Goal: Information Seeking & Learning: Learn about a topic

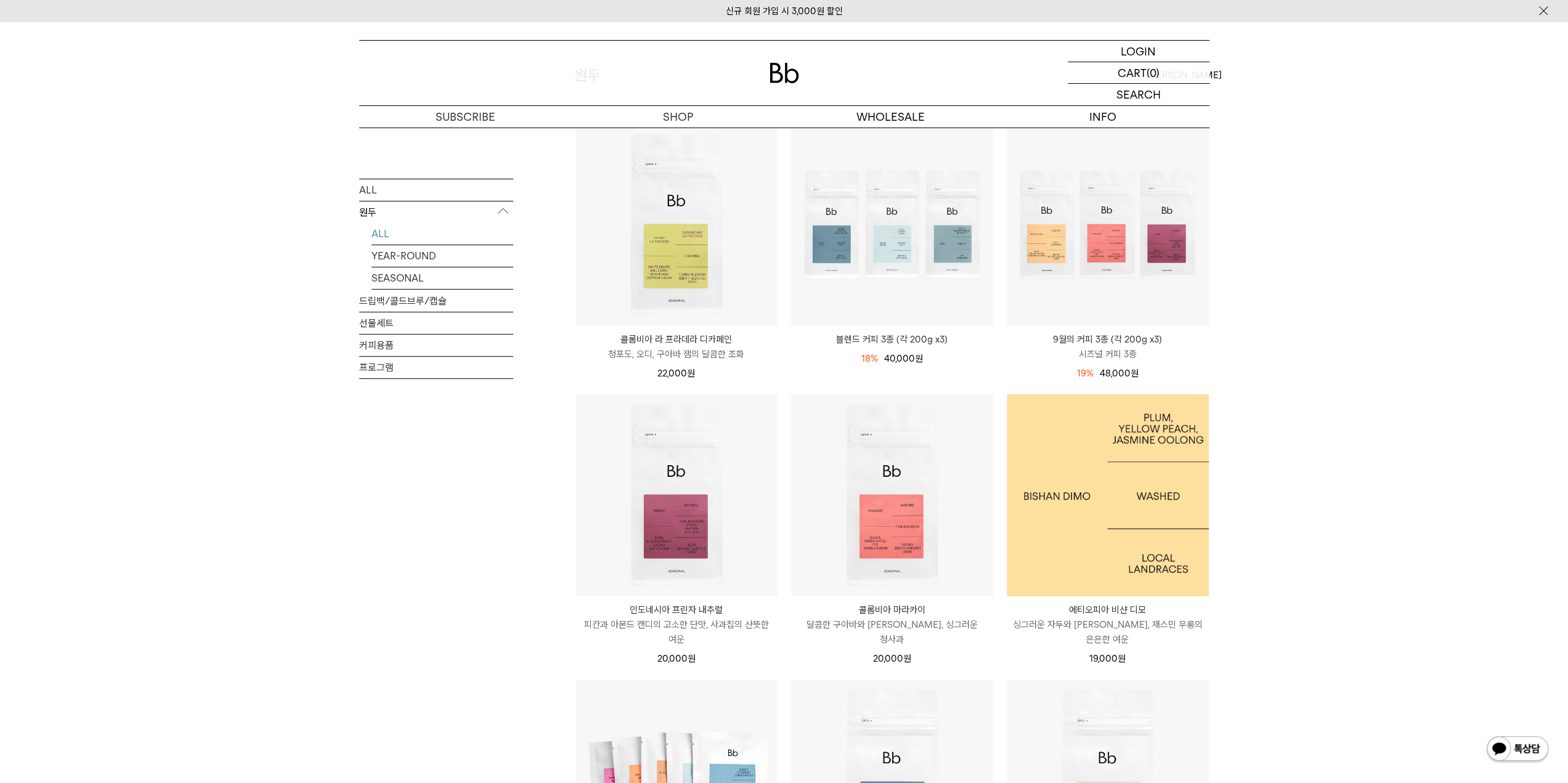
scroll to position [62, 0]
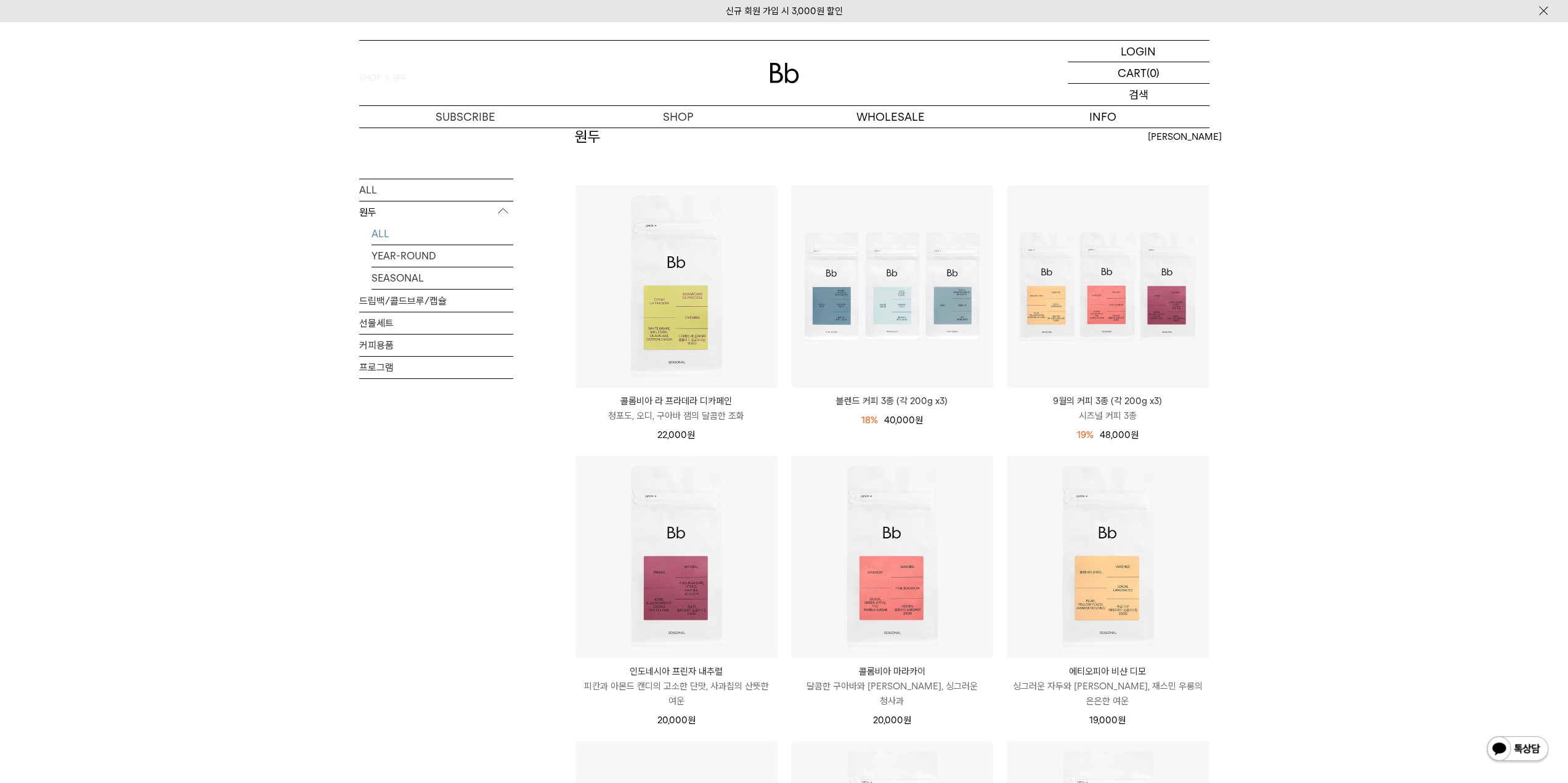
click at [1147, 99] on p "검색" at bounding box center [1138, 94] width 20 height 22
click at [1150, 50] on p "로그인" at bounding box center [1138, 51] width 30 height 21
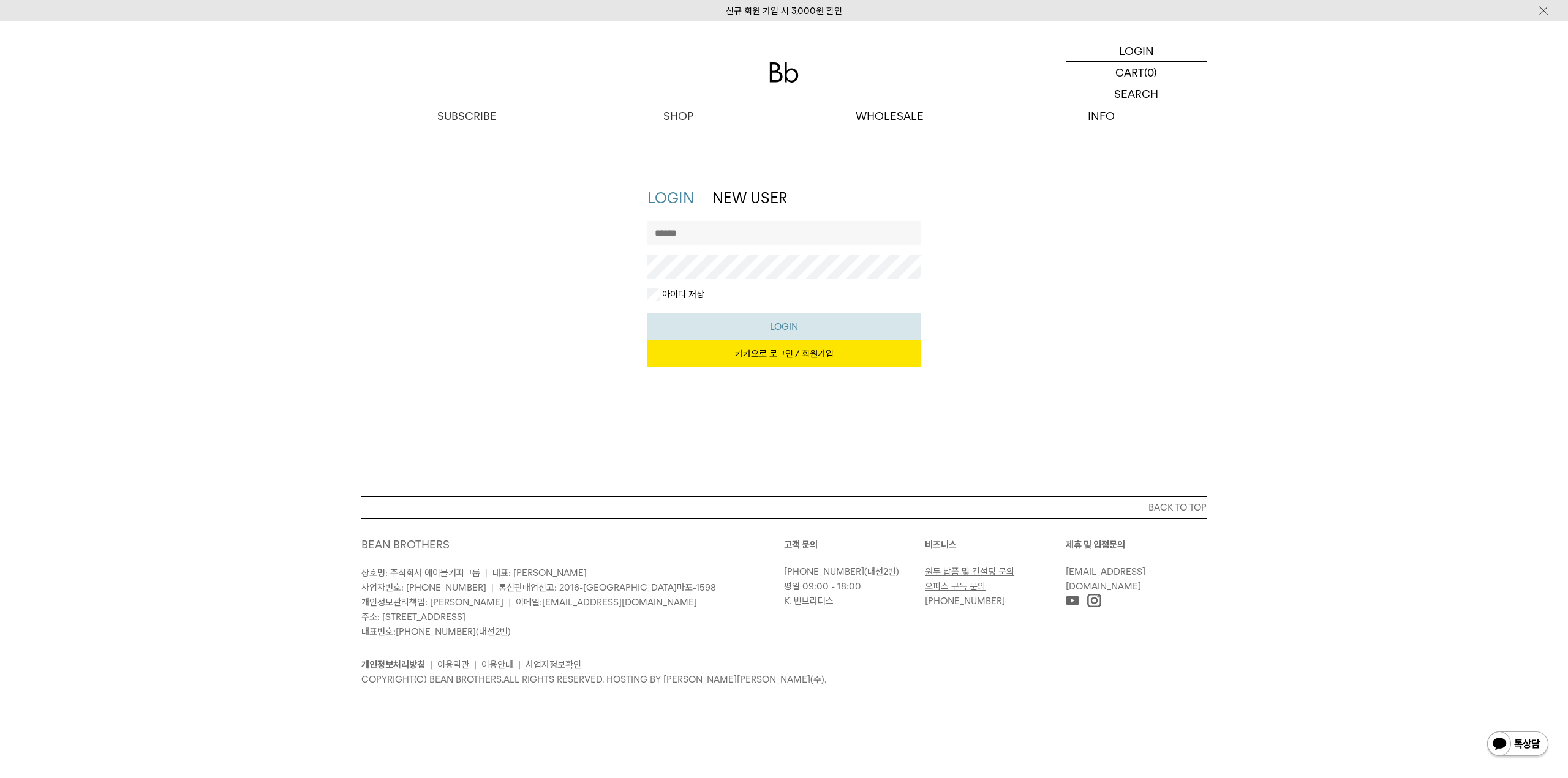
type input "*******"
click at [745, 322] on button "LOGIN" at bounding box center [785, 327] width 274 height 27
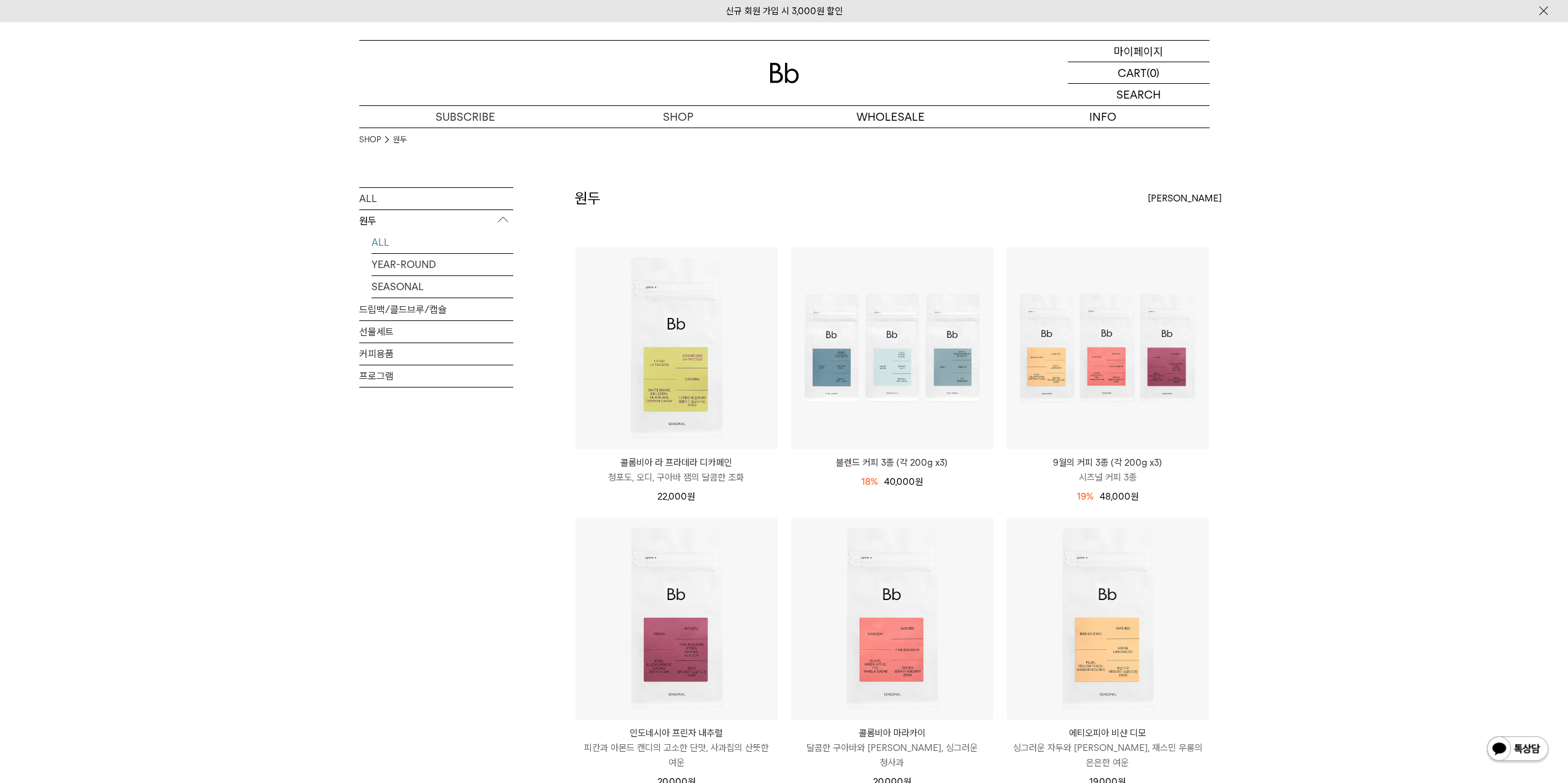
click at [1134, 44] on p "마이페이지" at bounding box center [1138, 51] width 49 height 21
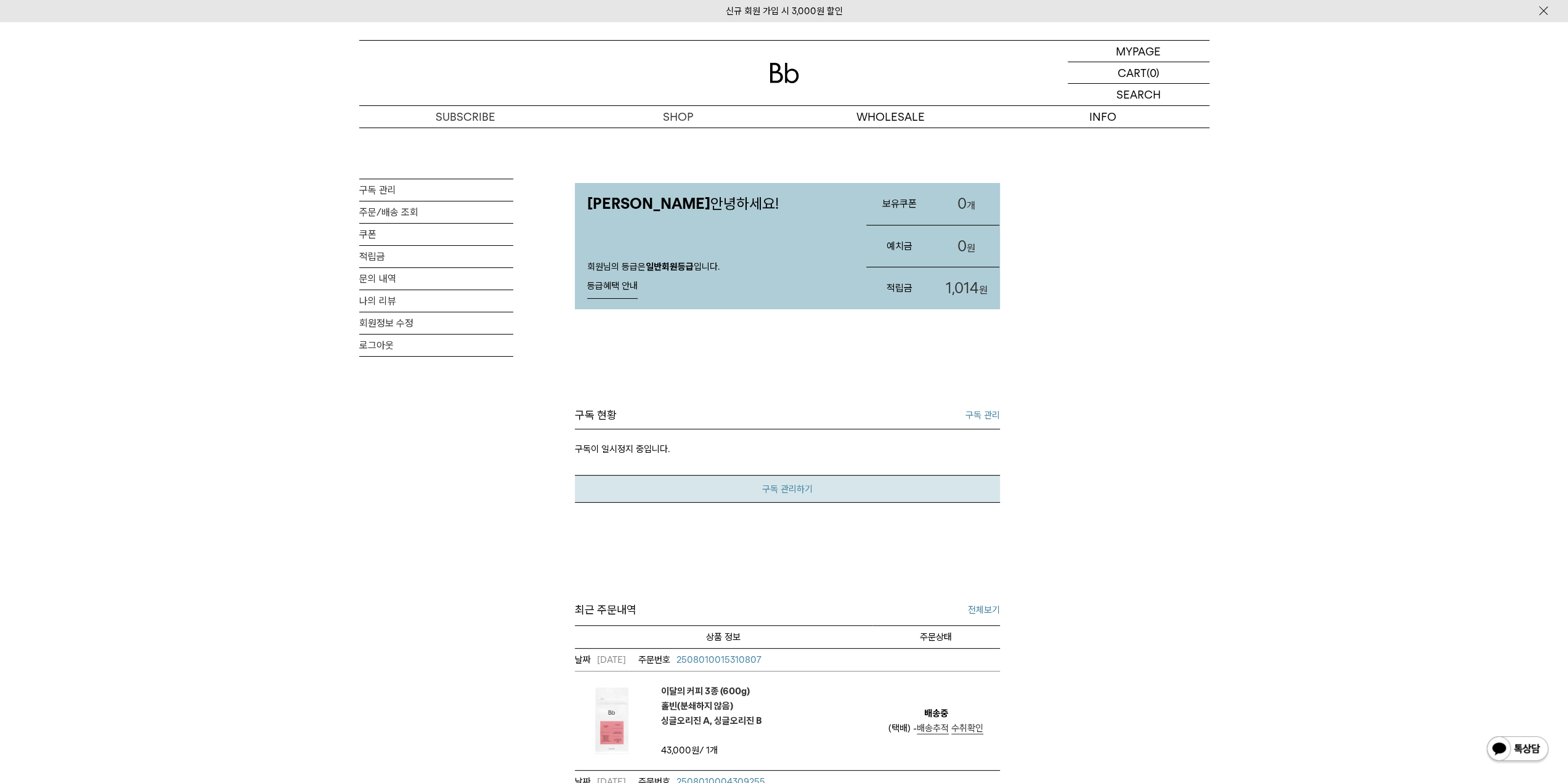
click at [765, 488] on link "구독 관리하기" at bounding box center [787, 489] width 425 height 28
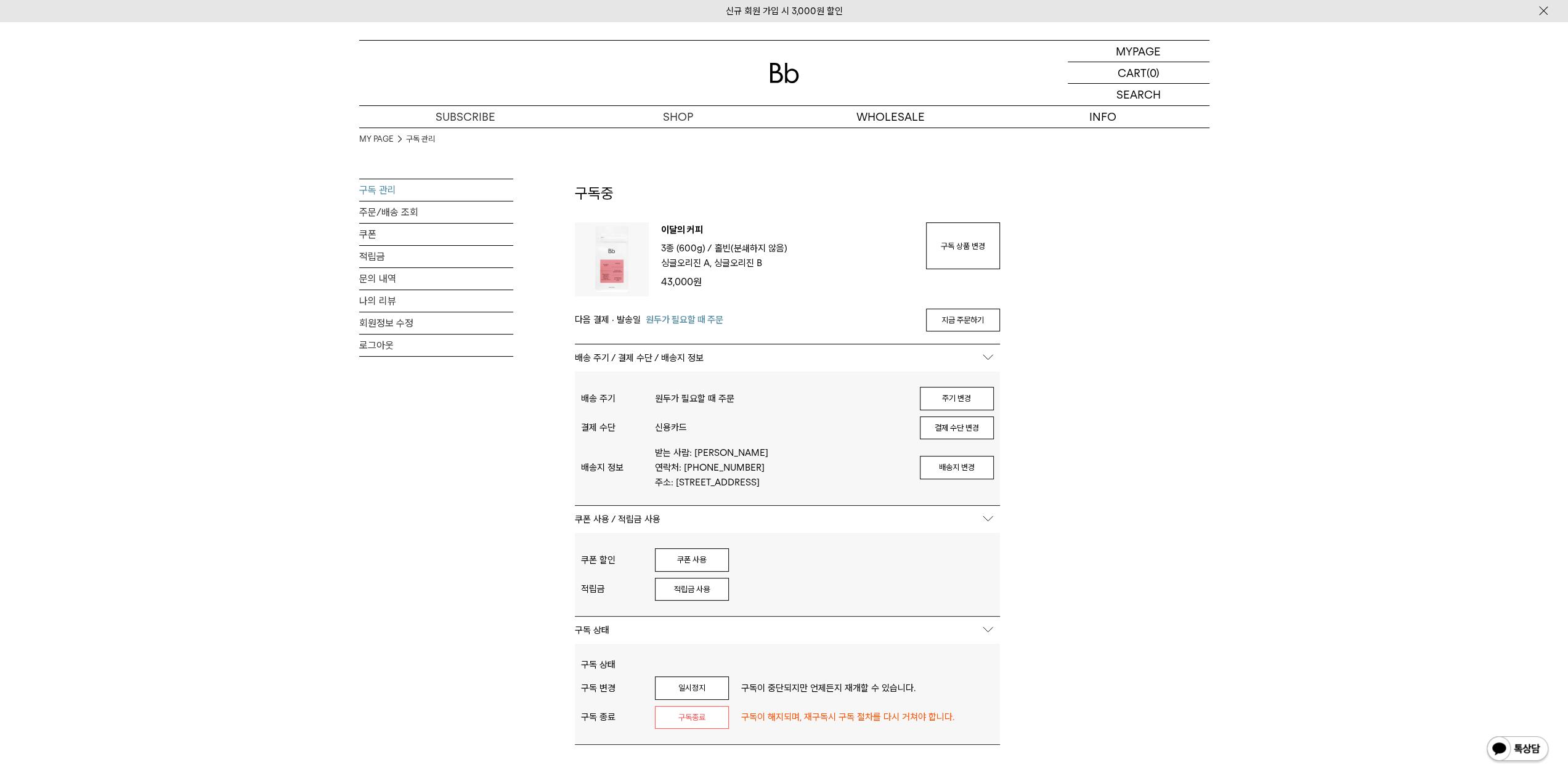
type input "*******"
click at [380, 185] on link "구독 관리" at bounding box center [436, 190] width 154 height 22
type input "*******"
drag, startPoint x: 688, startPoint y: 247, endPoint x: 697, endPoint y: 249, distance: 9.2
click at [697, 249] on span "3종 (600g) /" at bounding box center [686, 248] width 51 height 11
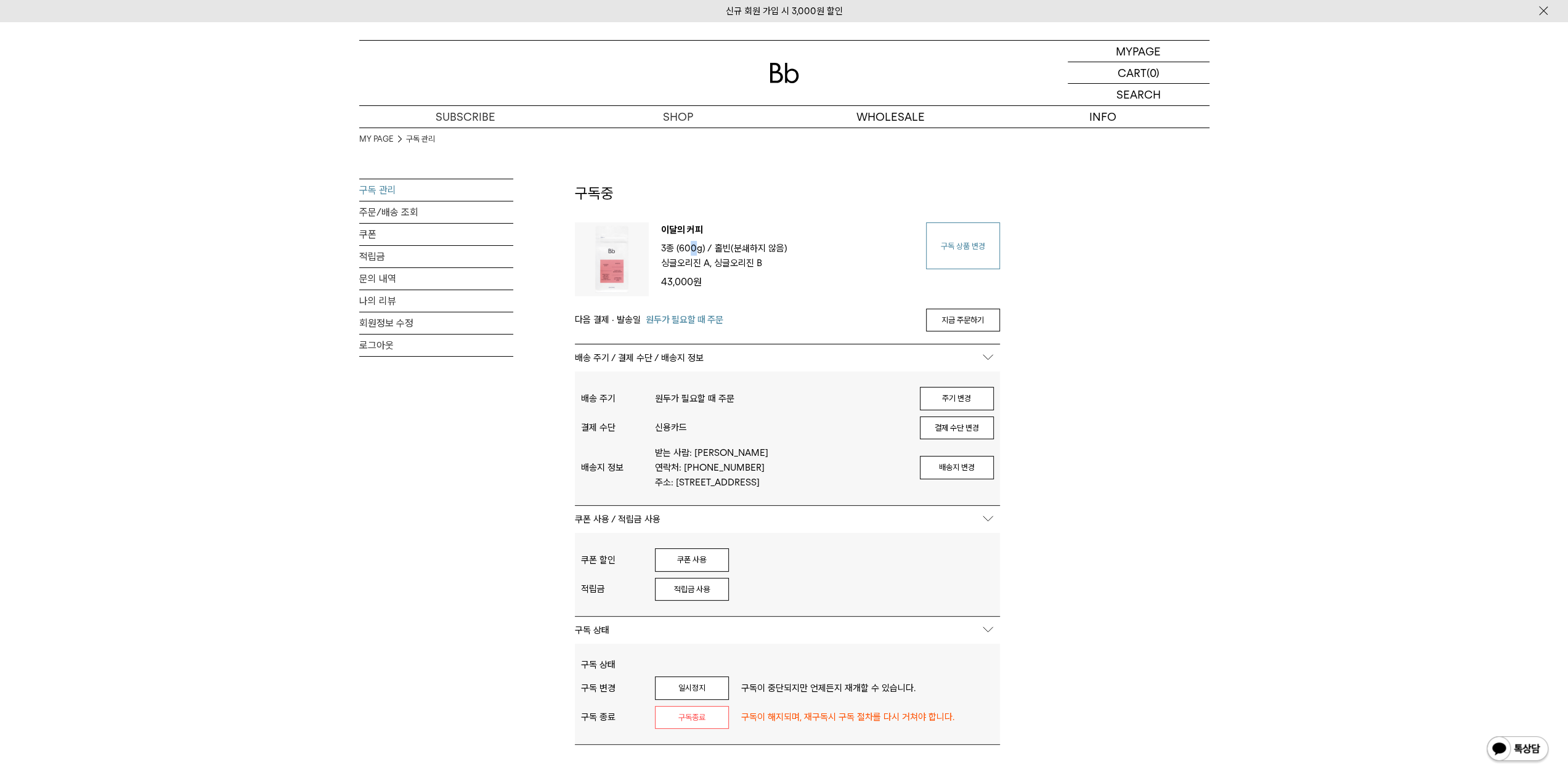
click at [942, 240] on link "구독 상품 변경" at bounding box center [963, 246] width 74 height 47
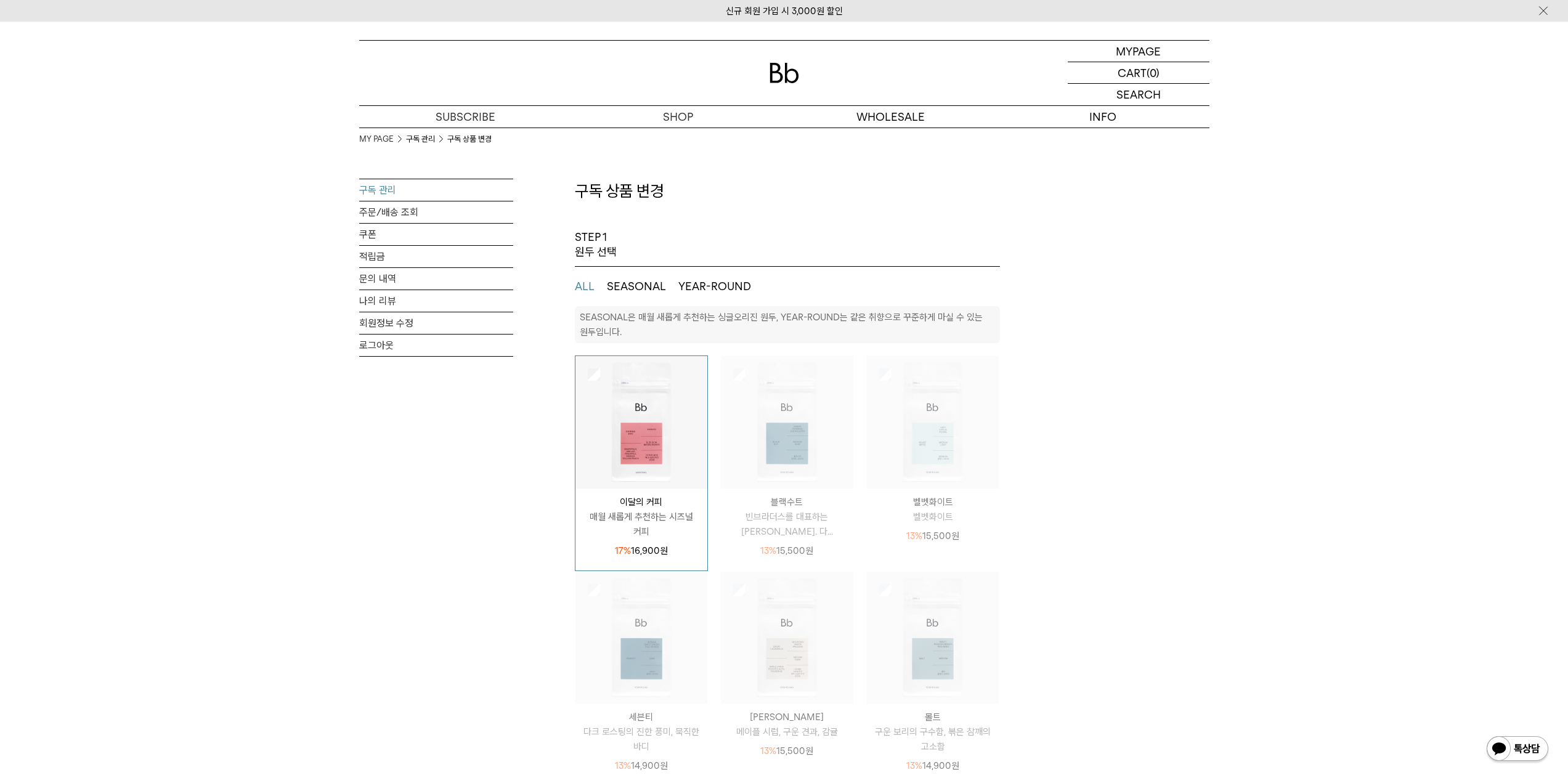
select select "**"
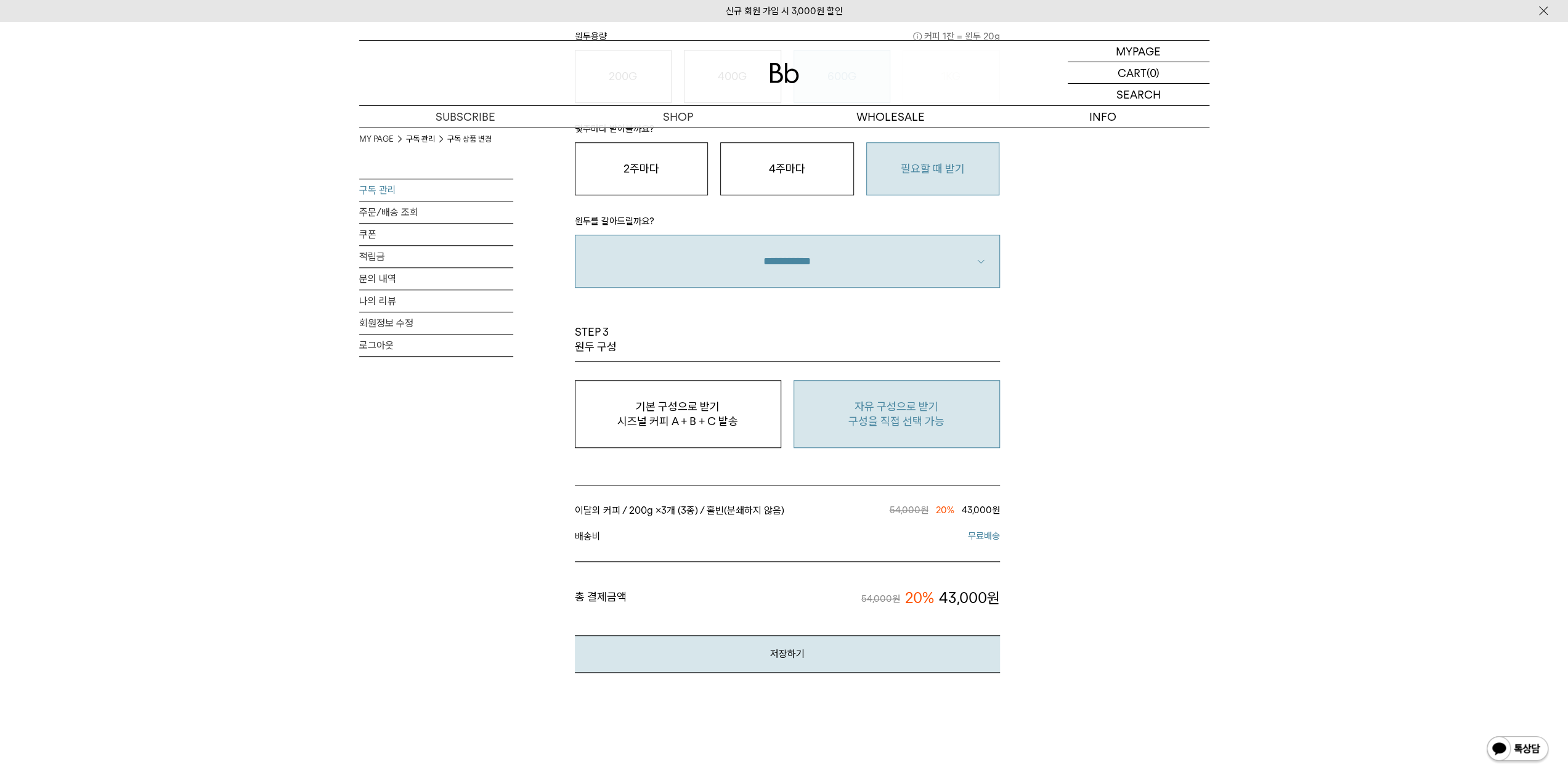
scroll to position [925, 0]
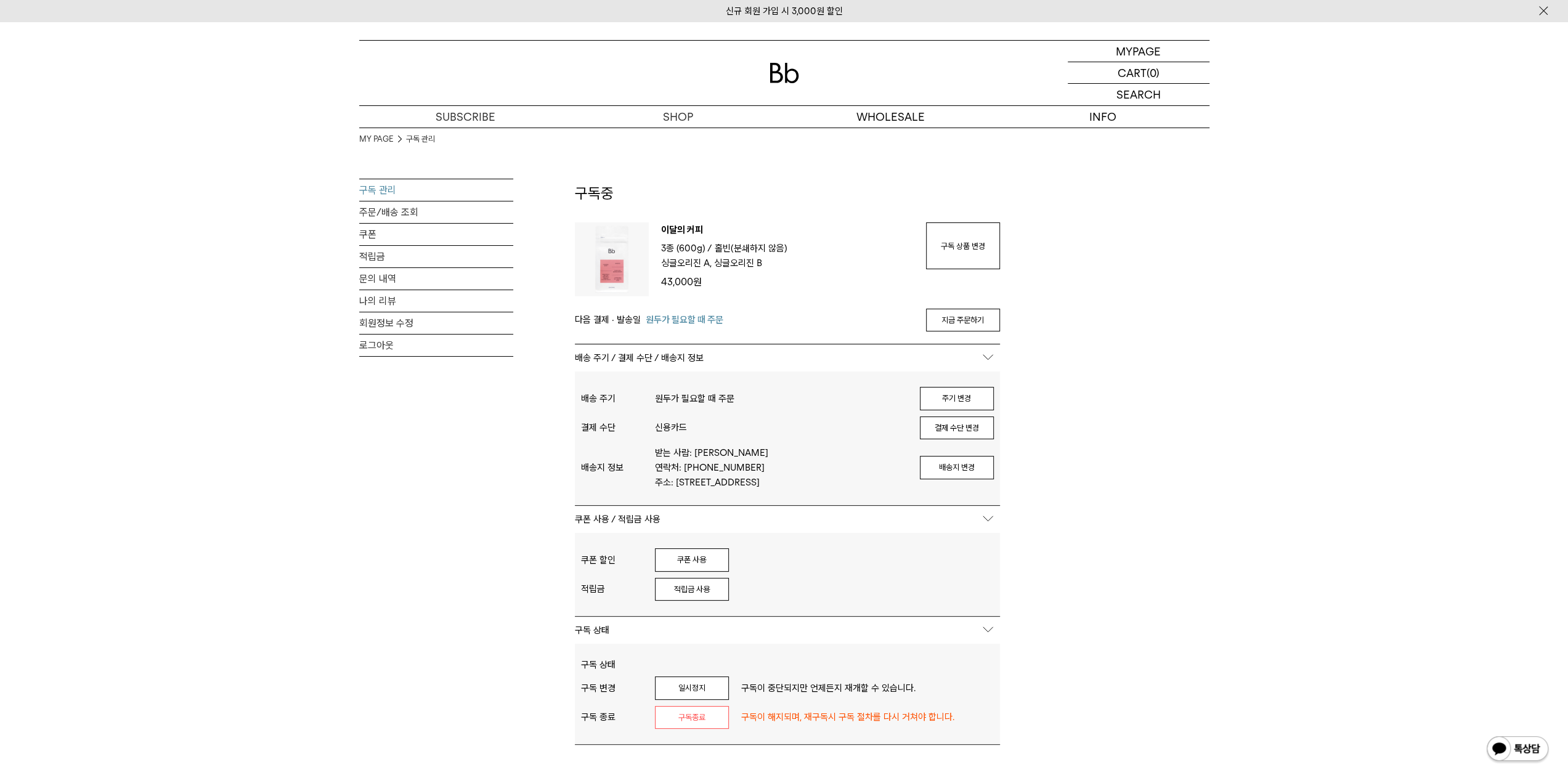
click at [391, 189] on link "구독 관리" at bounding box center [436, 190] width 154 height 22
type input "*******"
click at [988, 353] on p "배송 주기 / 결제 수단 / 배송지 정보" at bounding box center [787, 358] width 425 height 27
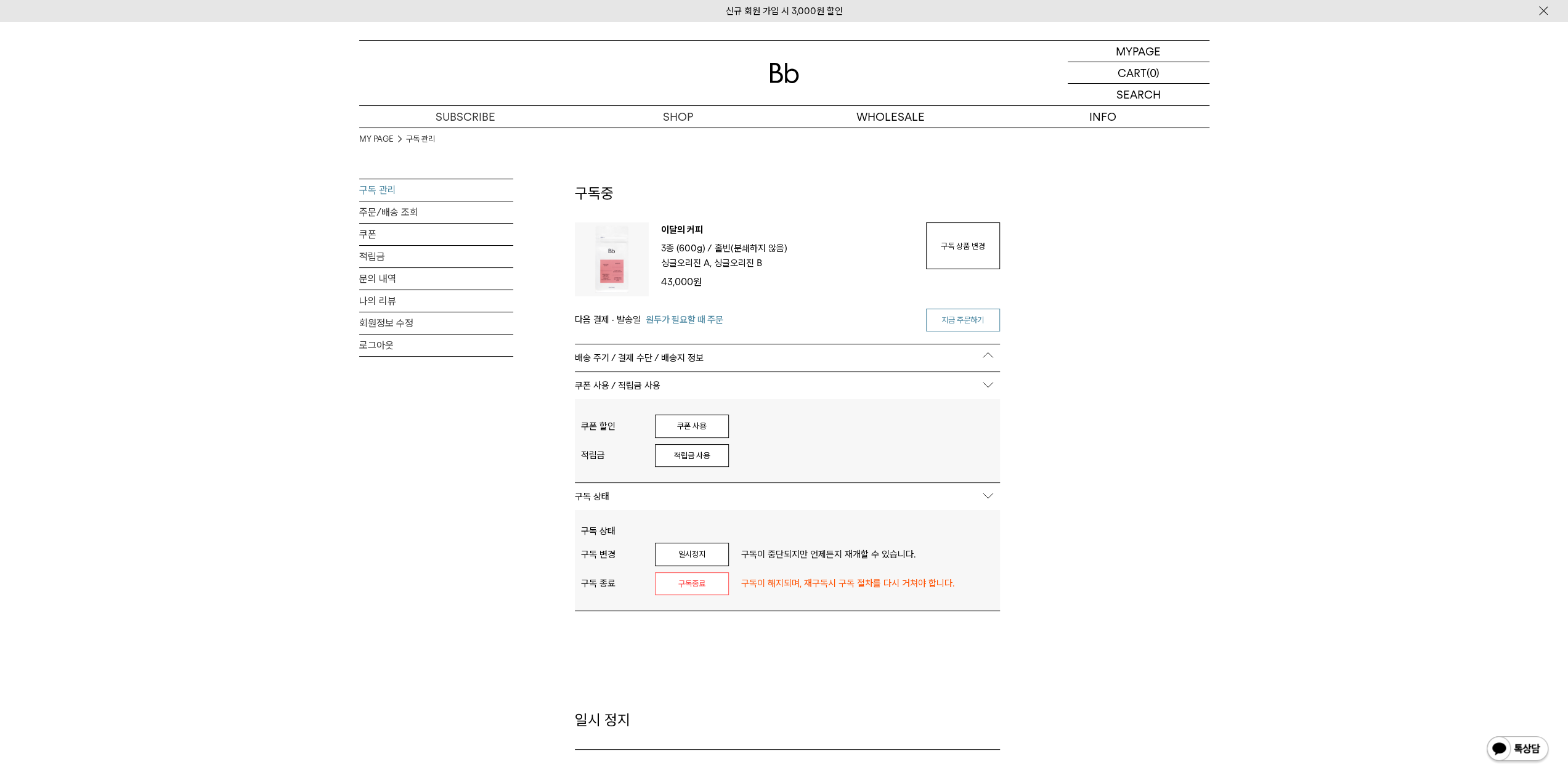
click at [943, 313] on link "지금 주문하기" at bounding box center [963, 320] width 74 height 23
click at [952, 247] on link "구독 상품 변경" at bounding box center [963, 246] width 74 height 47
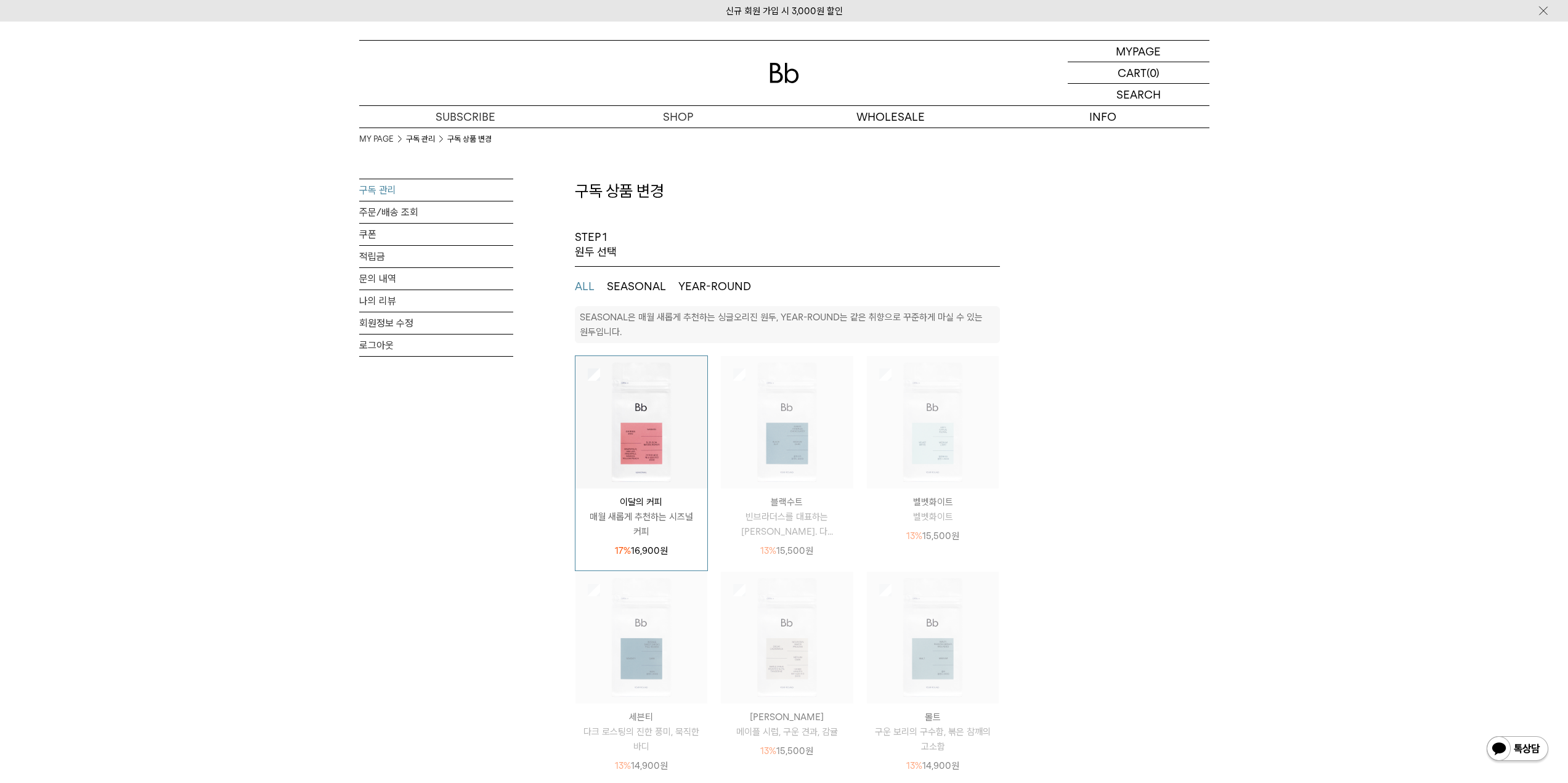
select select "**"
click at [1137, 52] on p "마이페이지" at bounding box center [1138, 51] width 49 height 21
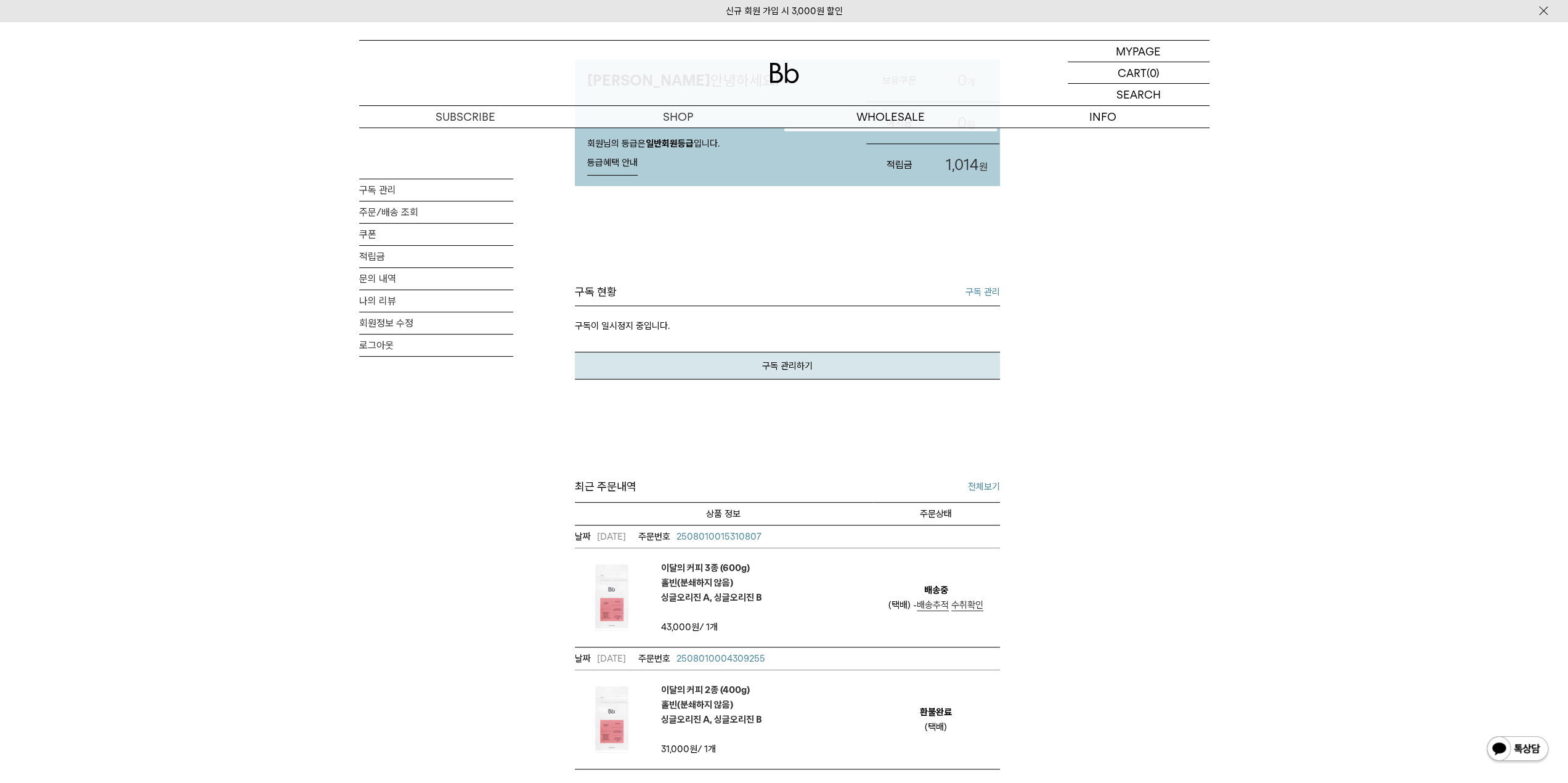
scroll to position [185, 0]
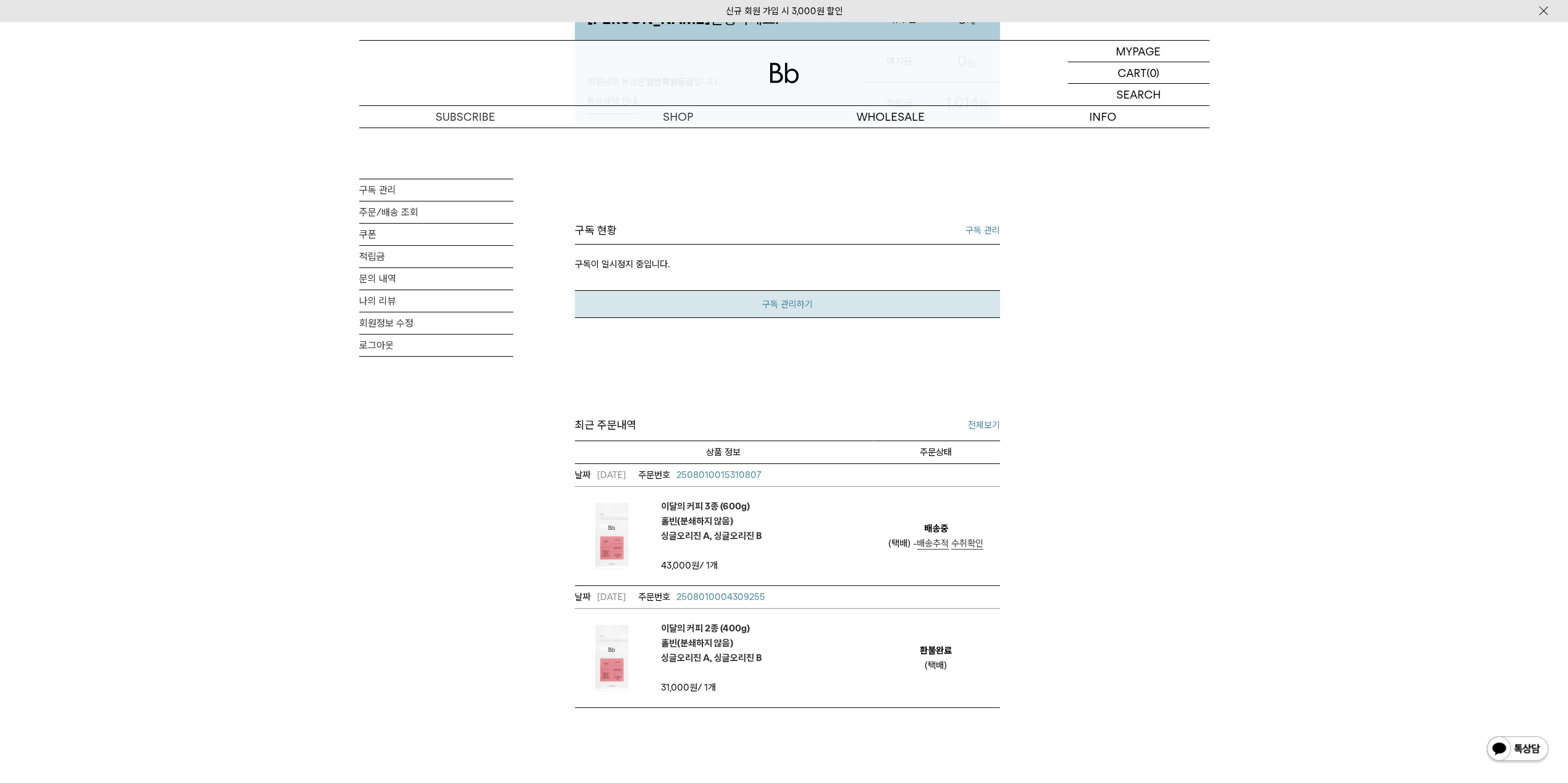
click at [796, 295] on link "구독 관리하기" at bounding box center [787, 304] width 425 height 28
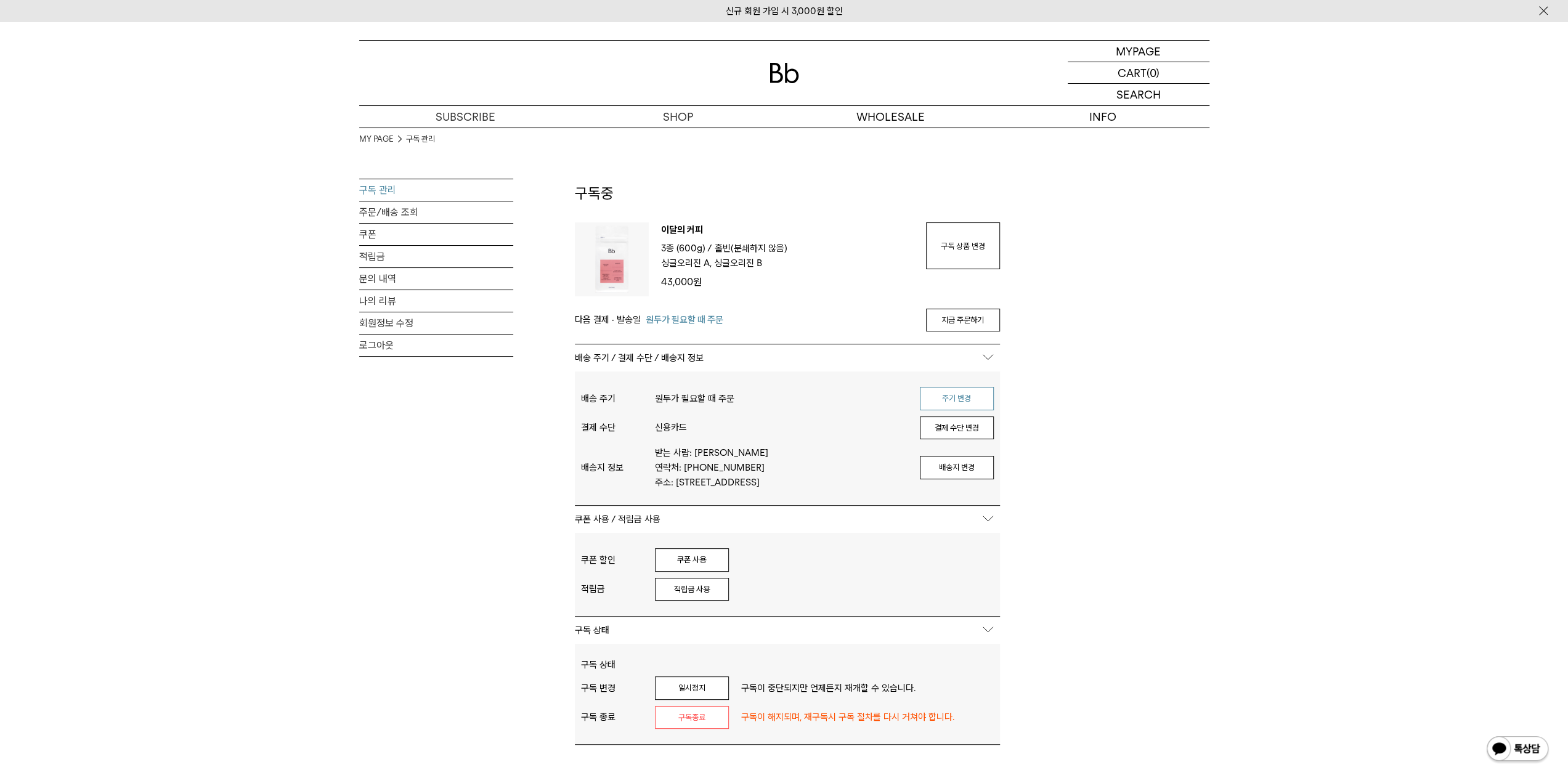
type input "*******"
click at [977, 395] on button "주기 변경" at bounding box center [957, 398] width 74 height 23
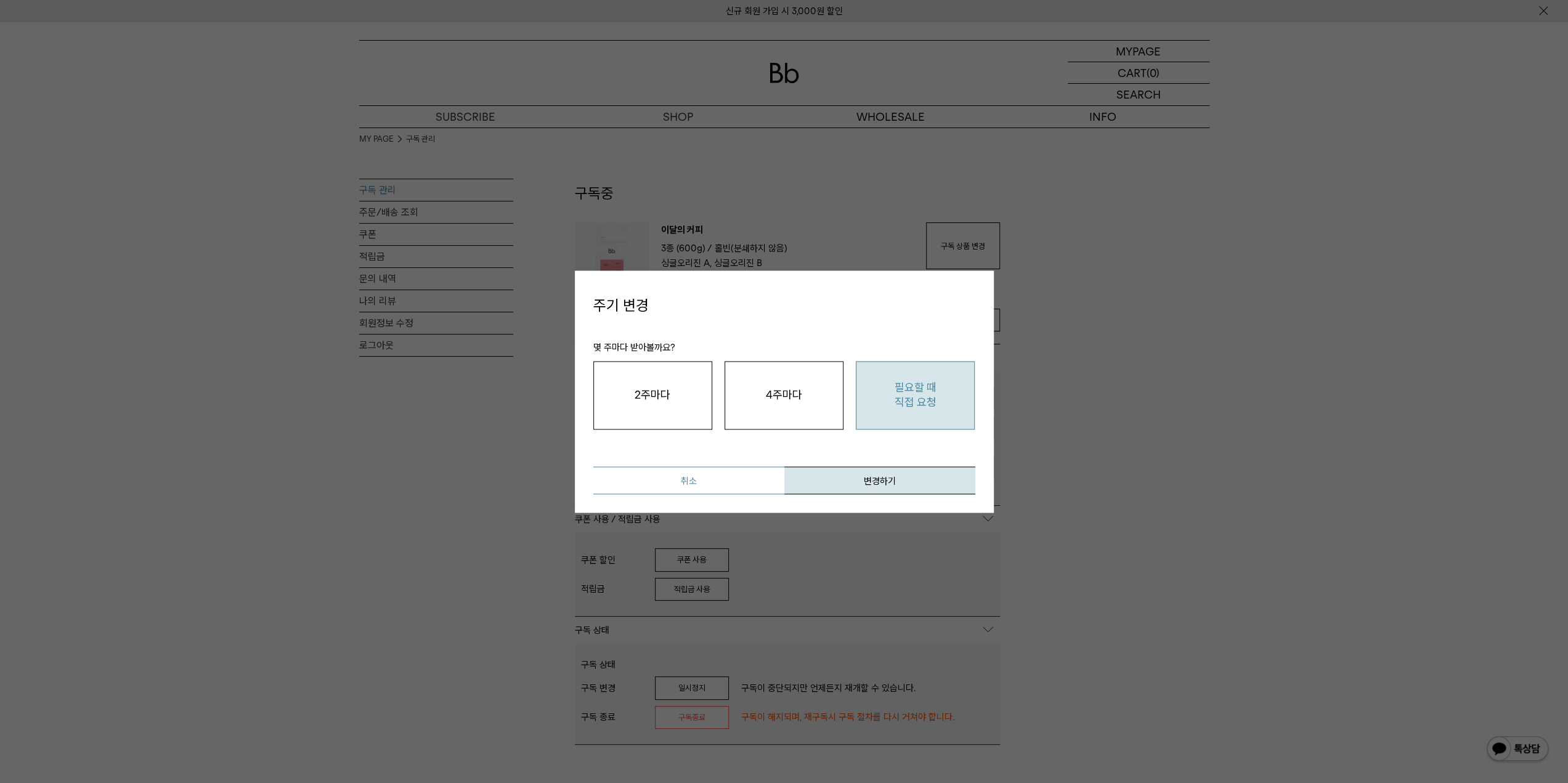
click at [689, 484] on button "취소" at bounding box center [689, 480] width 191 height 28
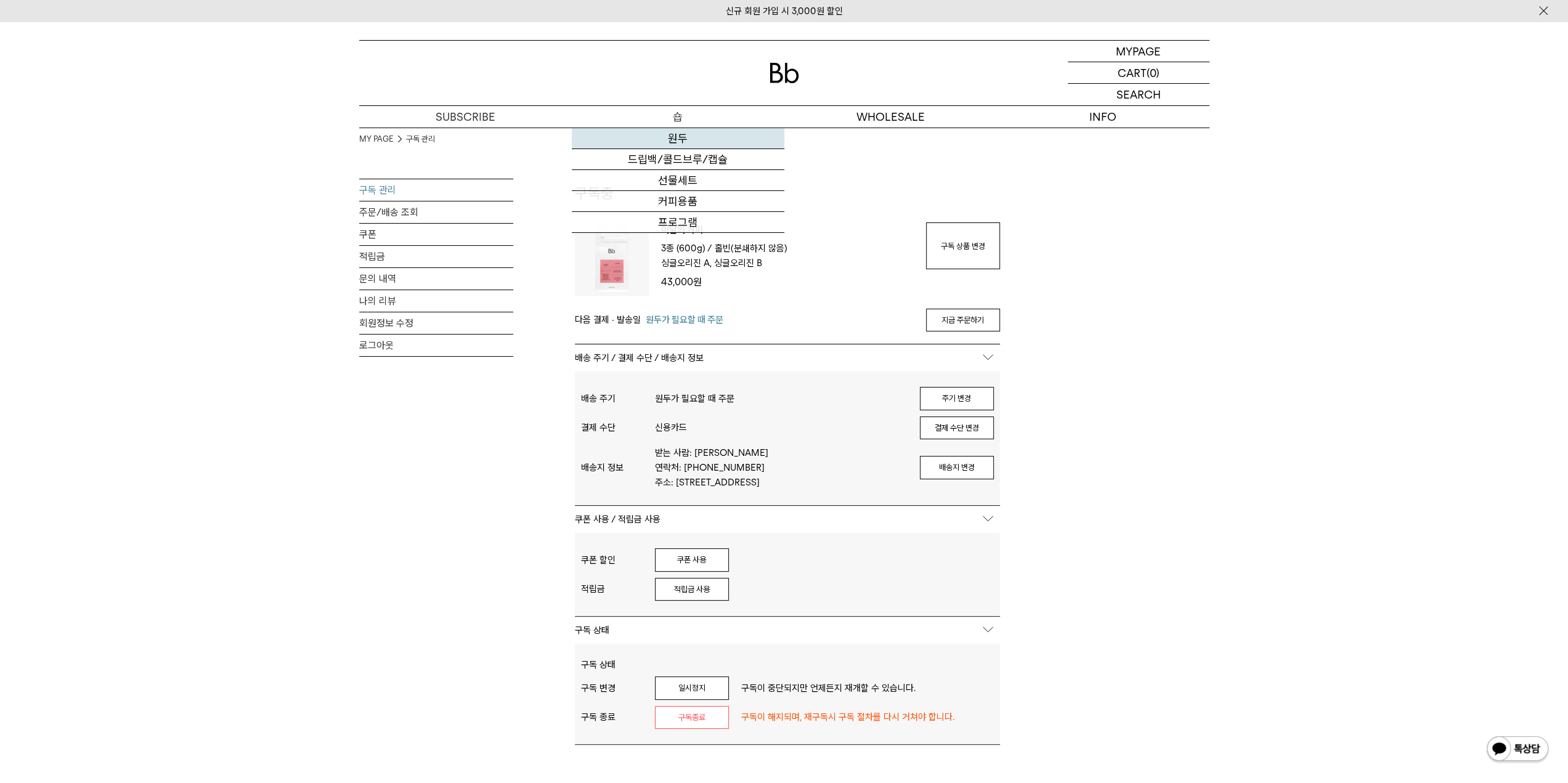
click at [676, 135] on link "원두" at bounding box center [678, 139] width 213 height 21
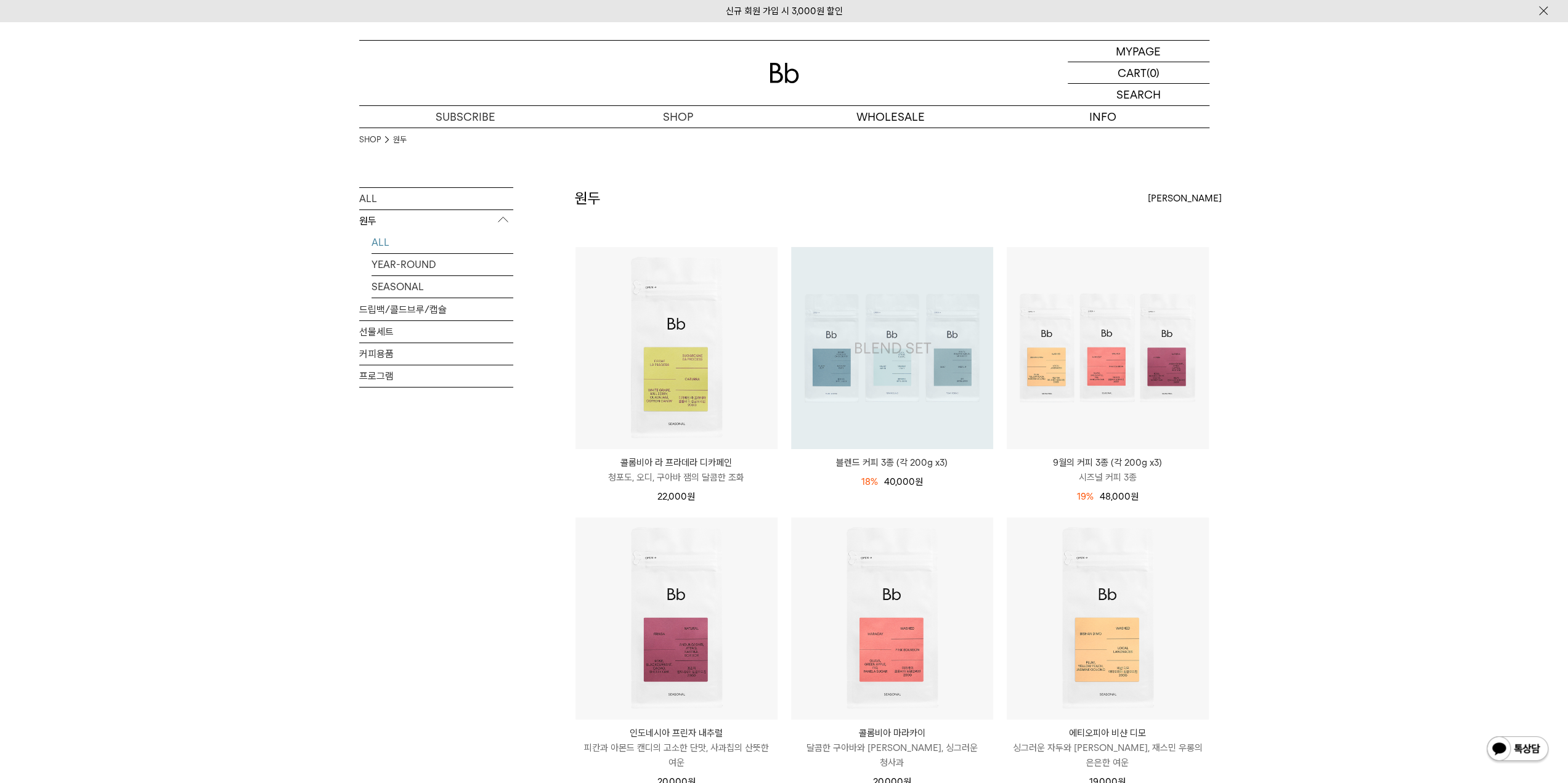
scroll to position [123, 0]
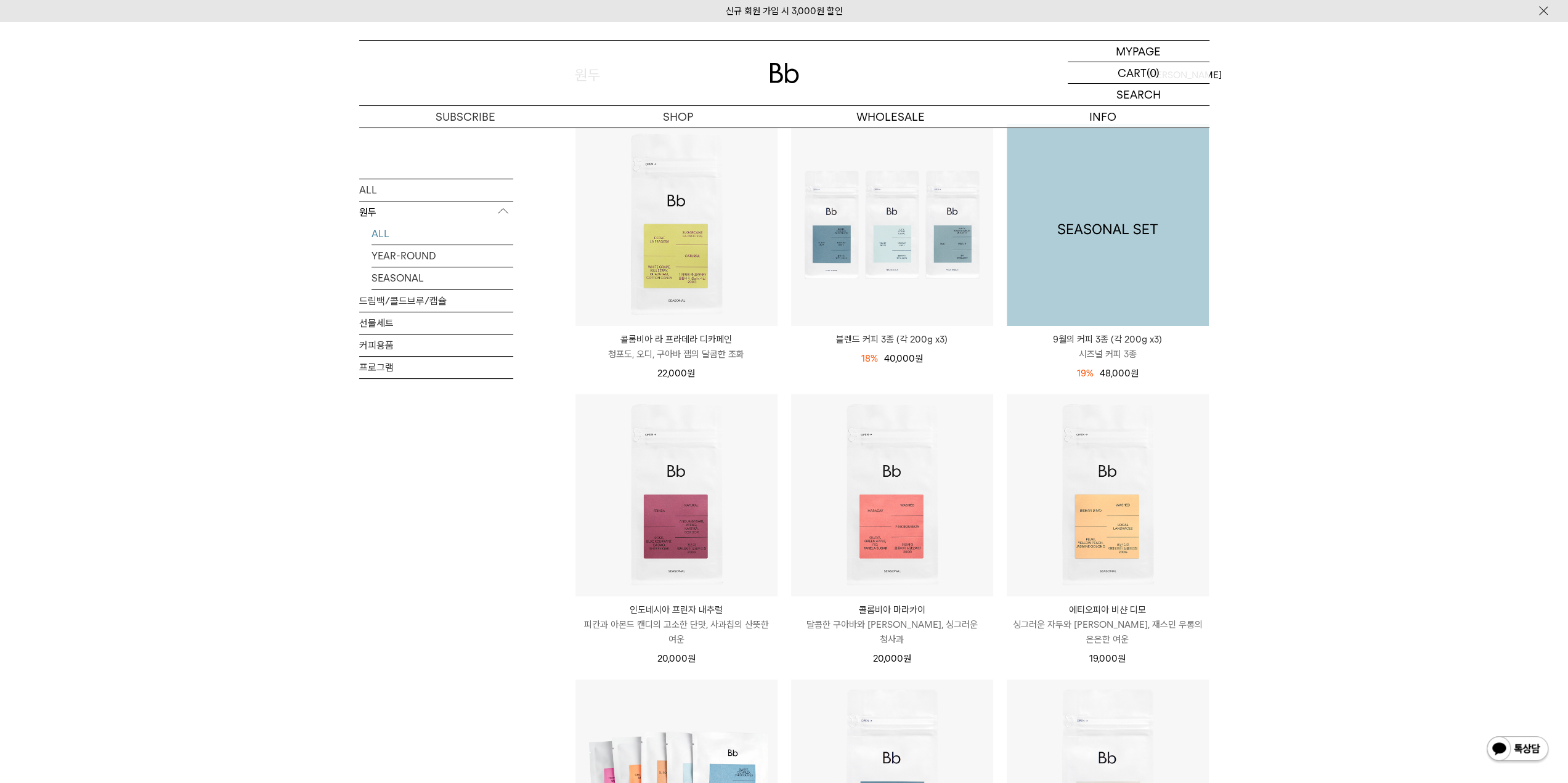
click at [1076, 257] on img at bounding box center [1108, 225] width 202 height 202
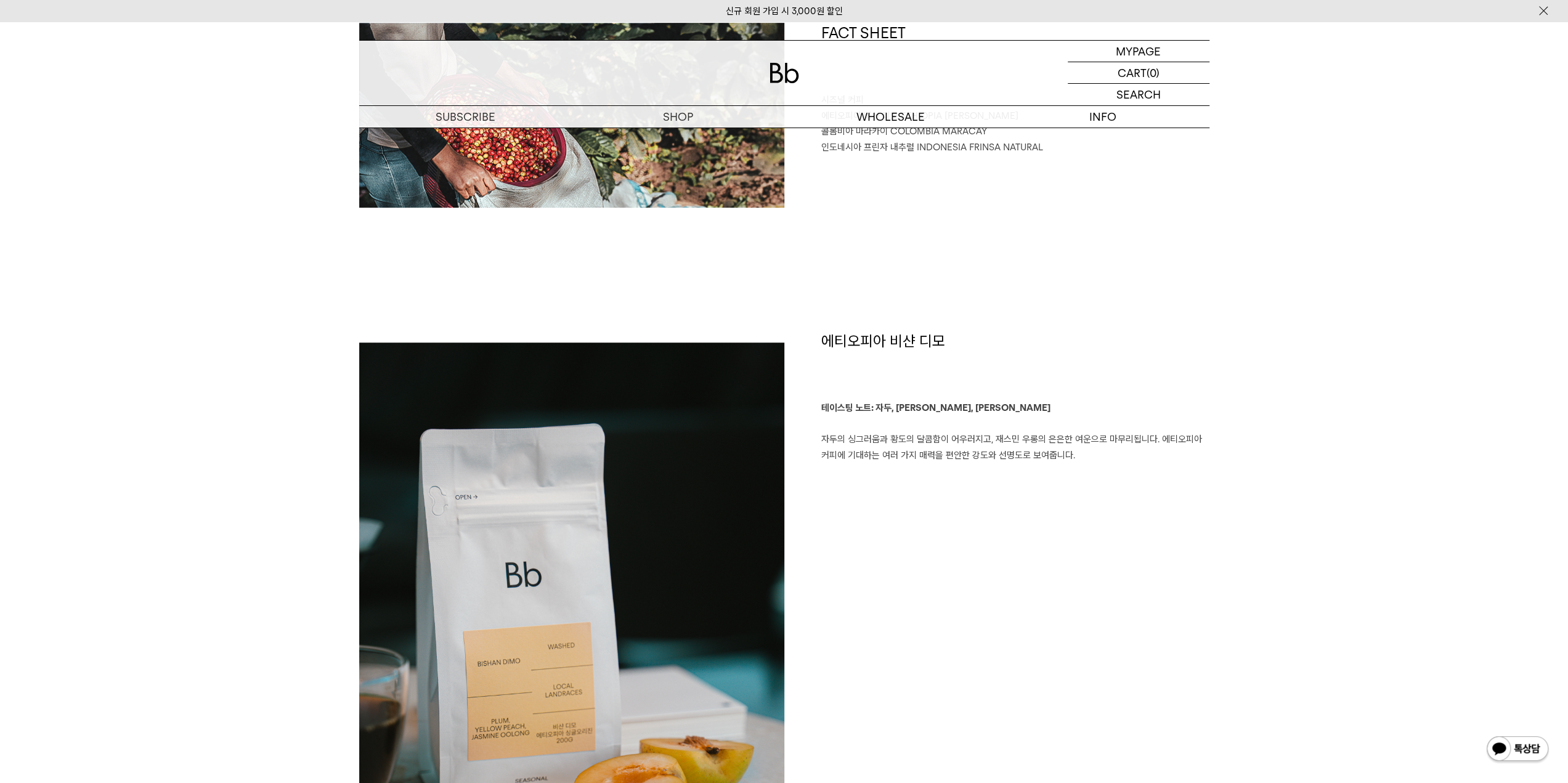
scroll to position [863, 0]
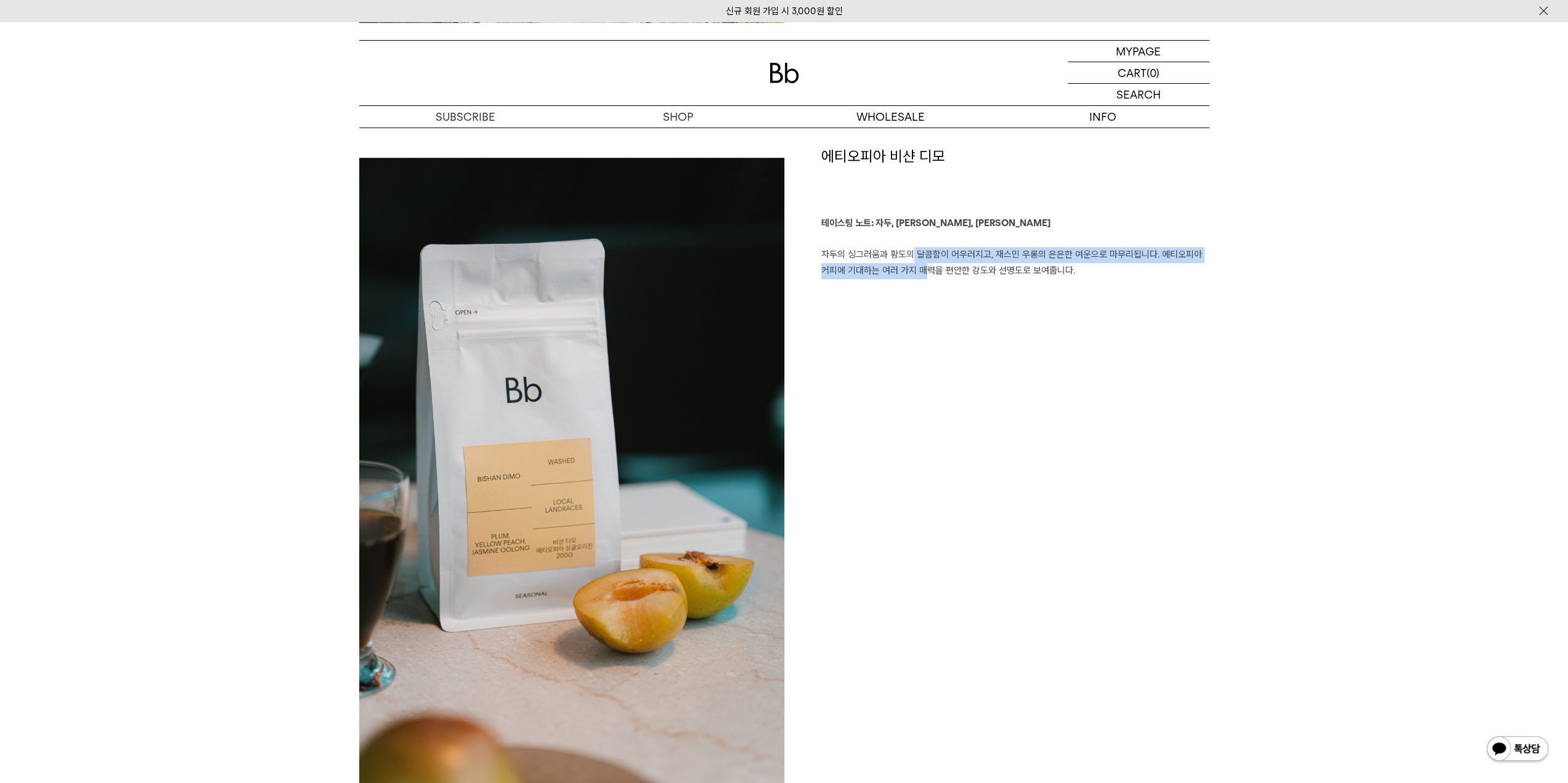
drag, startPoint x: 906, startPoint y: 257, endPoint x: 919, endPoint y: 271, distance: 19.1
click at [919, 271] on p "테이스팅 노트: 자두, 황도, 재스민 우롱 자두의 싱그러움과 황도의 달콤함이 어우러지고, 재스민 우롱의 은은한 여운으로 마무리됩니다. 에티오피…" at bounding box center [1015, 247] width 388 height 63
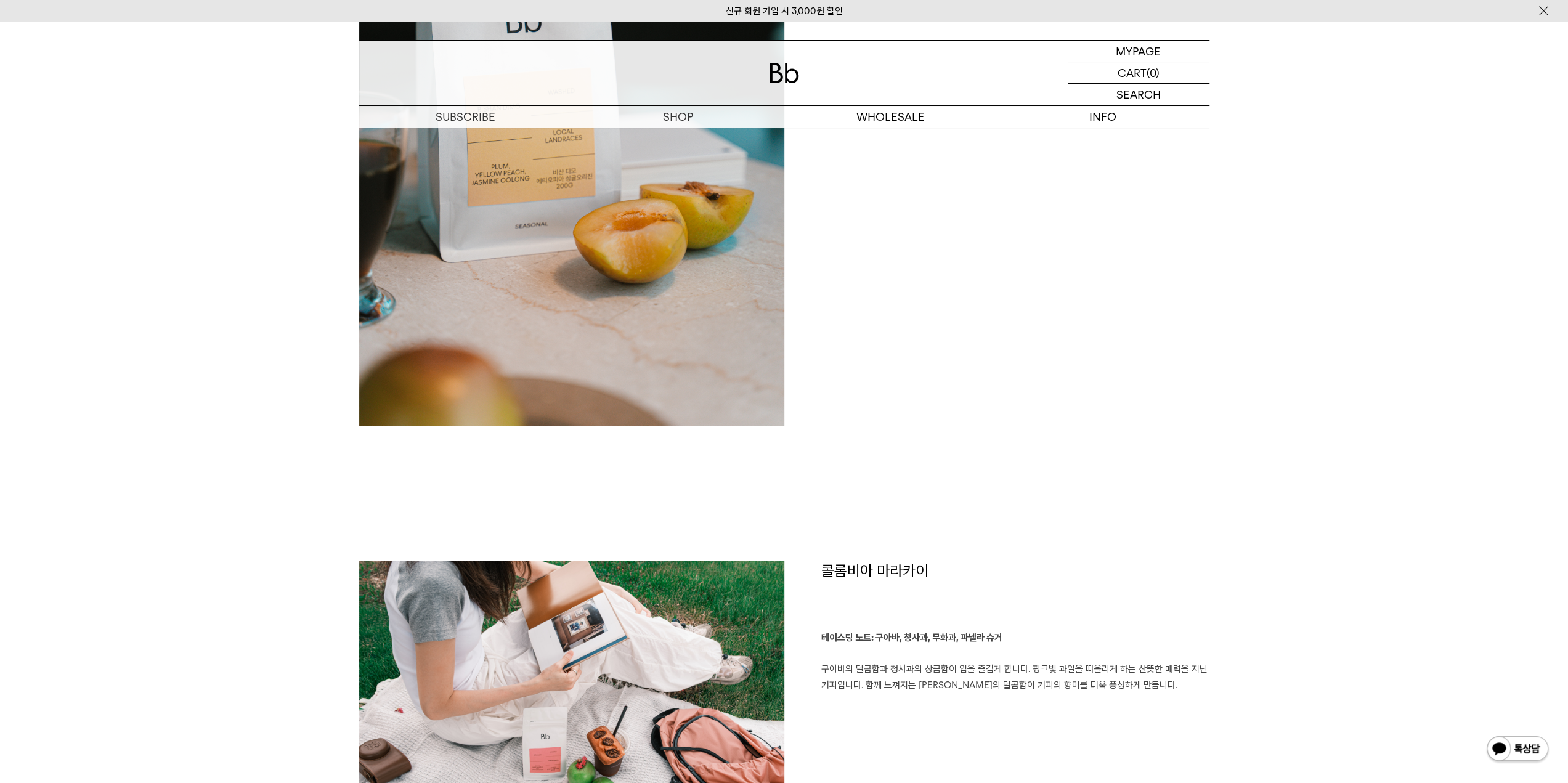
scroll to position [1541, 0]
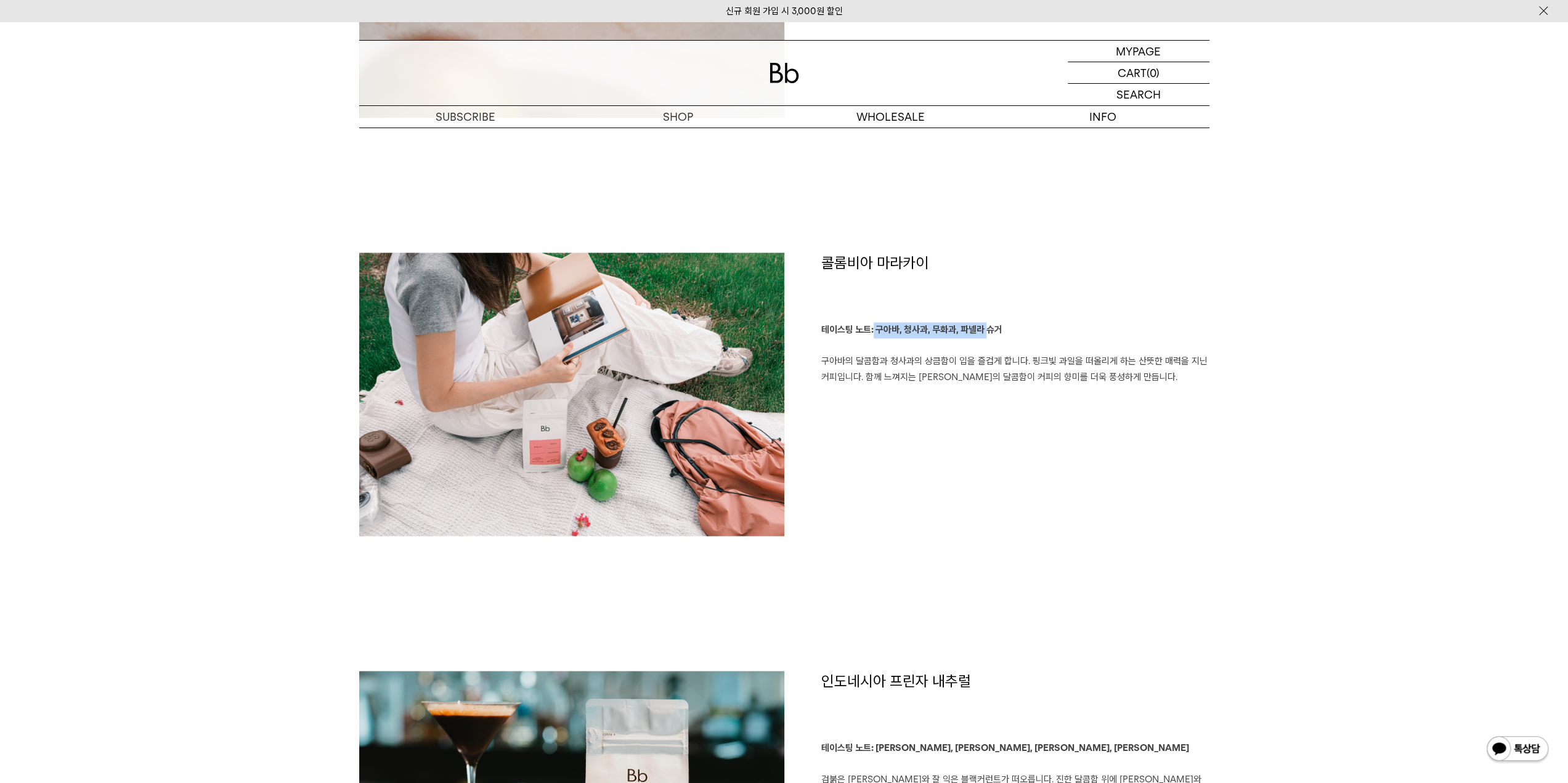
drag, startPoint x: 872, startPoint y: 332, endPoint x: 984, endPoint y: 337, distance: 112.1
click at [984, 337] on p "테이스팅 노트: 구아바, 청사과, 무화과, 파넬라 슈거 구아바의 달콤함과 청사과의 상큼함이 입을 즐겁게 합니다. 핑크빛 과일을 떠올리게 하는 …" at bounding box center [1015, 353] width 388 height 63
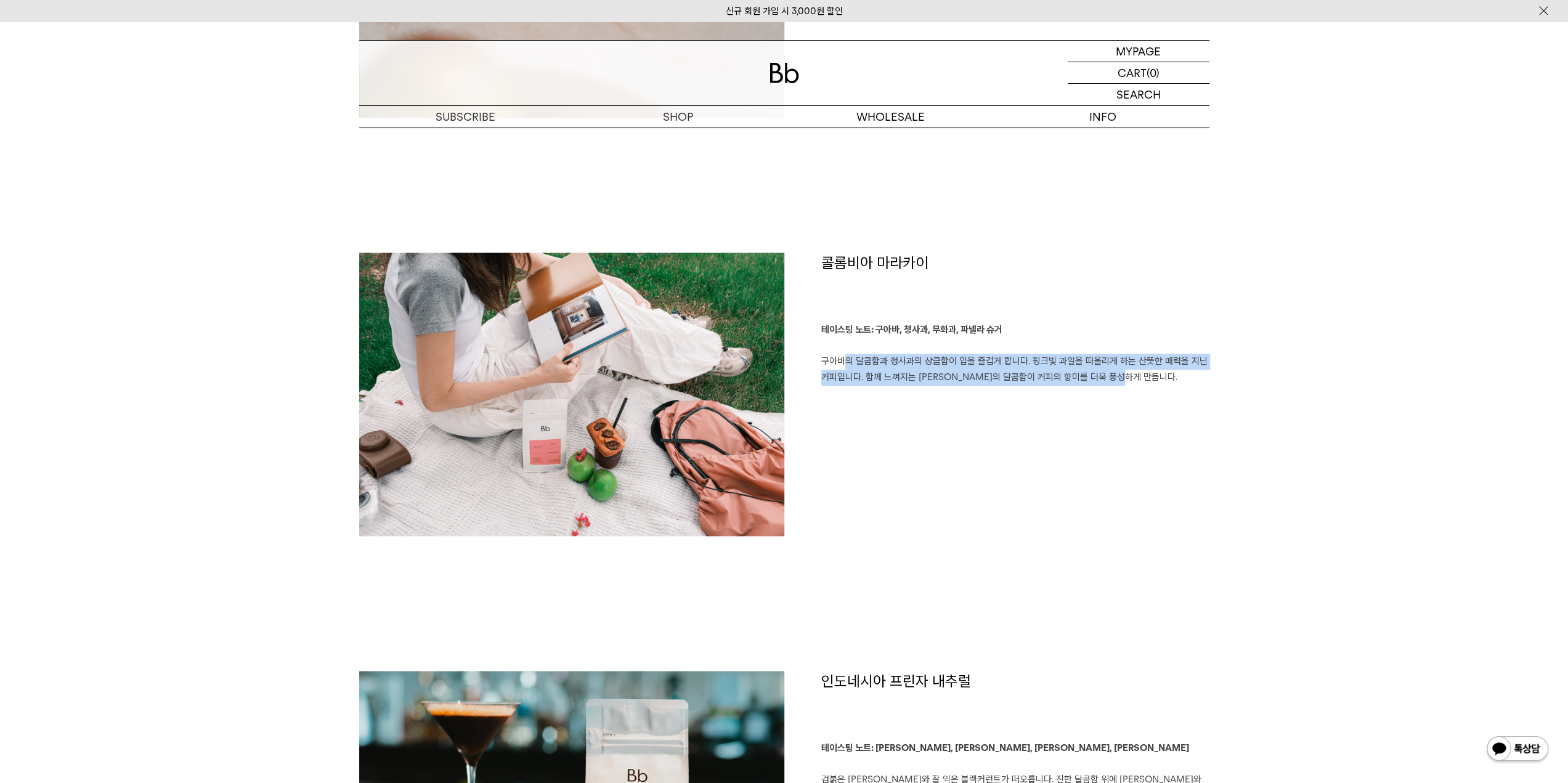
drag, startPoint x: 837, startPoint y: 361, endPoint x: 1132, endPoint y: 382, distance: 295.7
click at [1132, 382] on p "테이스팅 노트: 구아바, 청사과, 무화과, 파넬라 슈거 구아바의 달콤함과 청사과의 상큼함이 입을 즐겁게 합니다. 핑크빛 과일을 떠올리게 하는 …" at bounding box center [1015, 353] width 388 height 63
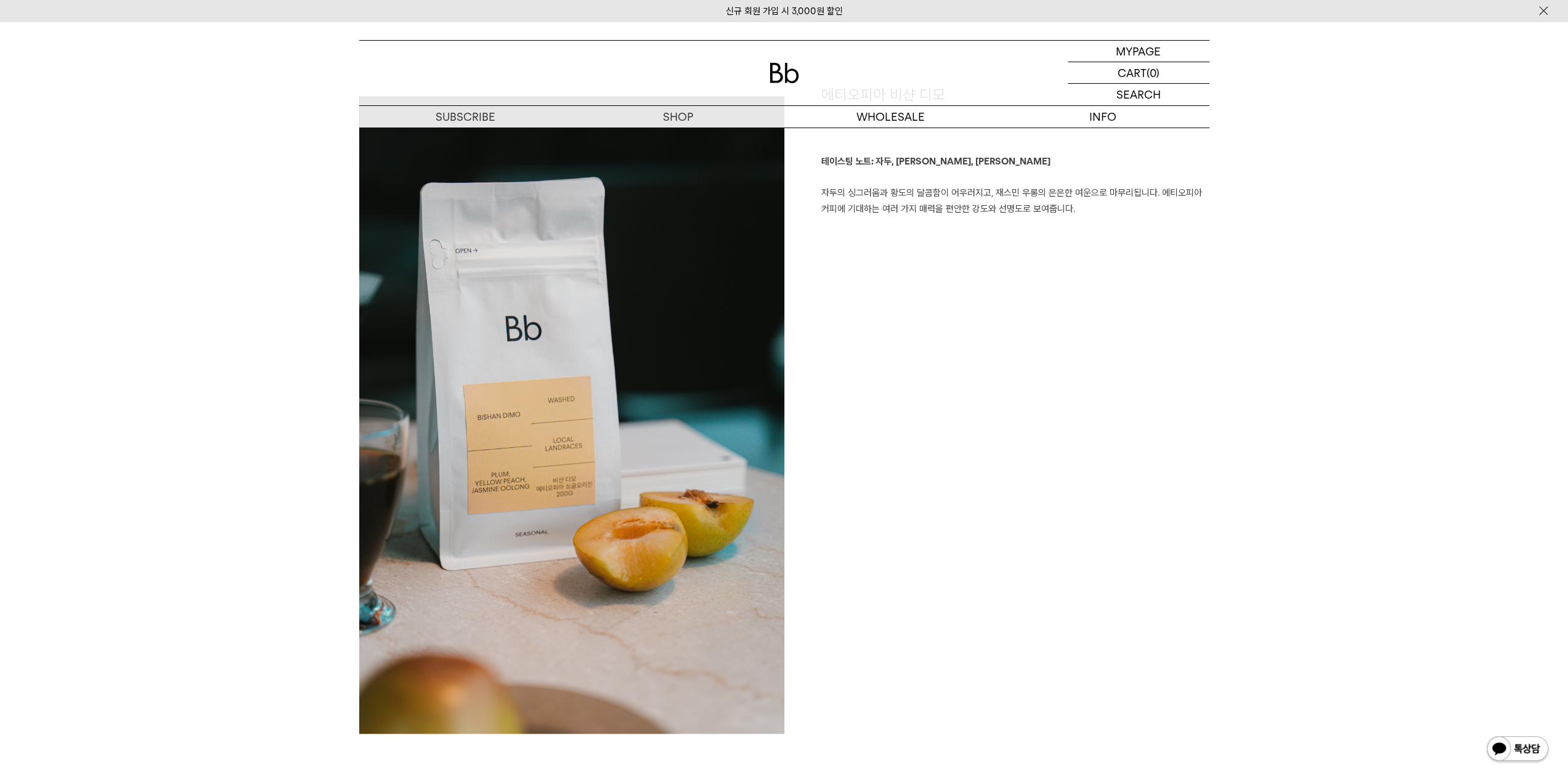
scroll to position [863, 0]
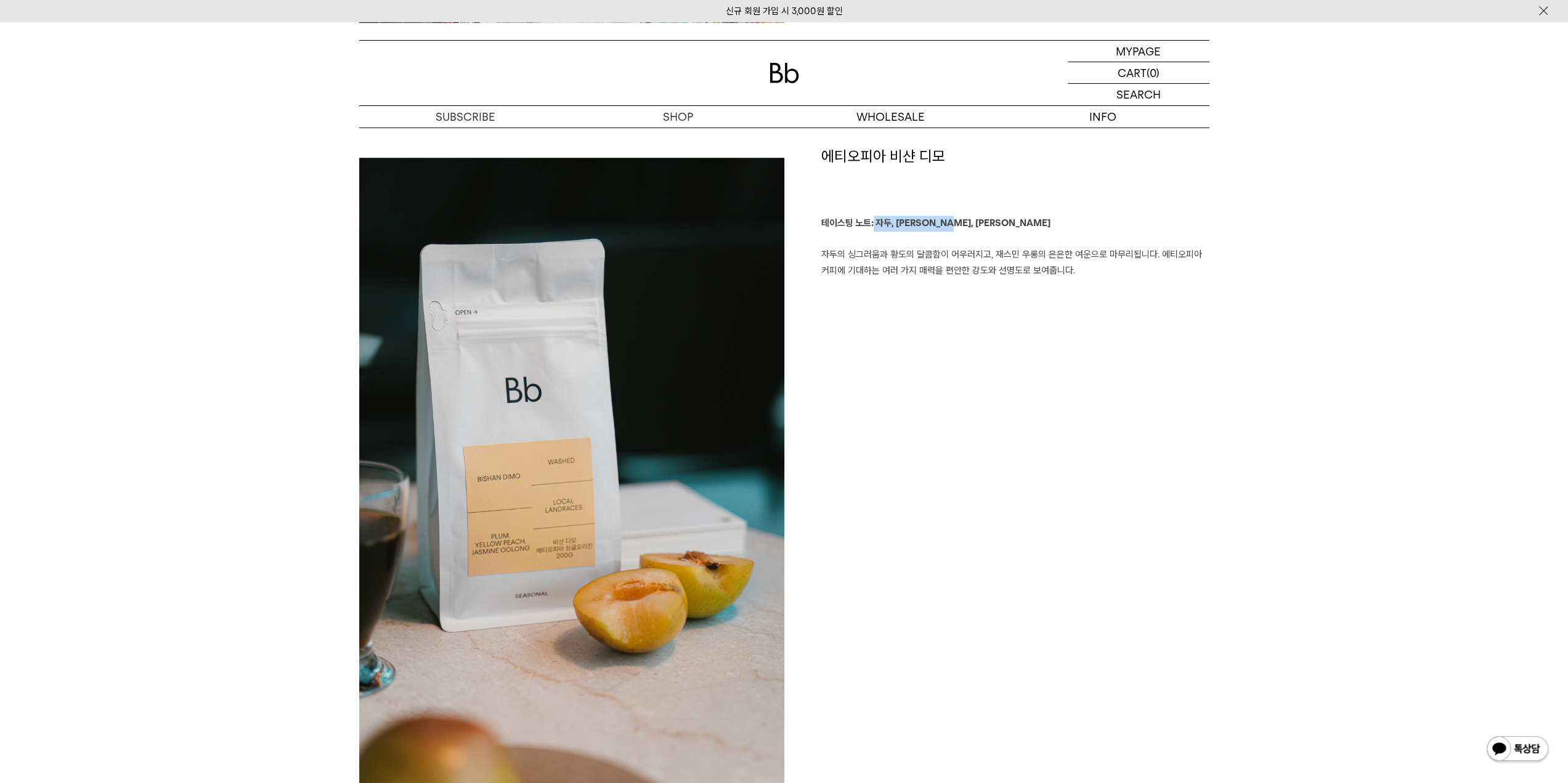
drag, startPoint x: 874, startPoint y: 221, endPoint x: 963, endPoint y: 223, distance: 89.0
click at [963, 223] on p "테이스팅 노트: 자두, 황도, 재스민 우롱 자두의 싱그러움과 황도의 달콤함이 어우러지고, 재스민 우롱의 은은한 여운으로 마무리됩니다. 에티오피…" at bounding box center [1015, 247] width 388 height 63
drag, startPoint x: 850, startPoint y: 253, endPoint x: 873, endPoint y: 274, distance: 31.1
click at [873, 274] on p "테이스팅 노트: 자두, 황도, 재스민 우롱 자두의 싱그러움과 황도의 달콤함이 어우러지고, 재스민 우롱의 은은한 여운으로 마무리됩니다. 에티오피…" at bounding box center [1015, 247] width 388 height 63
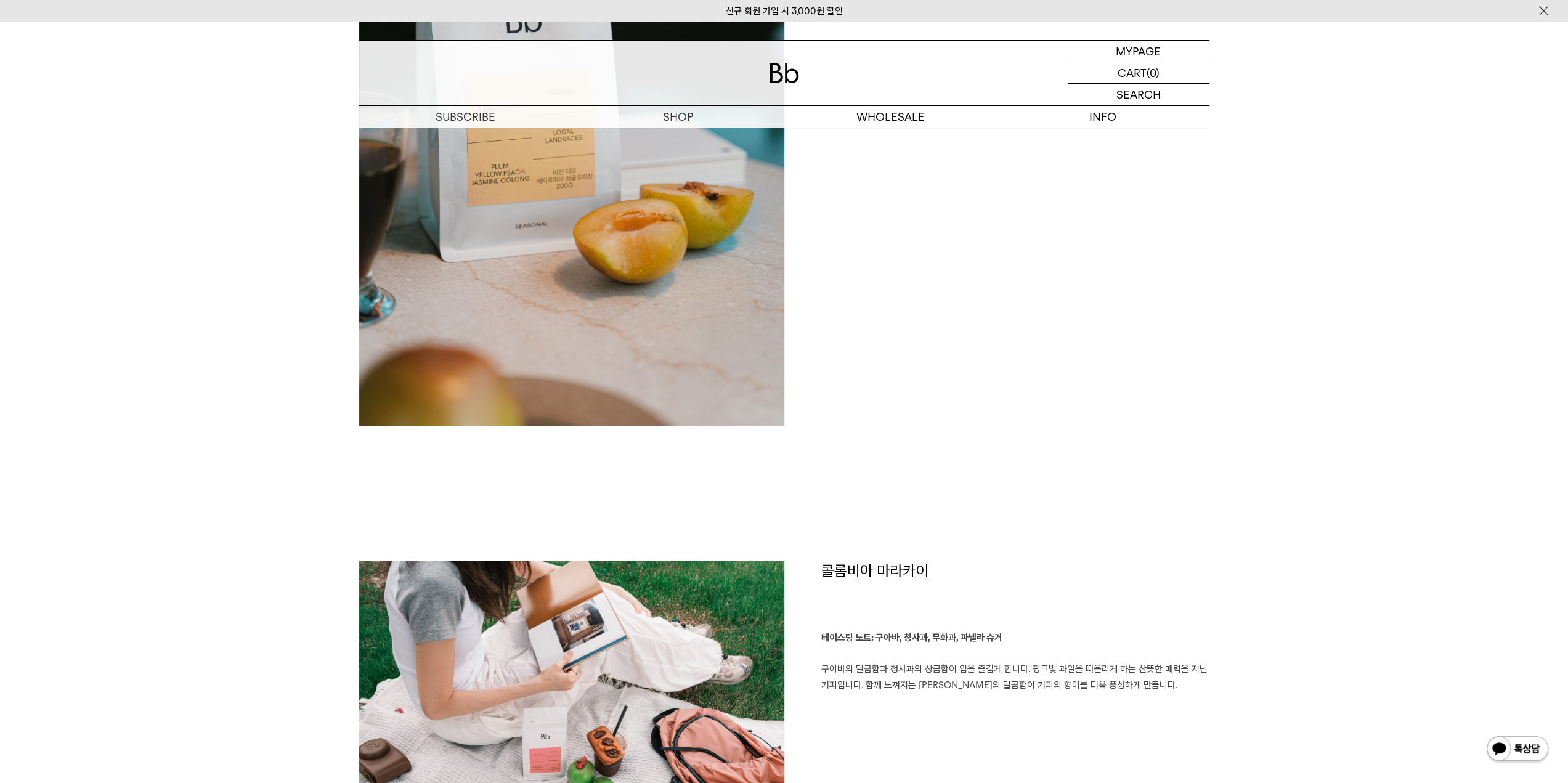
scroll to position [1417, 0]
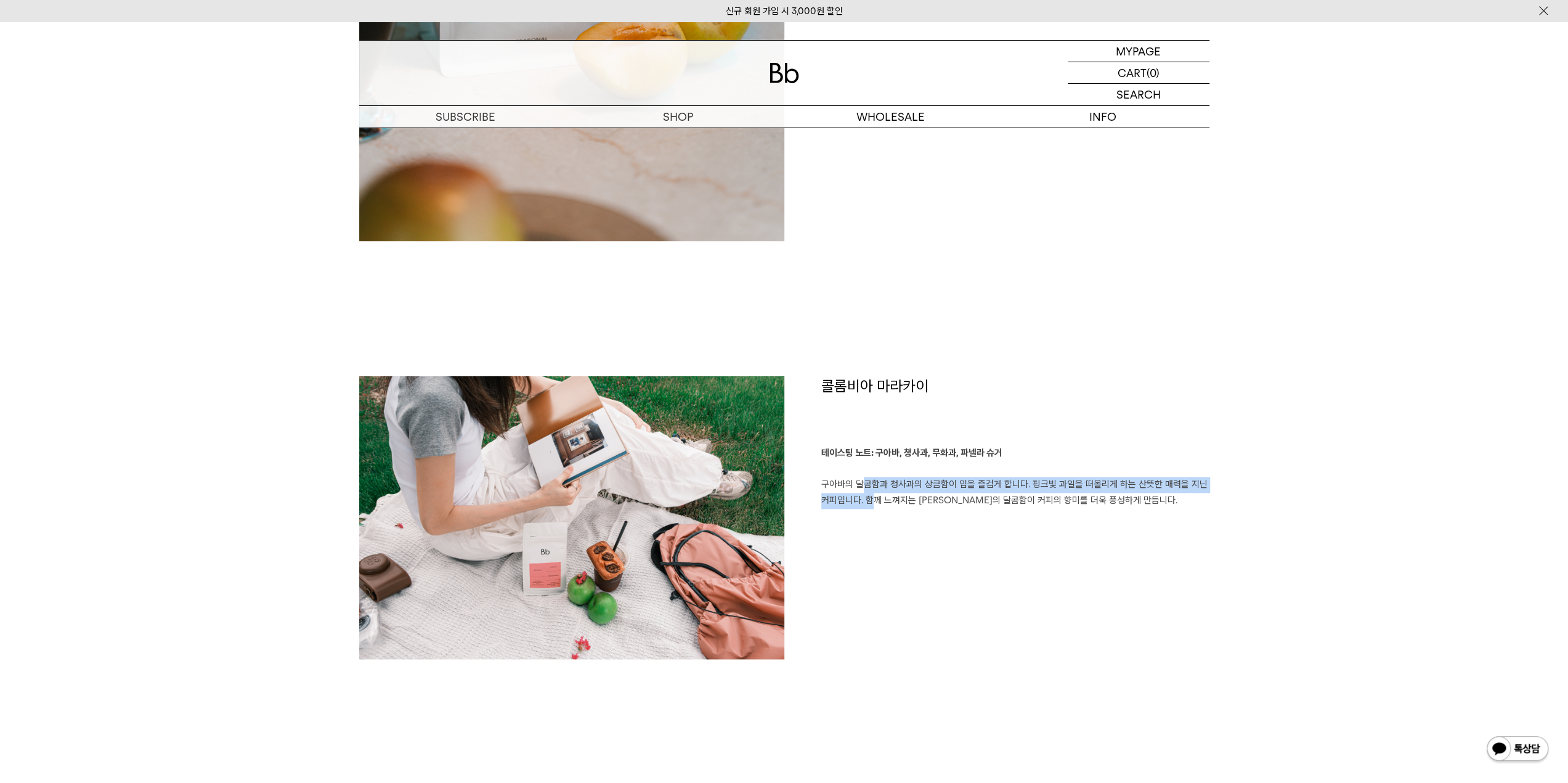
drag, startPoint x: 855, startPoint y: 483, endPoint x: 868, endPoint y: 501, distance: 22.2
click at [868, 501] on p "테이스팅 노트: 구아바, 청사과, 무화과, 파넬라 슈거 구아바의 달콤함과 청사과의 상큼함이 입을 즐겁게 합니다. 핑크빛 과일을 떠올리게 하는 …" at bounding box center [1015, 477] width 388 height 63
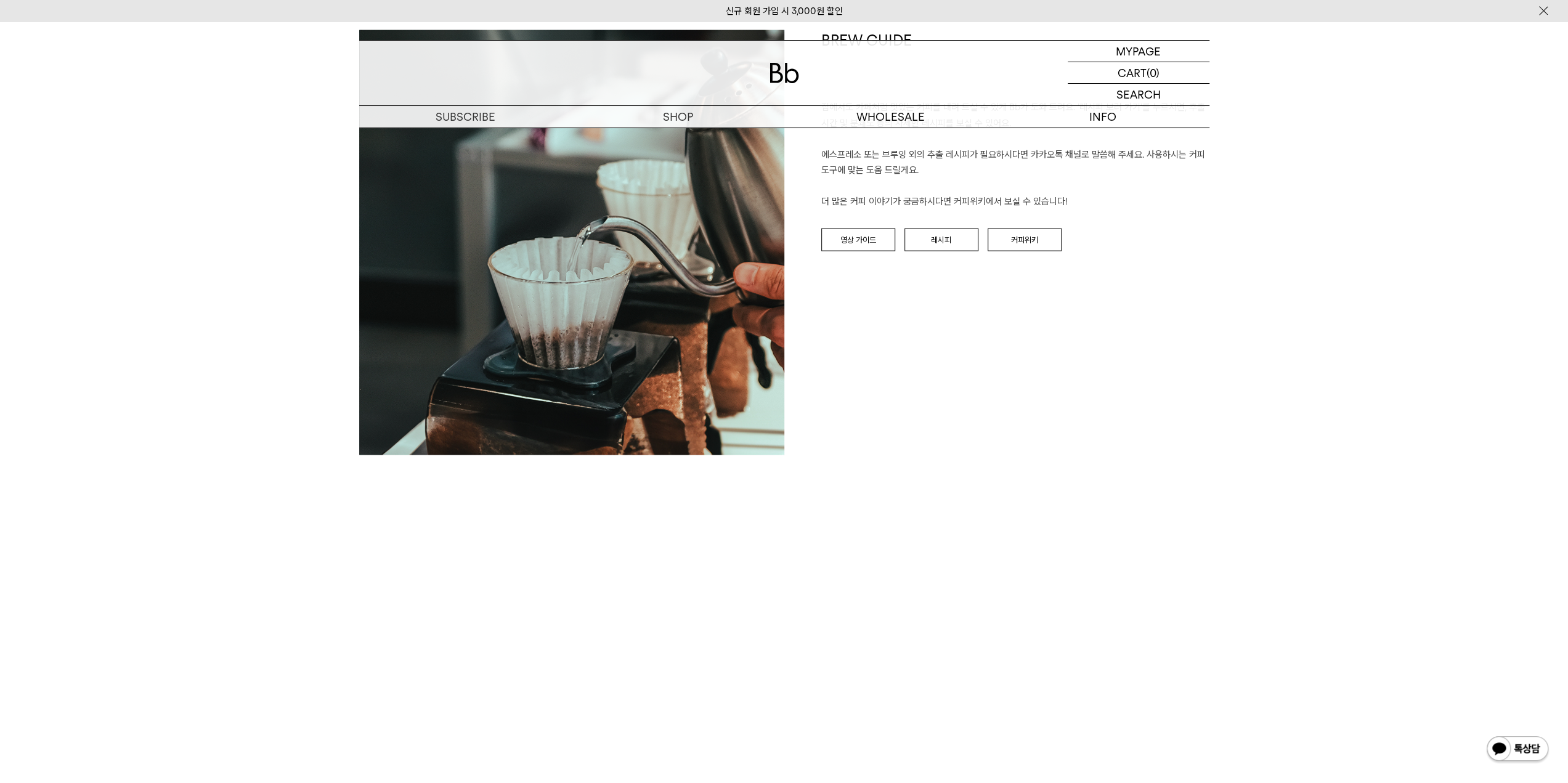
scroll to position [2157, 0]
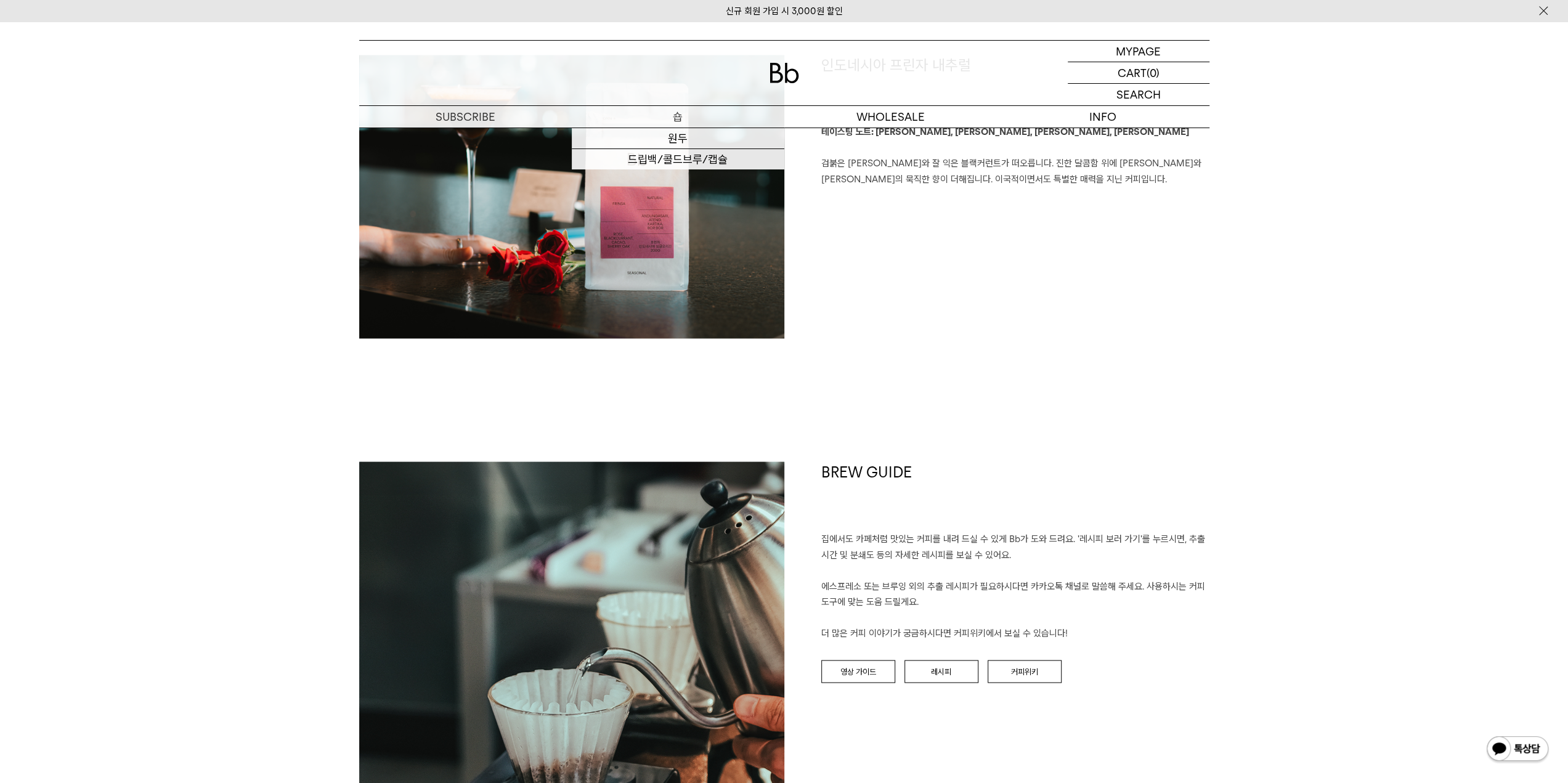
click at [689, 125] on p "숍" at bounding box center [678, 117] width 213 height 22
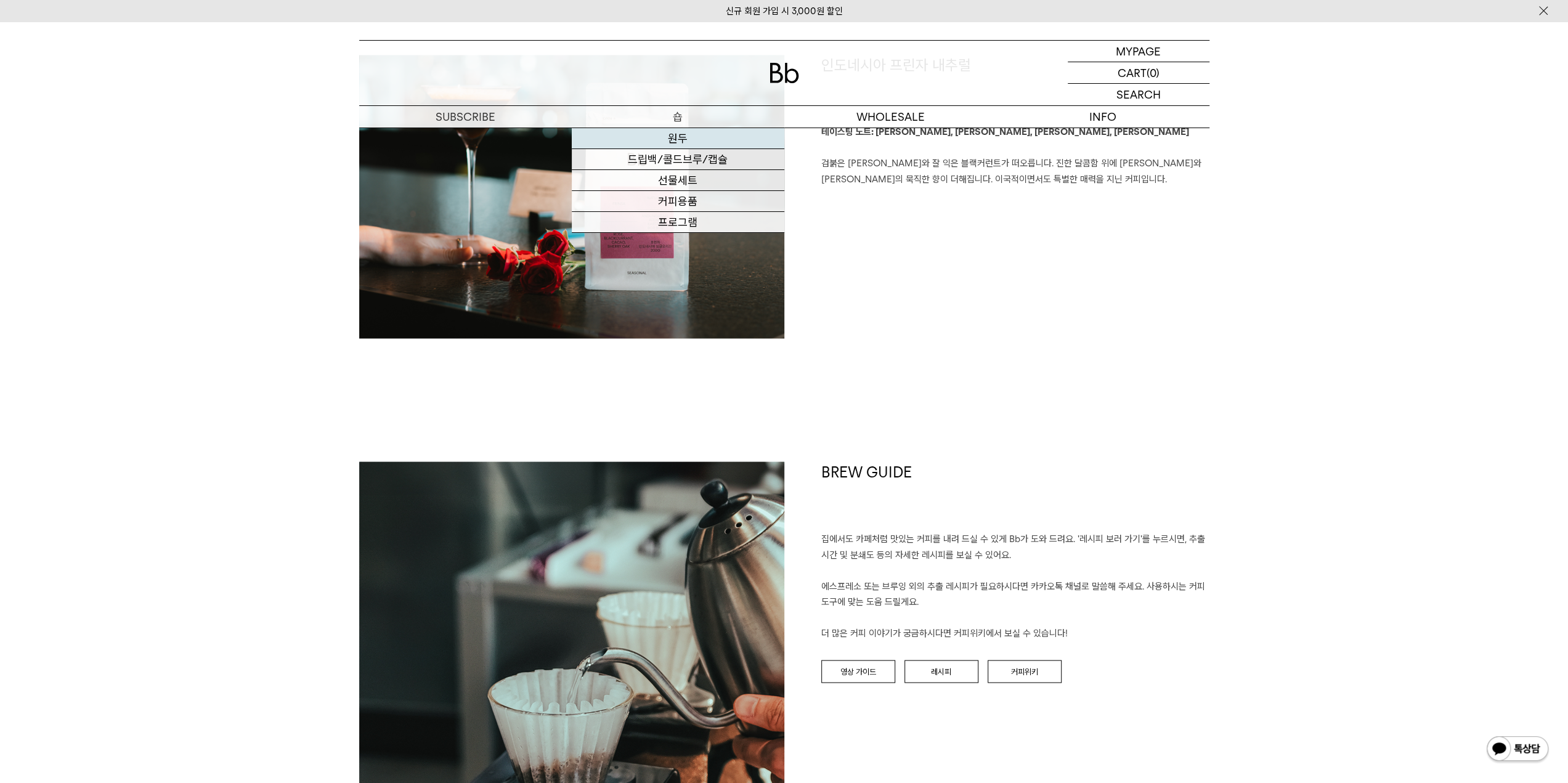
click at [689, 133] on link "원두" at bounding box center [678, 139] width 213 height 21
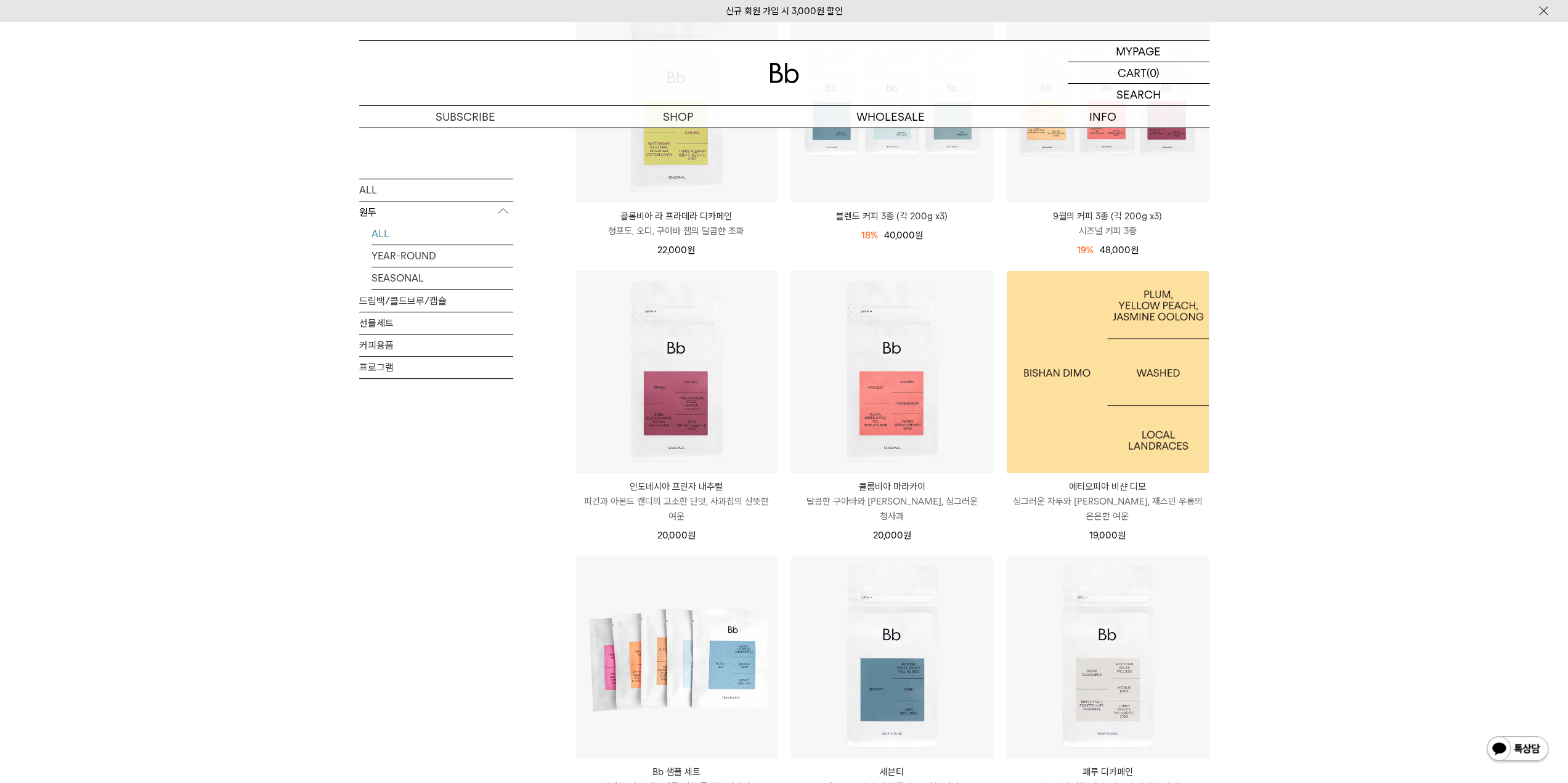
click at [1122, 344] on img at bounding box center [1108, 372] width 202 height 202
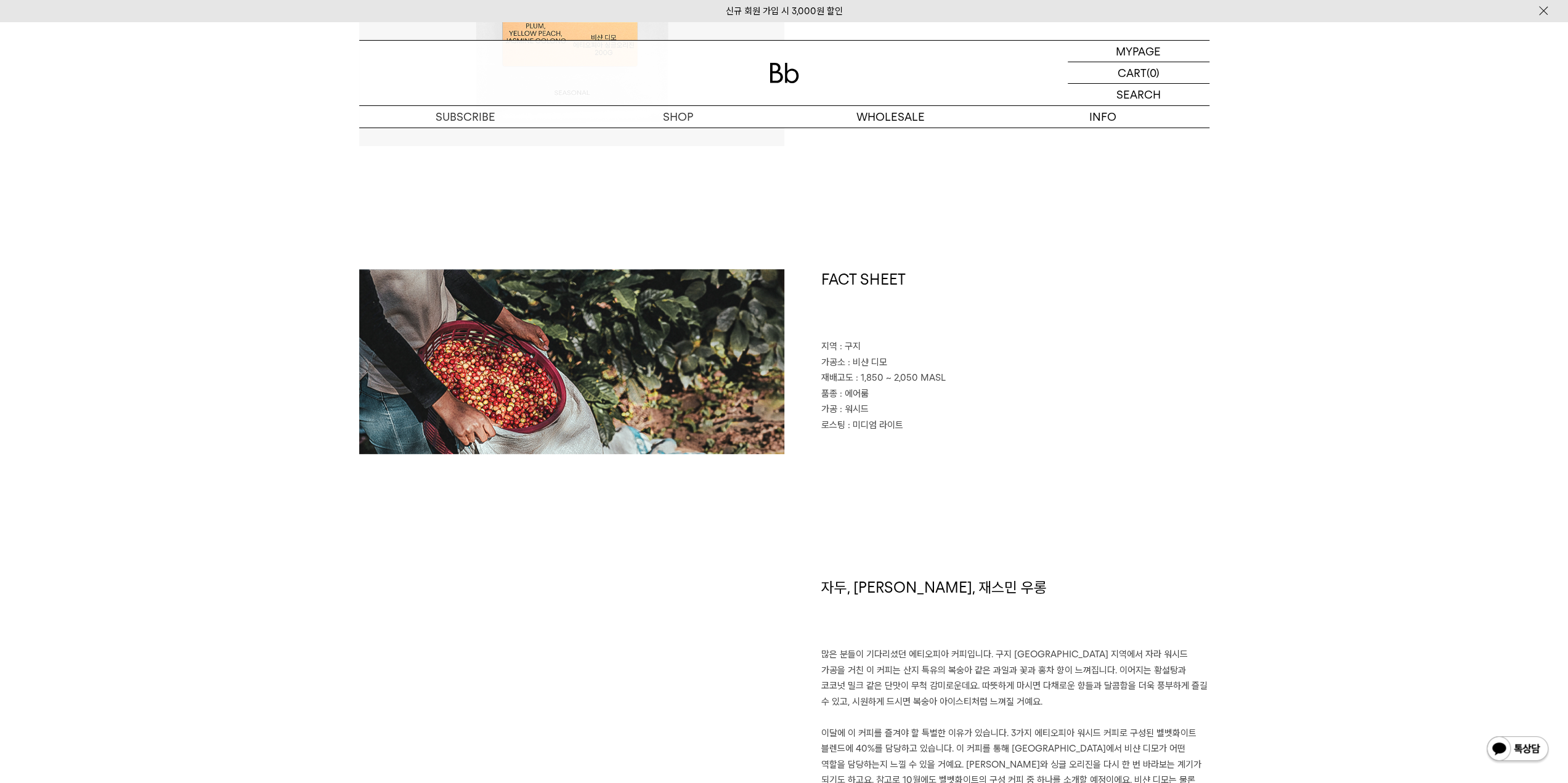
scroll to position [801, 0]
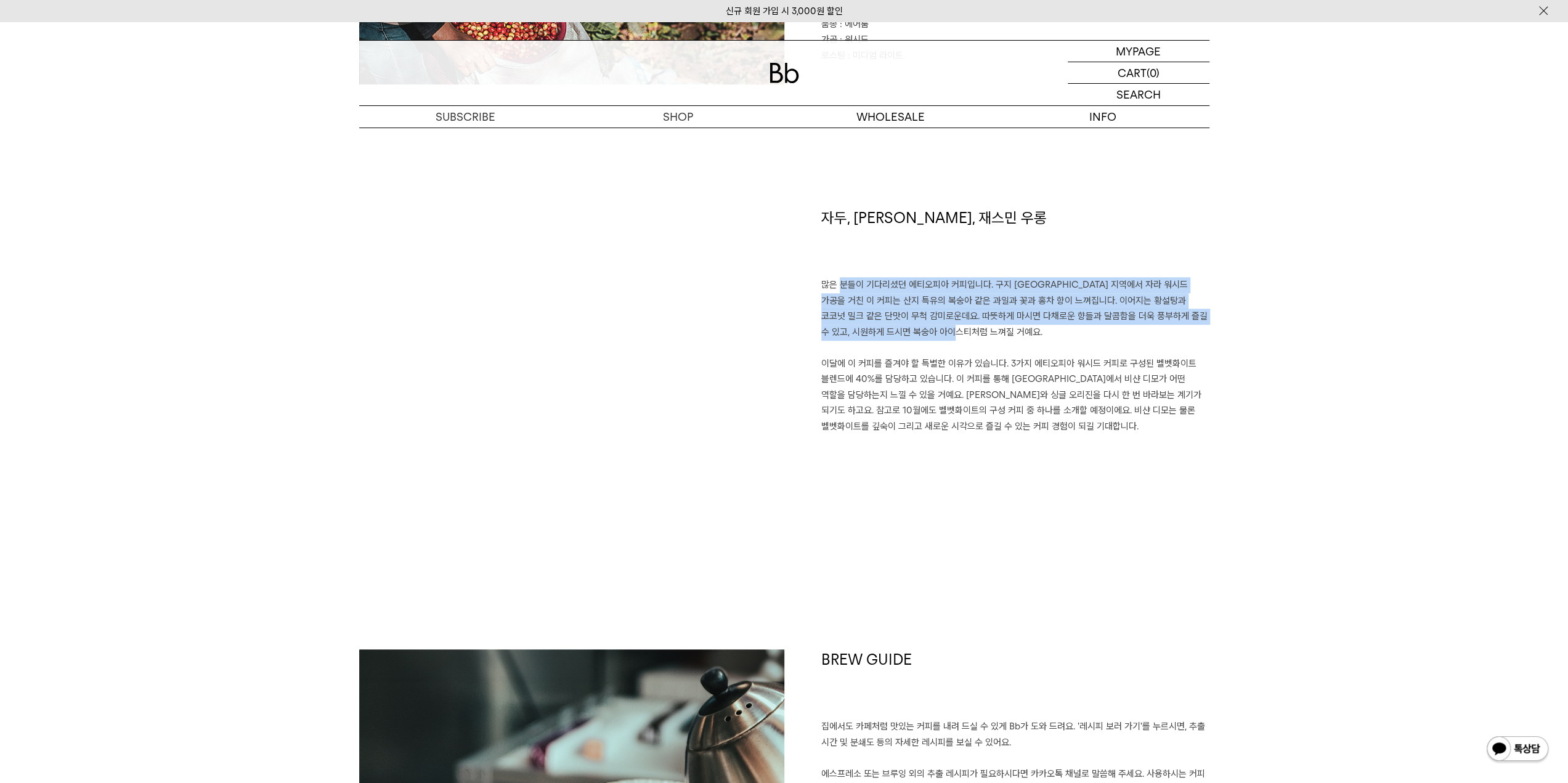
drag, startPoint x: 832, startPoint y: 286, endPoint x: 947, endPoint y: 333, distance: 124.2
click at [947, 333] on p "많은 분들이 기다리셨던 에티오피아 커피입니다. 구지 샤키소 지역에서 자라 워시드 가공을 거친 이 커피는 산지 특유의 복숭아 같은 과일과 꽃과 …" at bounding box center [1015, 356] width 388 height 157
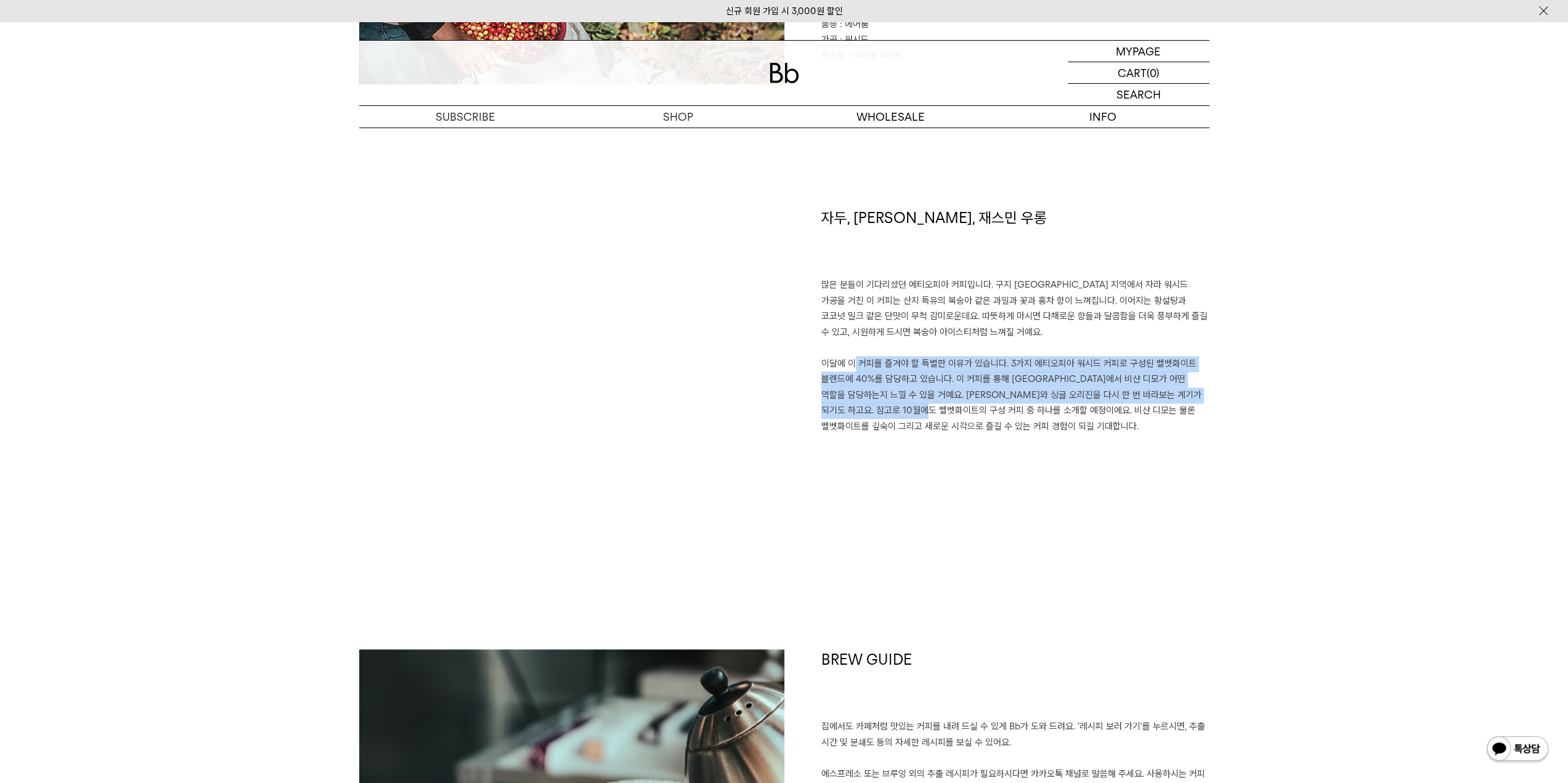
drag, startPoint x: 843, startPoint y: 360, endPoint x: 951, endPoint y: 411, distance: 119.4
click at [951, 411] on p "많은 분들이 기다리셨던 에티오피아 커피입니다. 구지 샤키소 지역에서 자라 워시드 가공을 거친 이 커피는 산지 특유의 복숭아 같은 과일과 꽃과 …" at bounding box center [1015, 356] width 388 height 157
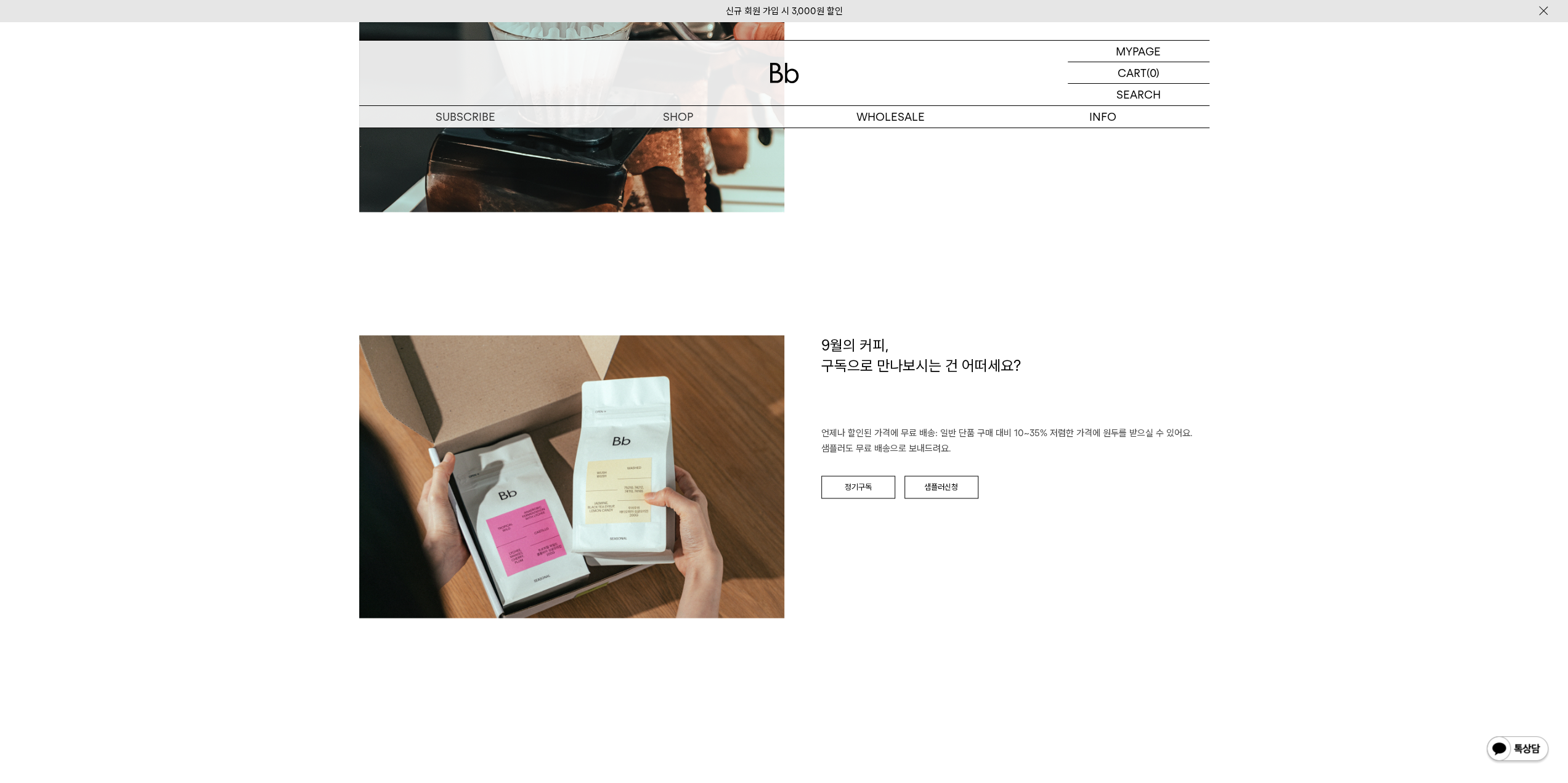
scroll to position [1726, 0]
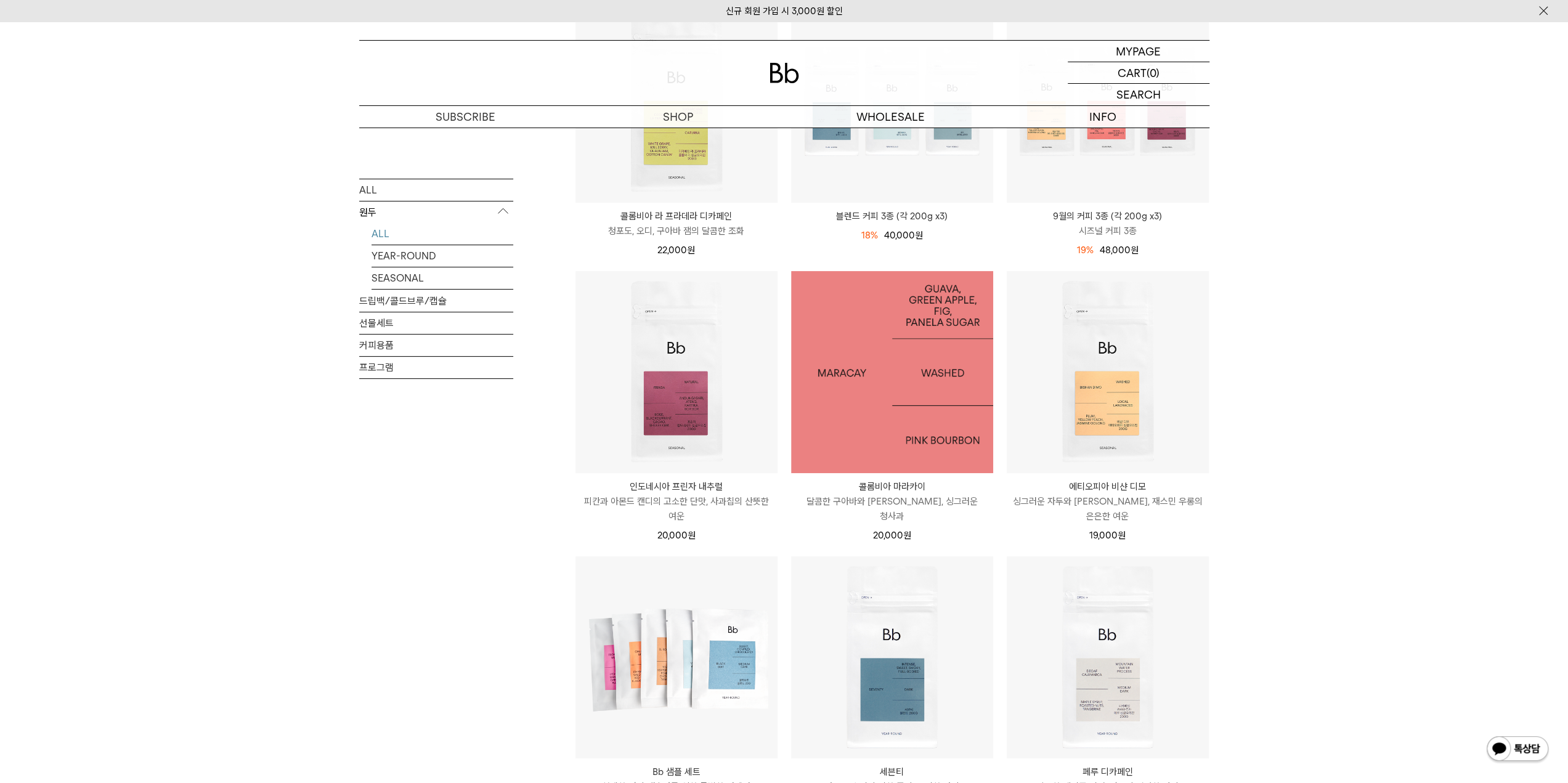
click at [853, 369] on img at bounding box center [892, 372] width 202 height 202
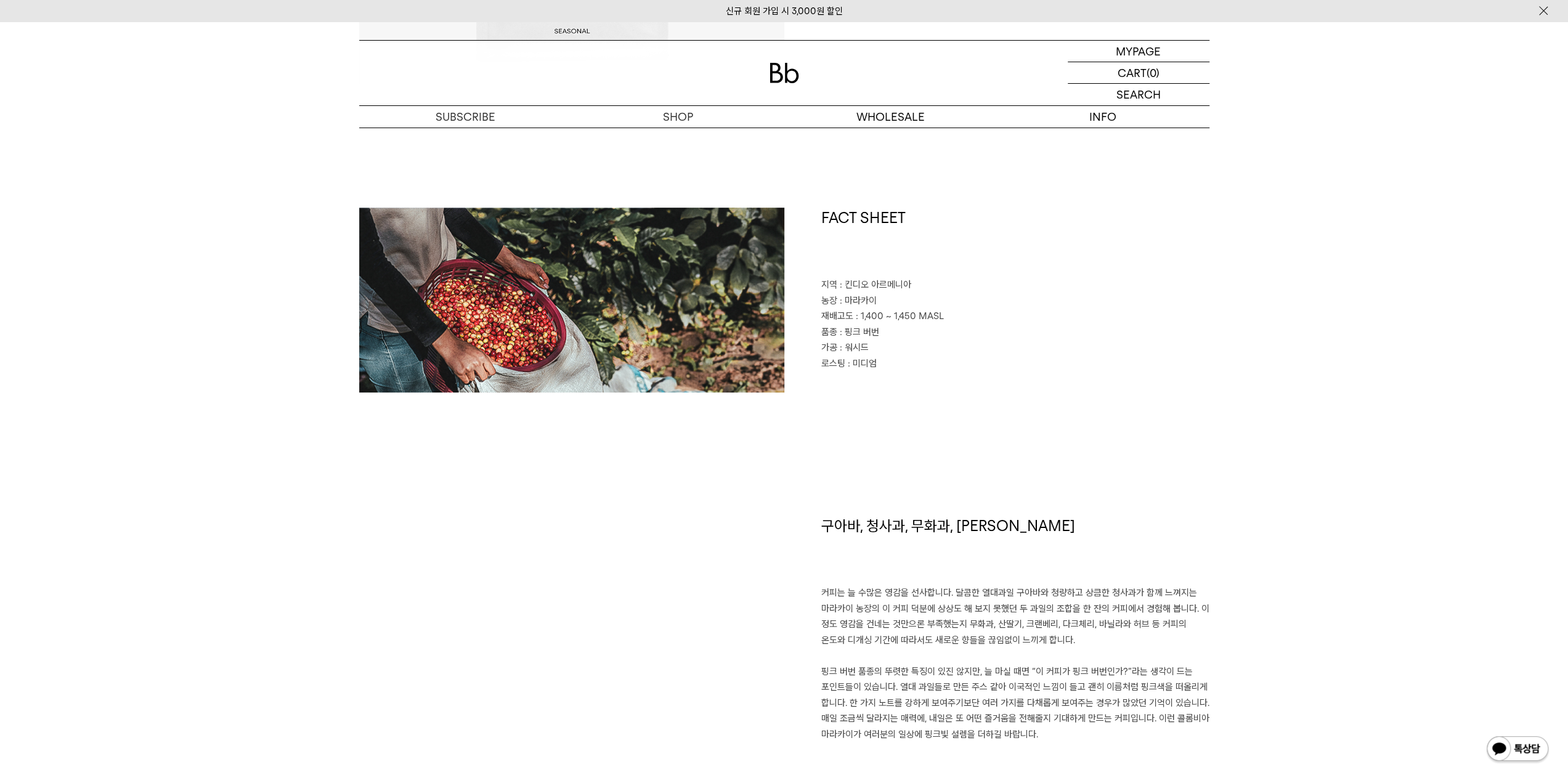
scroll to position [678, 0]
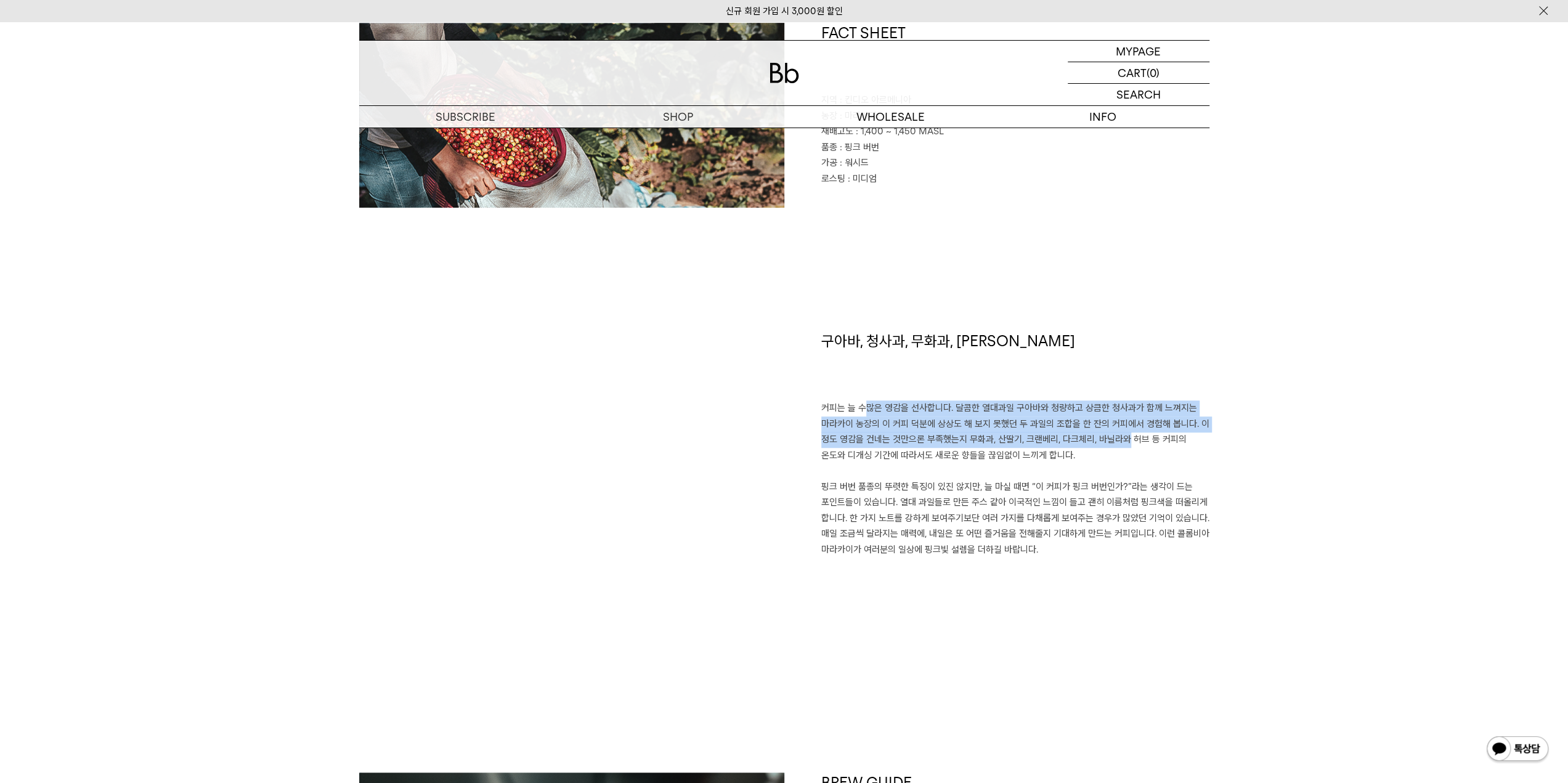
drag, startPoint x: 853, startPoint y: 406, endPoint x: 1114, endPoint y: 444, distance: 263.8
click at [1114, 444] on p "커피는 늘 수많은 영감을 선사합니다. 달콤한 열대과일 구아바와 청량하고 상큼한 청사과가 함께 느껴지는 마라카이 농장의 이 커피 덕분에 상상도 …" at bounding box center [1015, 479] width 388 height 157
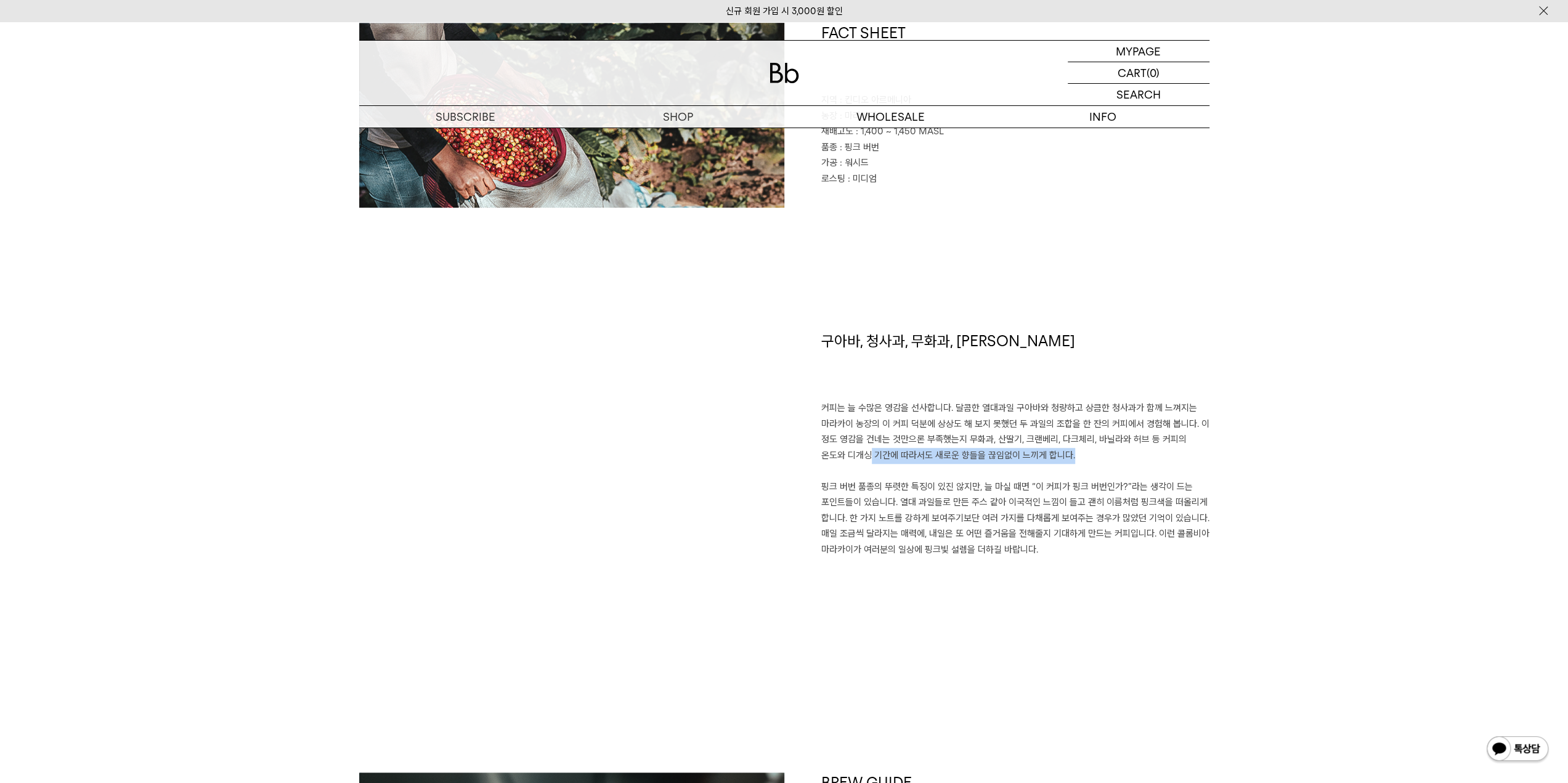
drag, startPoint x: 826, startPoint y: 451, endPoint x: 1035, endPoint y: 454, distance: 209.0
click at [1035, 454] on p "커피는 늘 수많은 영감을 선사합니다. 달콤한 열대과일 구아바와 청량하고 상큼한 청사과가 함께 느껴지는 마라카이 농장의 이 커피 덕분에 상상도 …" at bounding box center [1015, 479] width 388 height 157
click at [837, 467] on p "커피는 늘 수많은 영감을 선사합니다. 달콤한 열대과일 구아바와 청량하고 상큼한 청사과가 함께 느껴지는 마라카이 농장의 이 커피 덕분에 상상도 …" at bounding box center [1015, 479] width 388 height 157
drag, startPoint x: 877, startPoint y: 453, endPoint x: 1050, endPoint y: 450, distance: 173.0
click at [1003, 459] on p "커피는 늘 수많은 영감을 선사합니다. 달콤한 열대과일 구아바와 청량하고 상큼한 청사과가 함께 느껴지는 마라카이 농장의 이 커피 덕분에 상상도 …" at bounding box center [1015, 479] width 388 height 157
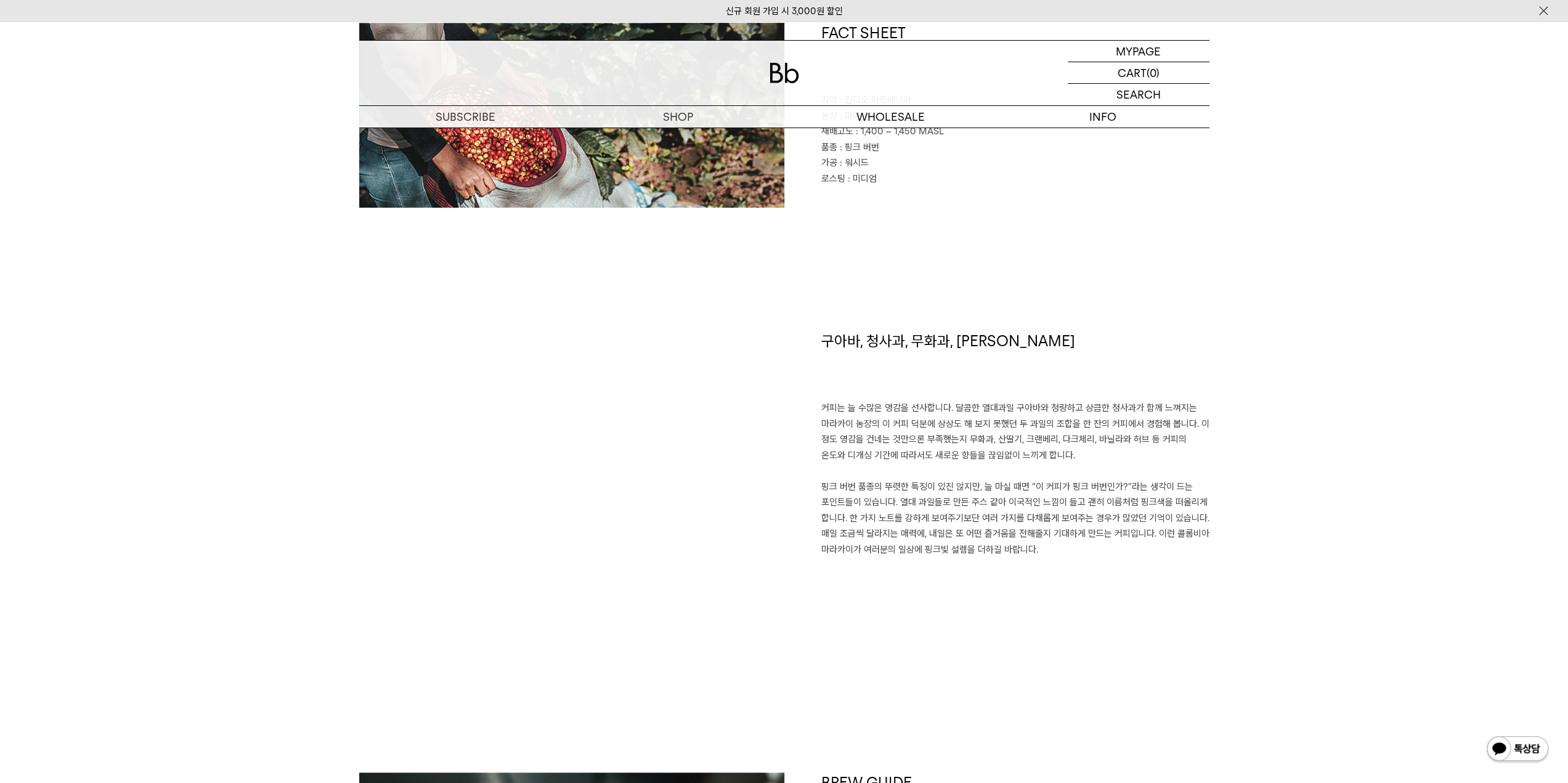
click at [1062, 446] on p "커피는 늘 수많은 영감을 선사합니다. 달콤한 열대과일 구아바와 청량하고 상큼한 청사과가 함께 느껴지는 마라카이 농장의 이 커피 덕분에 상상도 …" at bounding box center [1015, 479] width 388 height 157
drag, startPoint x: 1051, startPoint y: 433, endPoint x: 1089, endPoint y: 439, distance: 38.5
click at [1089, 439] on p "커피는 늘 수많은 영감을 선사합니다. 달콤한 열대과일 구아바와 청량하고 상큼한 청사과가 함께 느껴지는 마라카이 농장의 이 커피 덕분에 상상도 …" at bounding box center [1015, 479] width 388 height 157
drag, startPoint x: 1109, startPoint y: 439, endPoint x: 1144, endPoint y: 440, distance: 35.0
click at [1144, 440] on p "커피는 늘 수많은 영감을 선사합니다. 달콤한 열대과일 구아바와 청량하고 상큼한 청사과가 함께 느껴지는 마라카이 농장의 이 커피 덕분에 상상도 …" at bounding box center [1015, 479] width 388 height 157
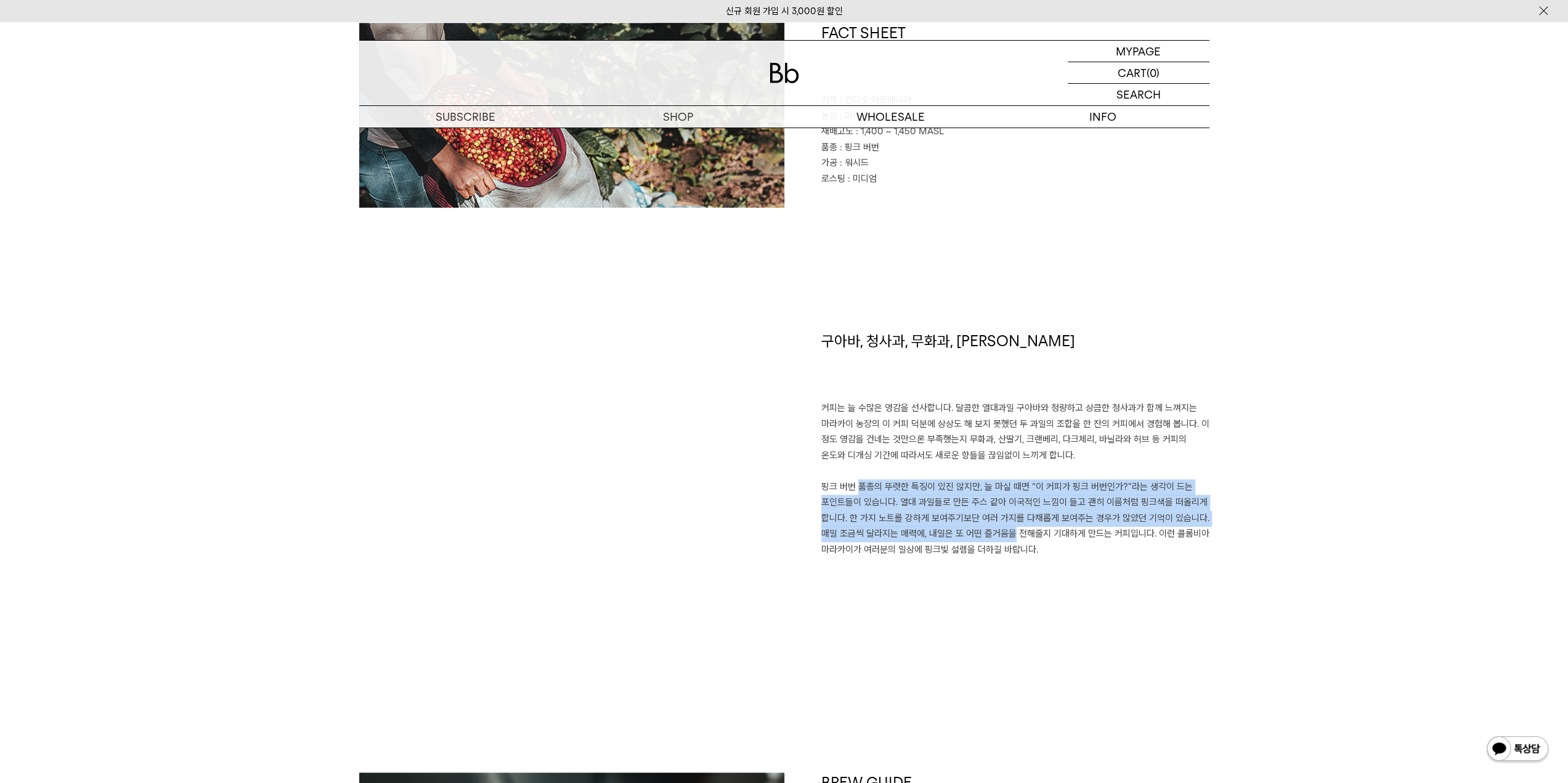
drag, startPoint x: 847, startPoint y: 486, endPoint x: 997, endPoint y: 532, distance: 156.9
click at [997, 532] on p "커피는 늘 수많은 영감을 선사합니다. 달콤한 열대과일 구아바와 청량하고 상큼한 청사과가 함께 느껴지는 마라카이 농장의 이 커피 덕분에 상상도 …" at bounding box center [1015, 479] width 388 height 157
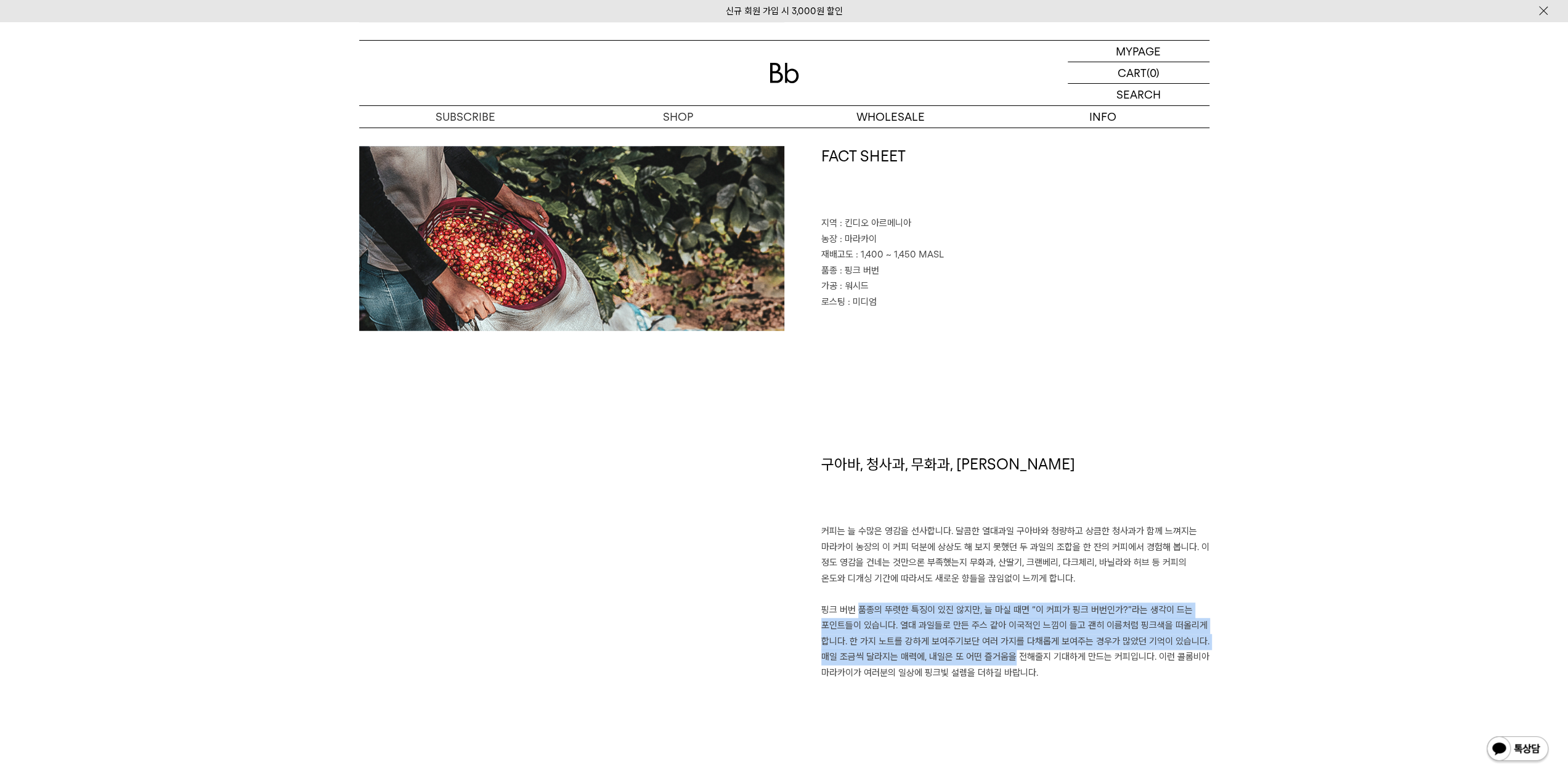
scroll to position [308, 0]
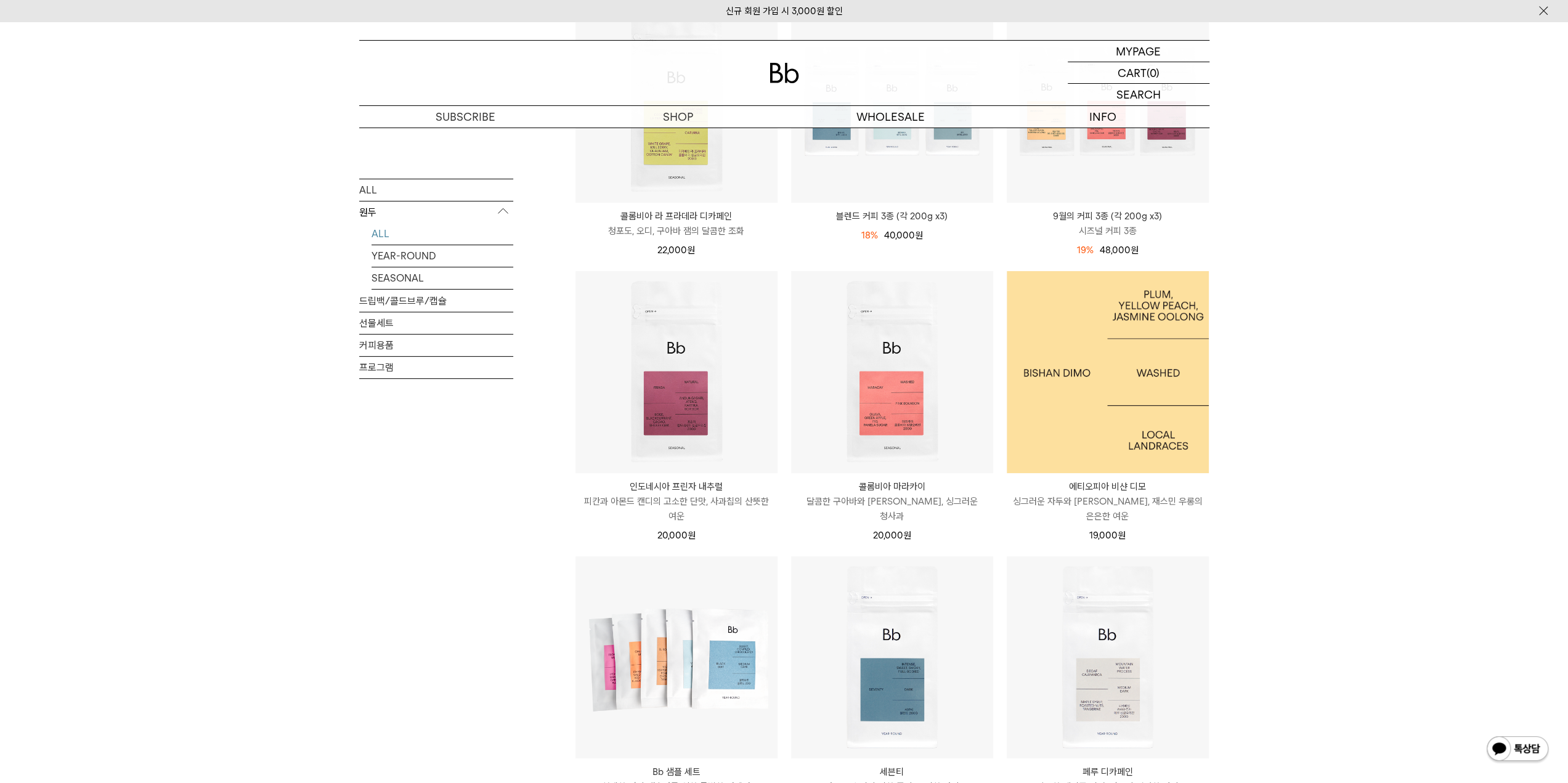
click at [1154, 385] on img at bounding box center [1108, 372] width 202 height 202
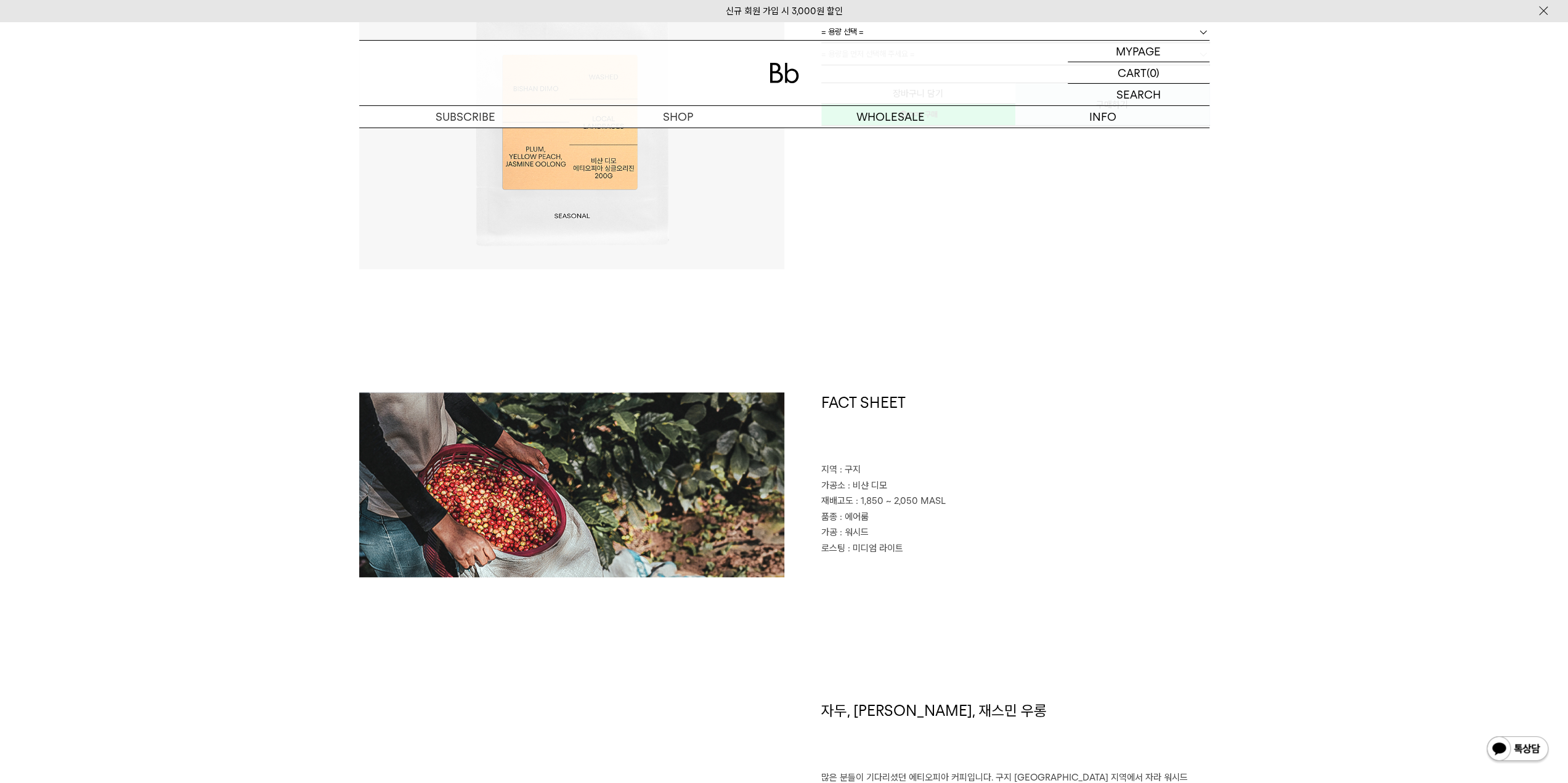
scroll to position [554, 0]
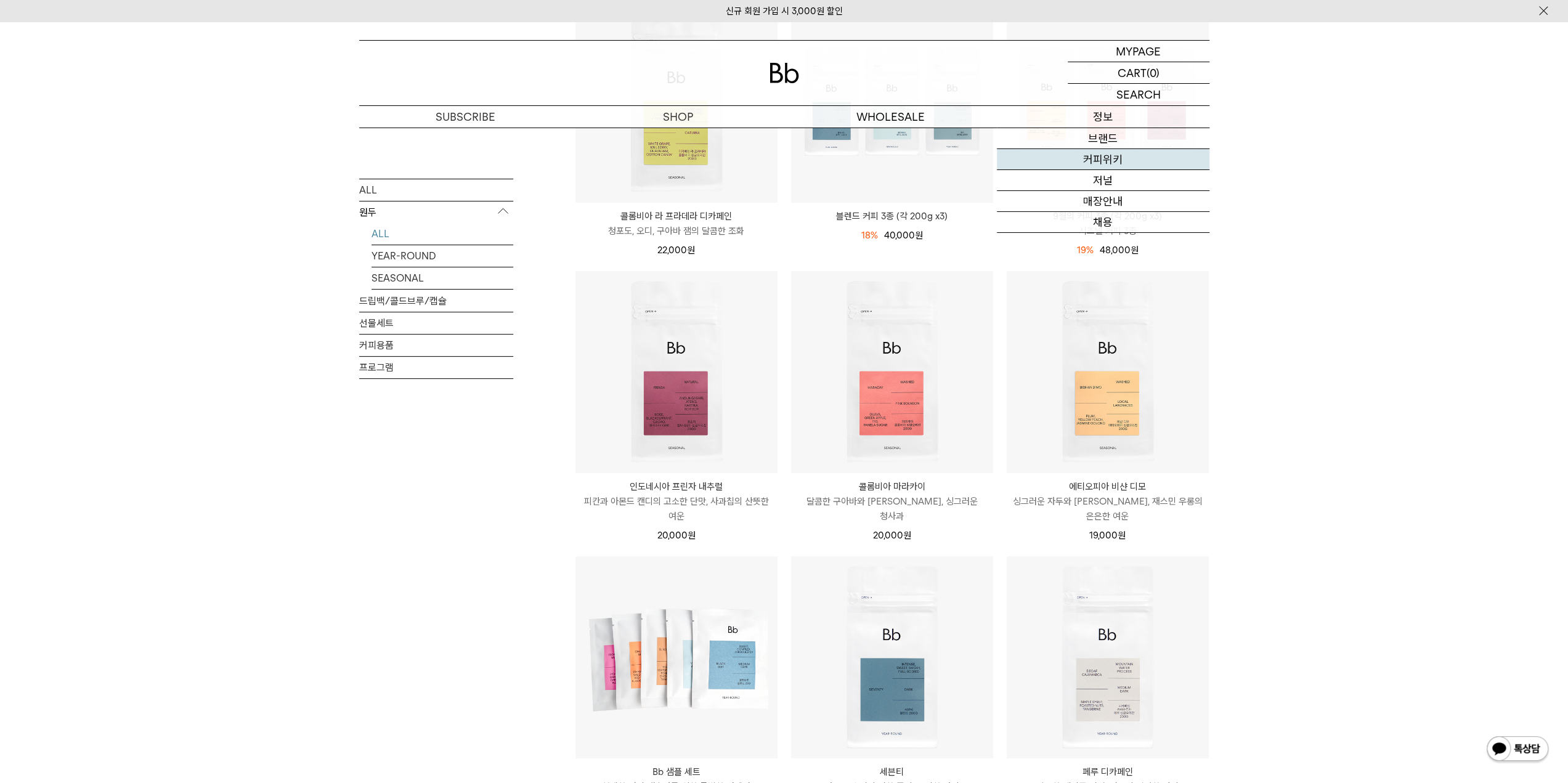
click at [1109, 163] on link "커피위키" at bounding box center [1103, 160] width 213 height 21
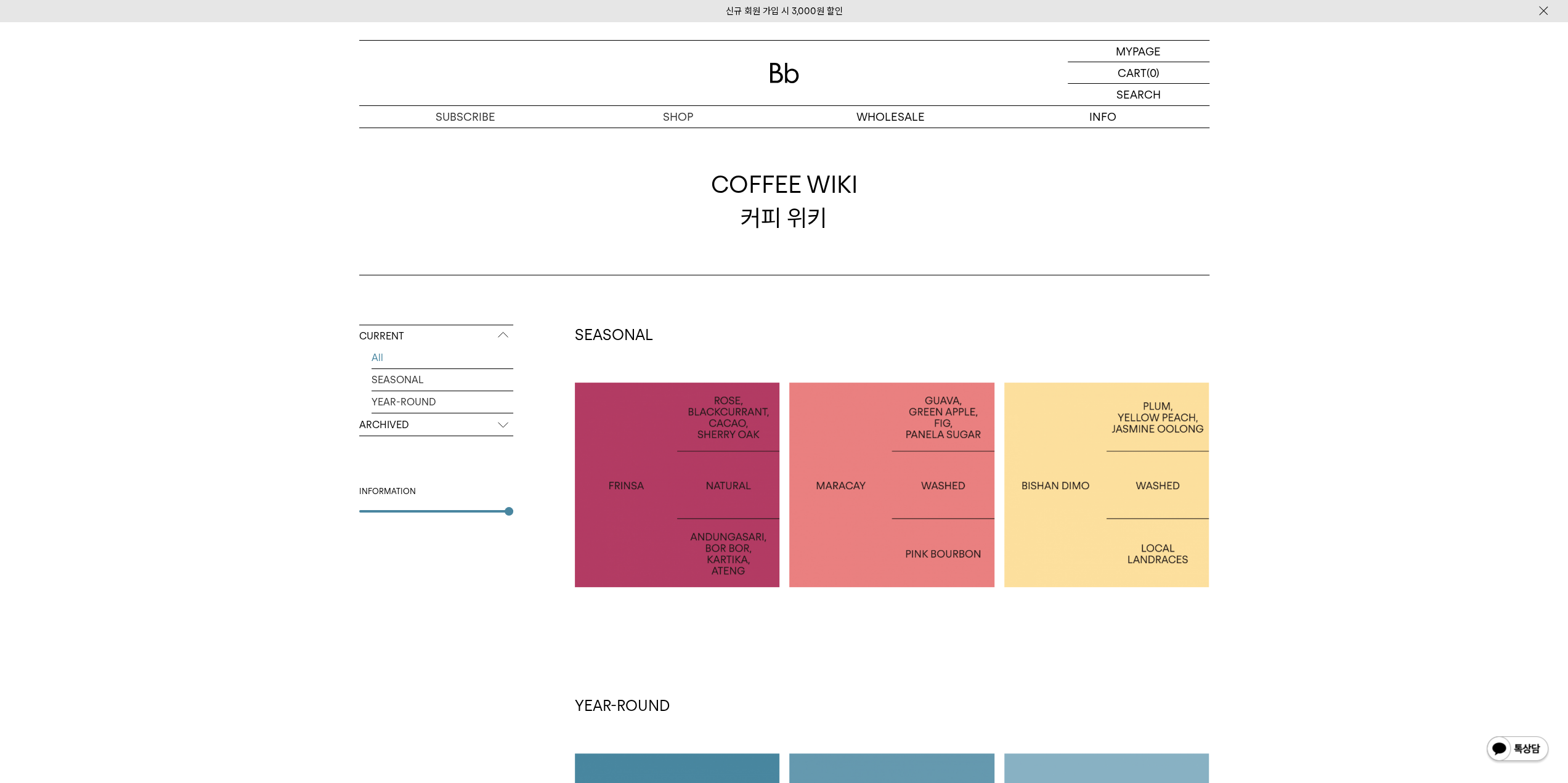
scroll to position [123, 0]
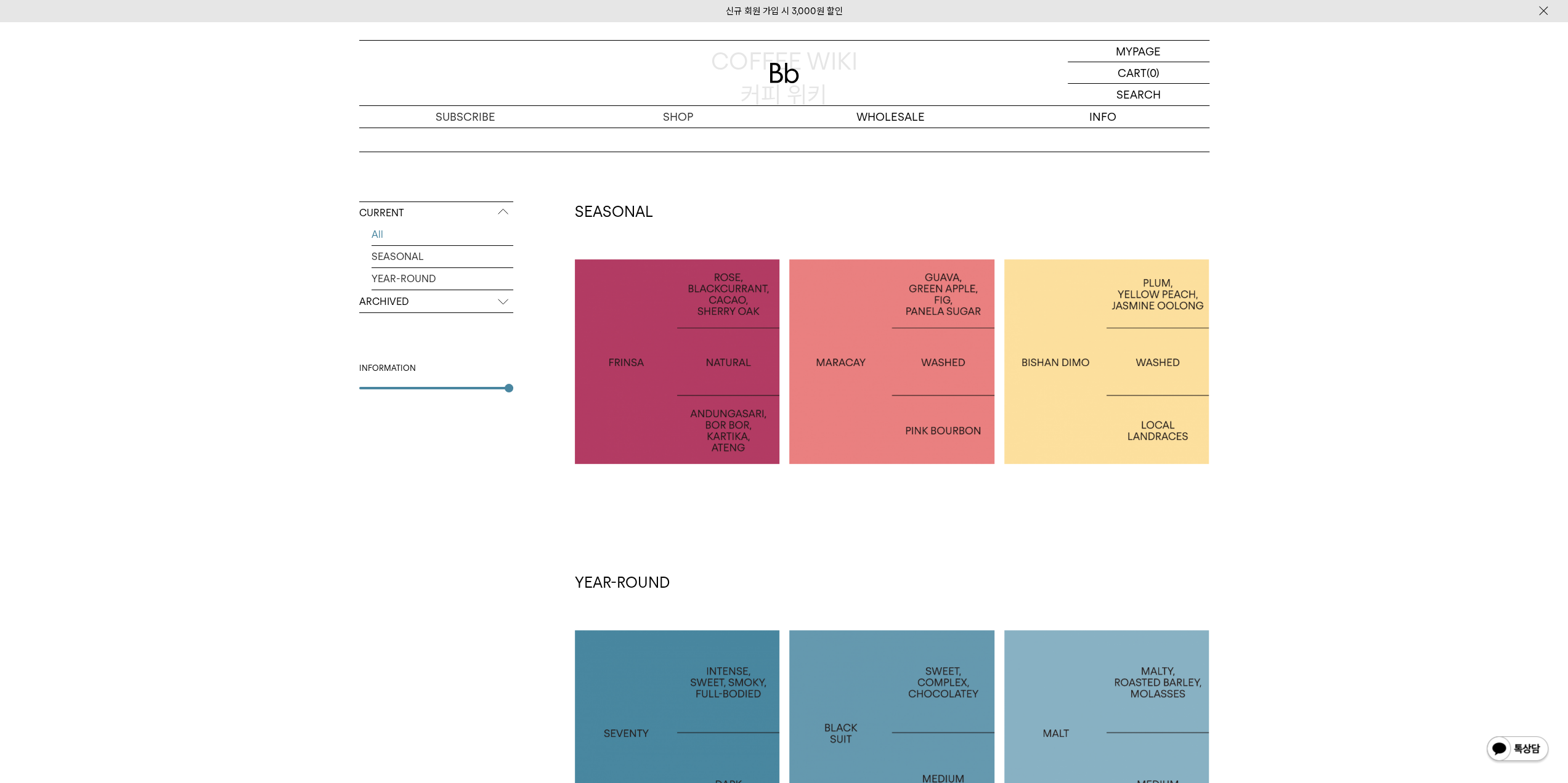
click at [1085, 381] on div at bounding box center [1107, 362] width 205 height 205
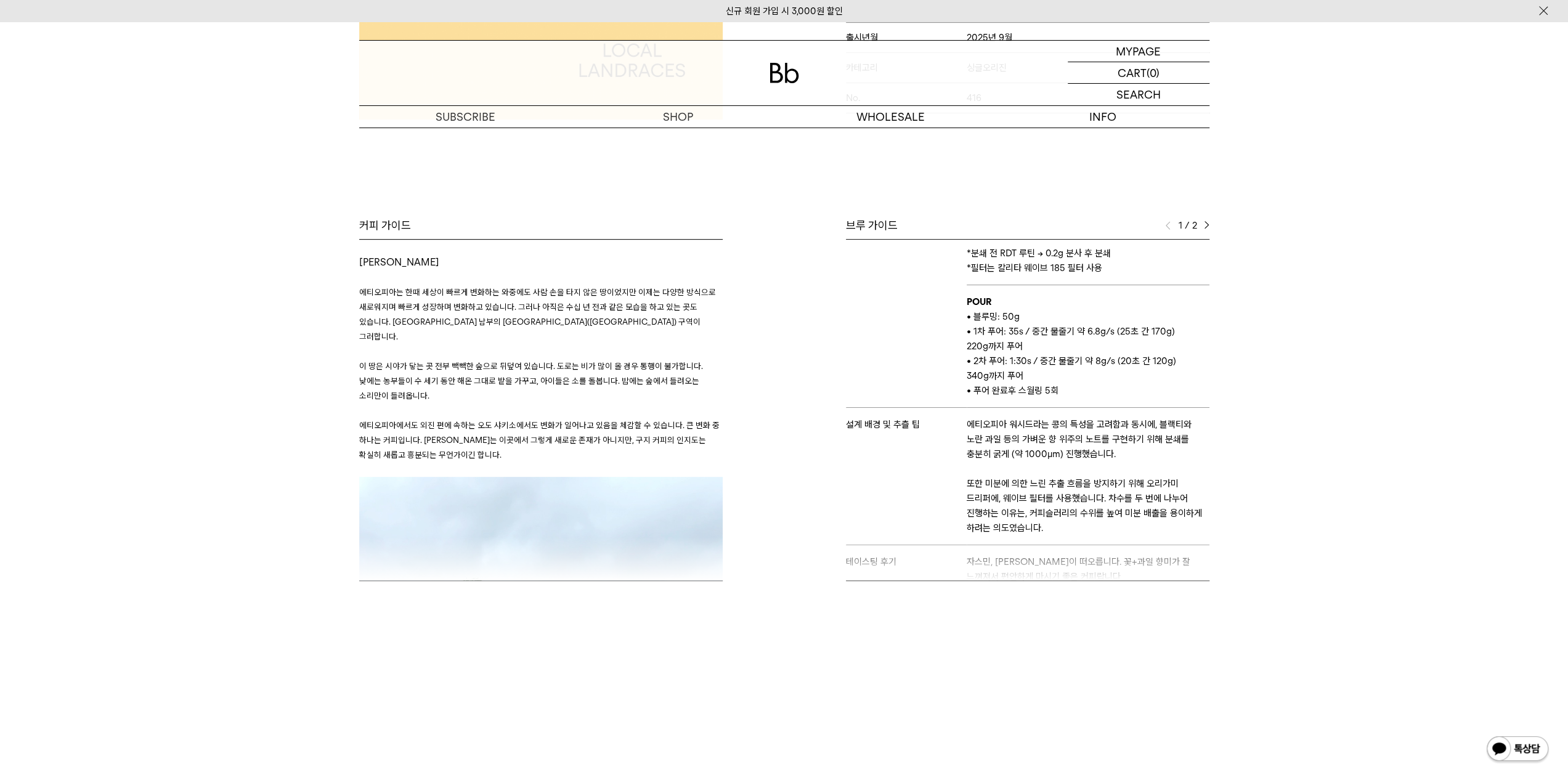
scroll to position [196, 0]
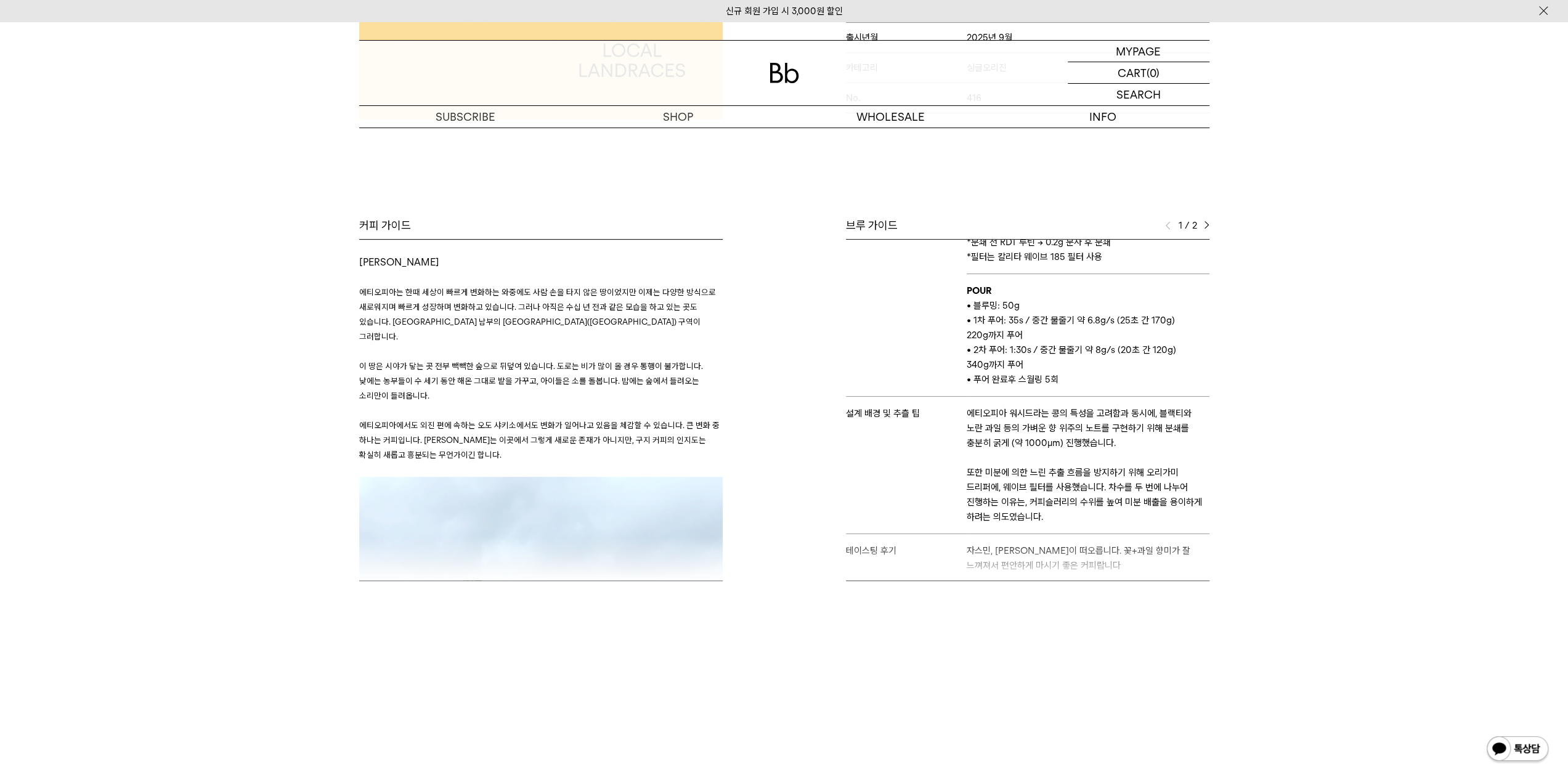
click at [1207, 226] on img at bounding box center [1207, 226] width 6 height 9
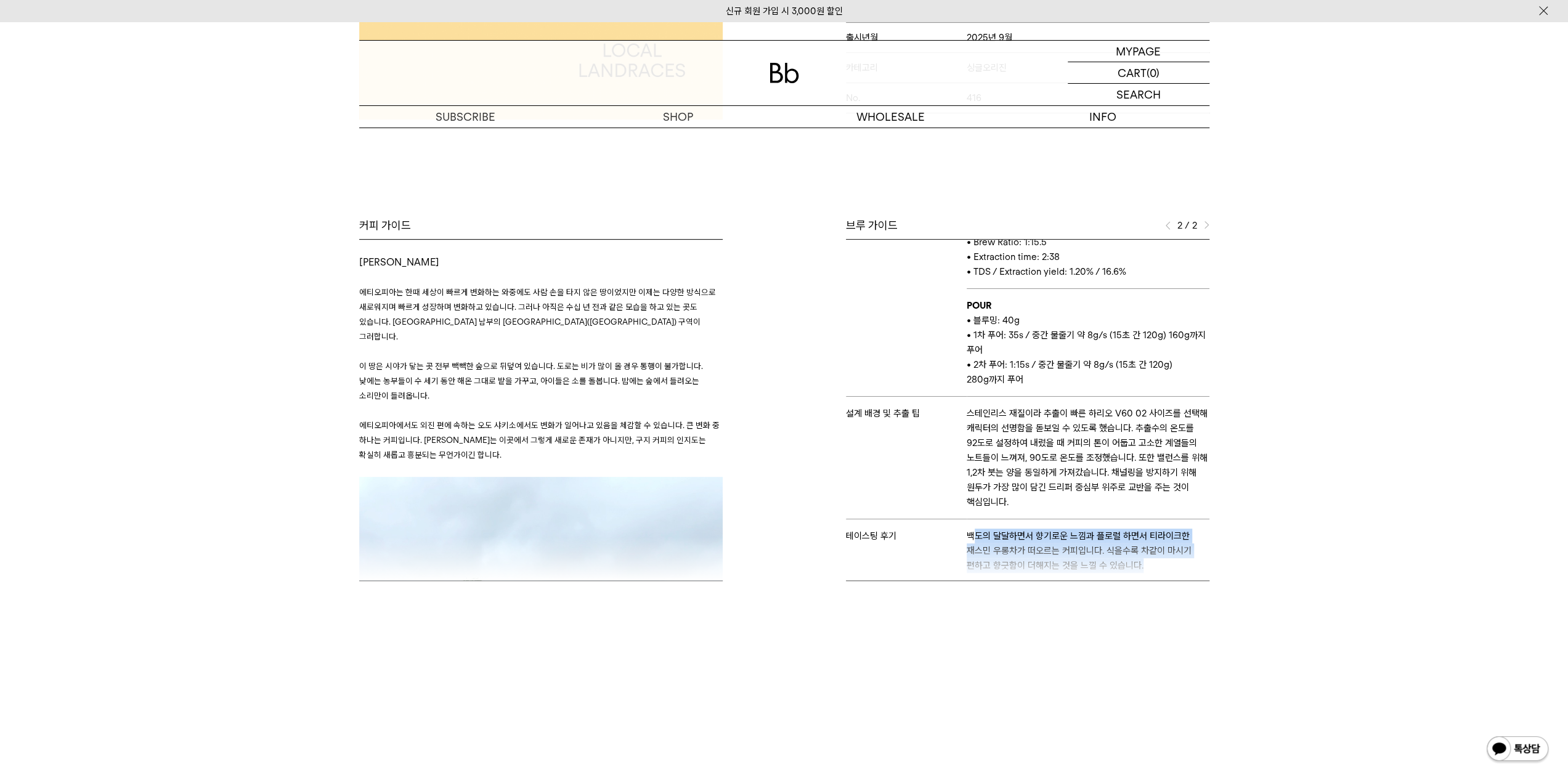
drag, startPoint x: 974, startPoint y: 536, endPoint x: 1069, endPoint y: 554, distance: 96.7
click at [1069, 554] on div "브루 가이드 2 / 2 스테이지 결 바리스타 유 추출 도구 오리가미 추출 레시피 HOT • Dose : 20g • Grind: 8.2 (Dit…" at bounding box center [1000, 400] width 431 height 363
click at [1087, 552] on div "브루 가이드 2 / 2 스테이지 결 바리스타 유 추출 도구 오리가미 추출 레시피 HOT • Dose : 20g • Grind: 8.2 (Dit…" at bounding box center [1000, 400] width 431 height 363
drag, startPoint x: 1105, startPoint y: 546, endPoint x: 1128, endPoint y: 553, distance: 24.0
click at [1128, 553] on div "브루 가이드 2 / 2 스테이지 결 바리스타 유 추출 도구 오리가미 추출 레시피 HOT • Dose : 20g • Grind: 8.2 (Dit…" at bounding box center [1000, 400] width 431 height 363
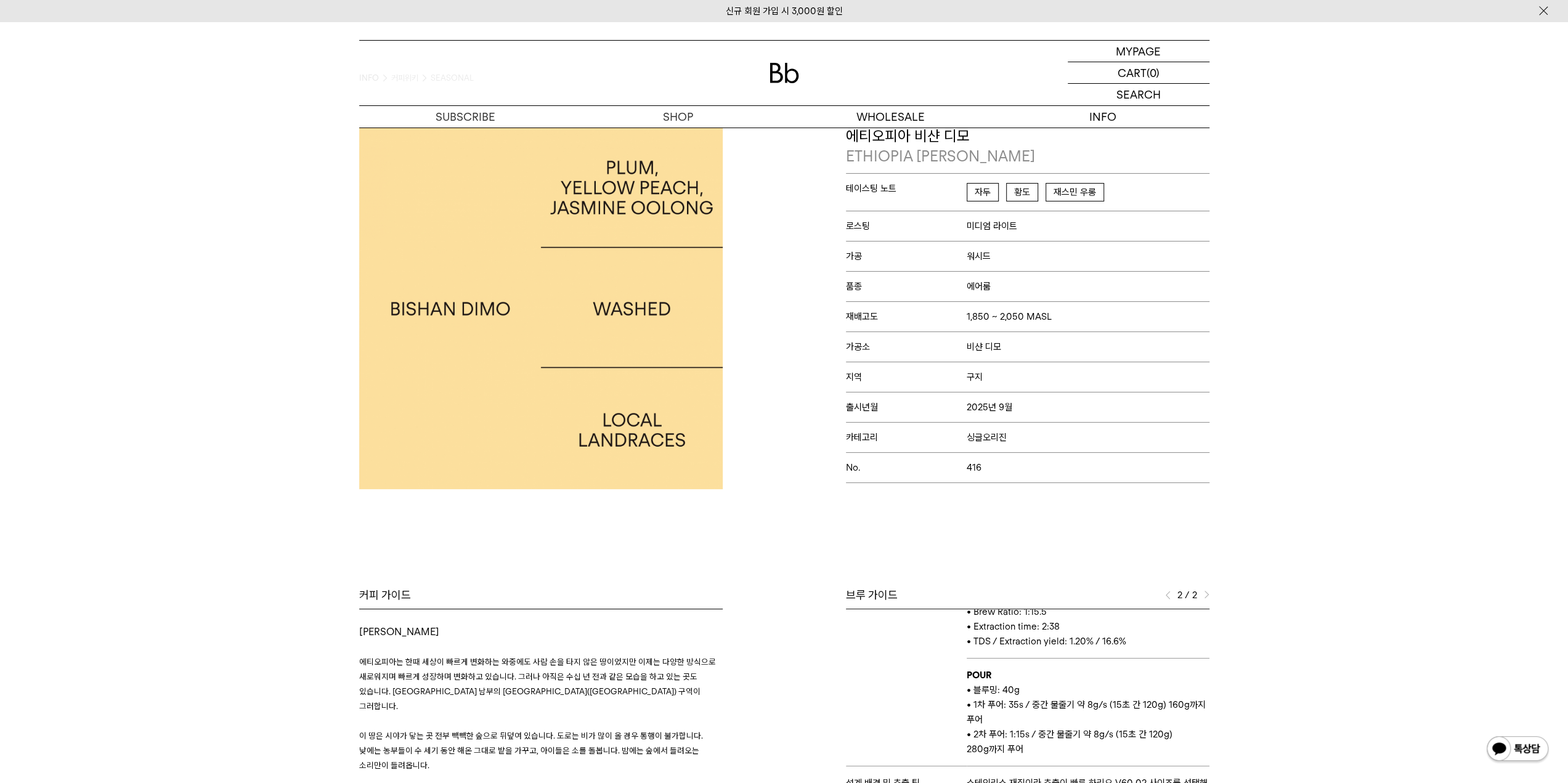
scroll to position [0, 0]
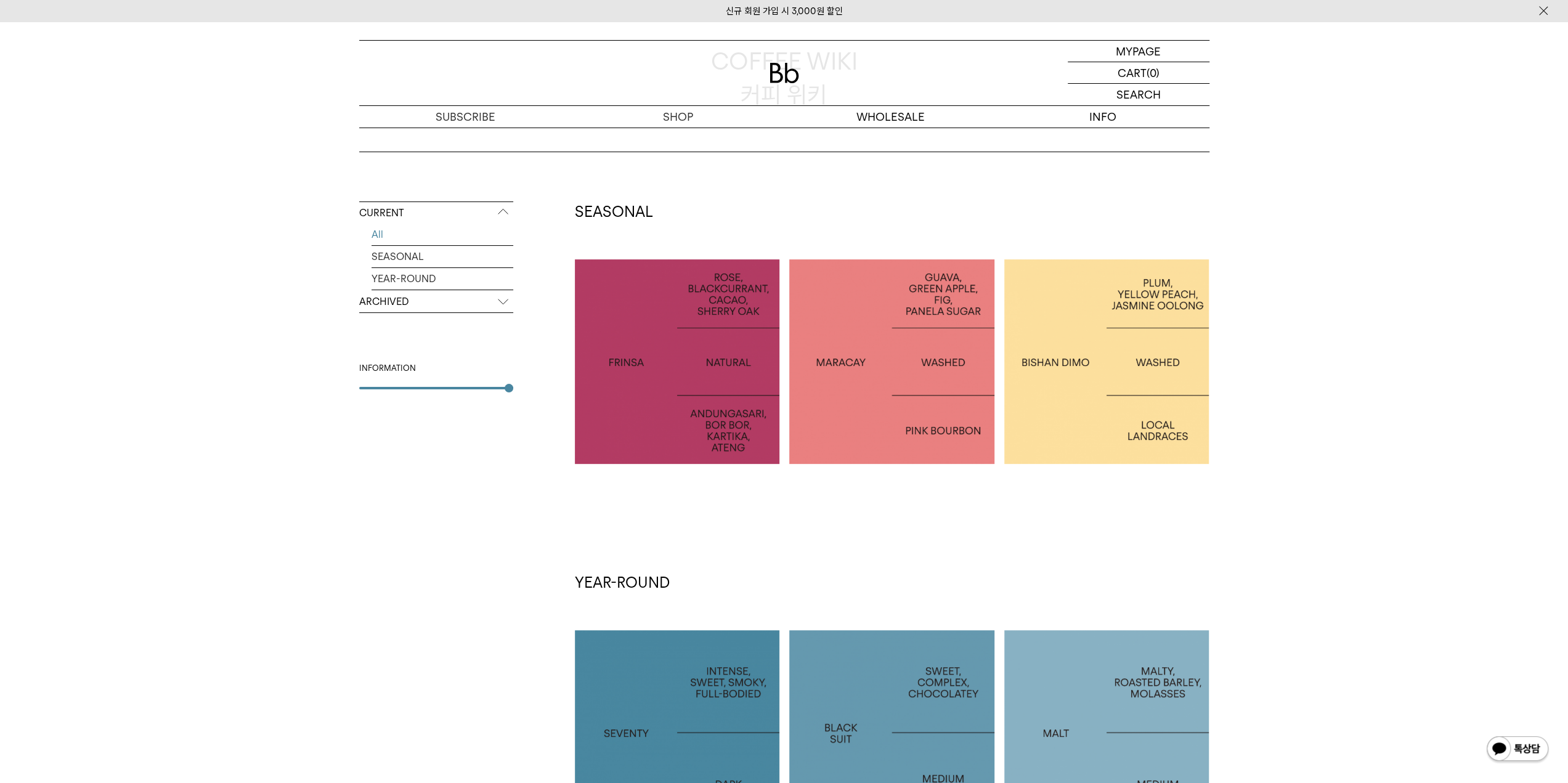
click at [884, 341] on div at bounding box center [892, 362] width 205 height 205
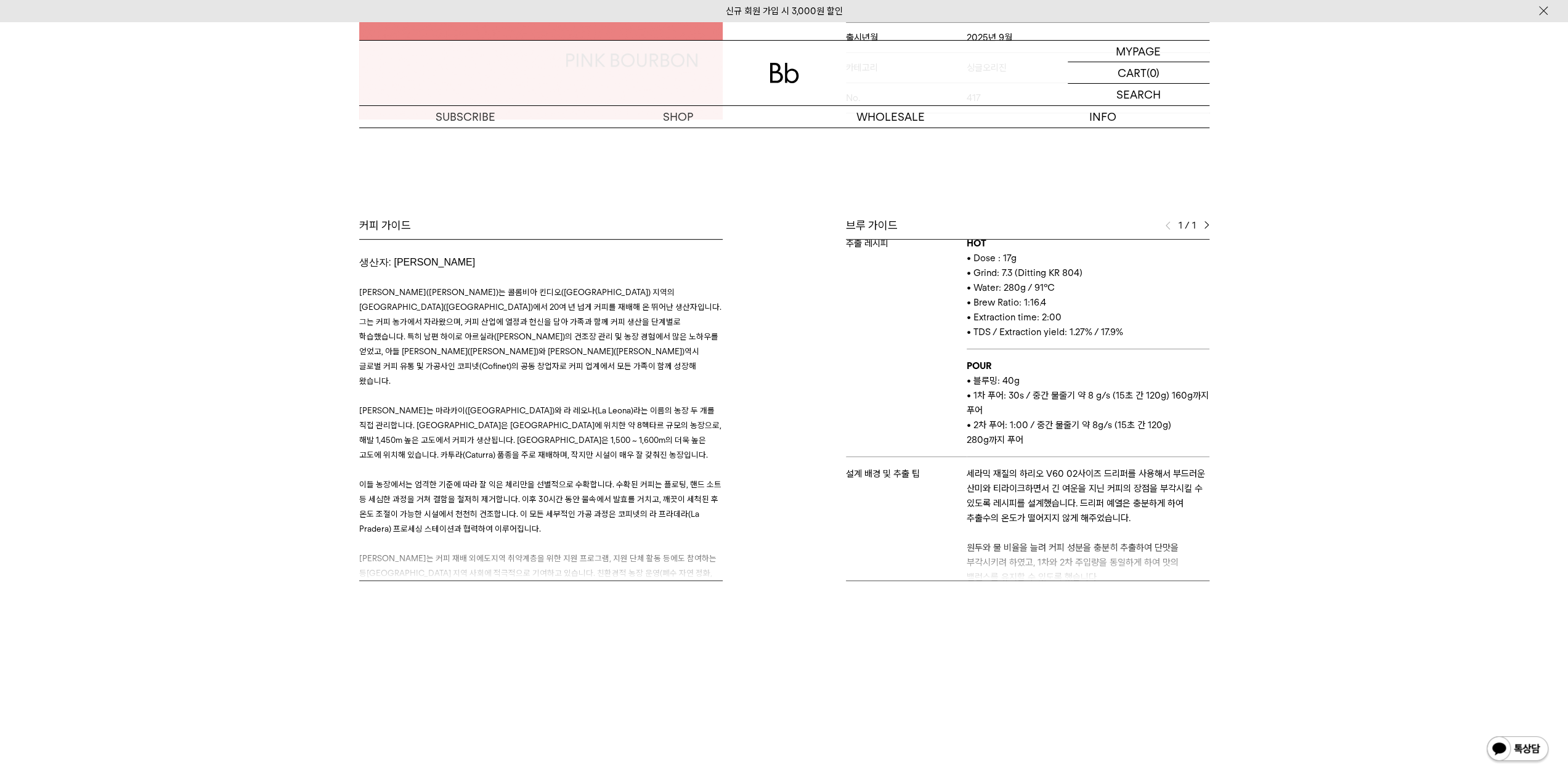
scroll to position [137, 0]
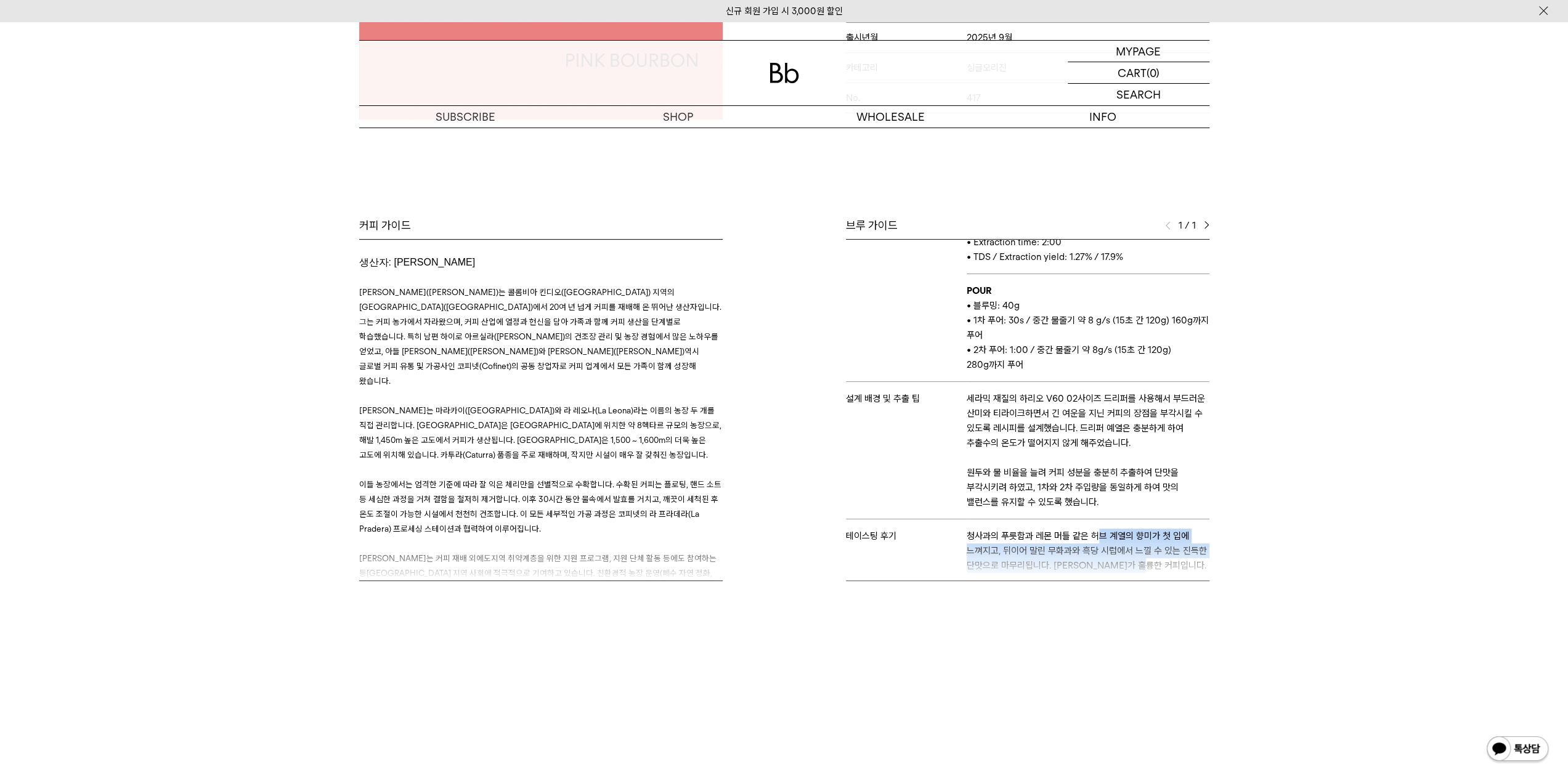
drag, startPoint x: 1098, startPoint y: 536, endPoint x: 1043, endPoint y: 543, distance: 55.4
click at [1042, 543] on div "브루 가이드 1 / 1 스테이지 엘리웨이 바리스타 레아 추출 도구 하리오 V60 추출 레시피 HOT • Dose : 17g • Grind: 7…" at bounding box center [1000, 400] width 431 height 363
click at [1053, 544] on div "브루 가이드 1 / 1 스테이지 엘리웨이 바리스타 레아 추출 도구 하리오 V60 추출 레시피 HOT • Dose : 17g • Grind: 7…" at bounding box center [1000, 400] width 431 height 363
drag, startPoint x: 982, startPoint y: 564, endPoint x: 1060, endPoint y: 561, distance: 78.1
click at [1060, 561] on div "브루 가이드 1 / 1 스테이지 엘리웨이 바리스타 레아 추출 도구 하리오 V60 추출 레시피 HOT • Dose : 17g • Grind: 7…" at bounding box center [1000, 400] width 431 height 363
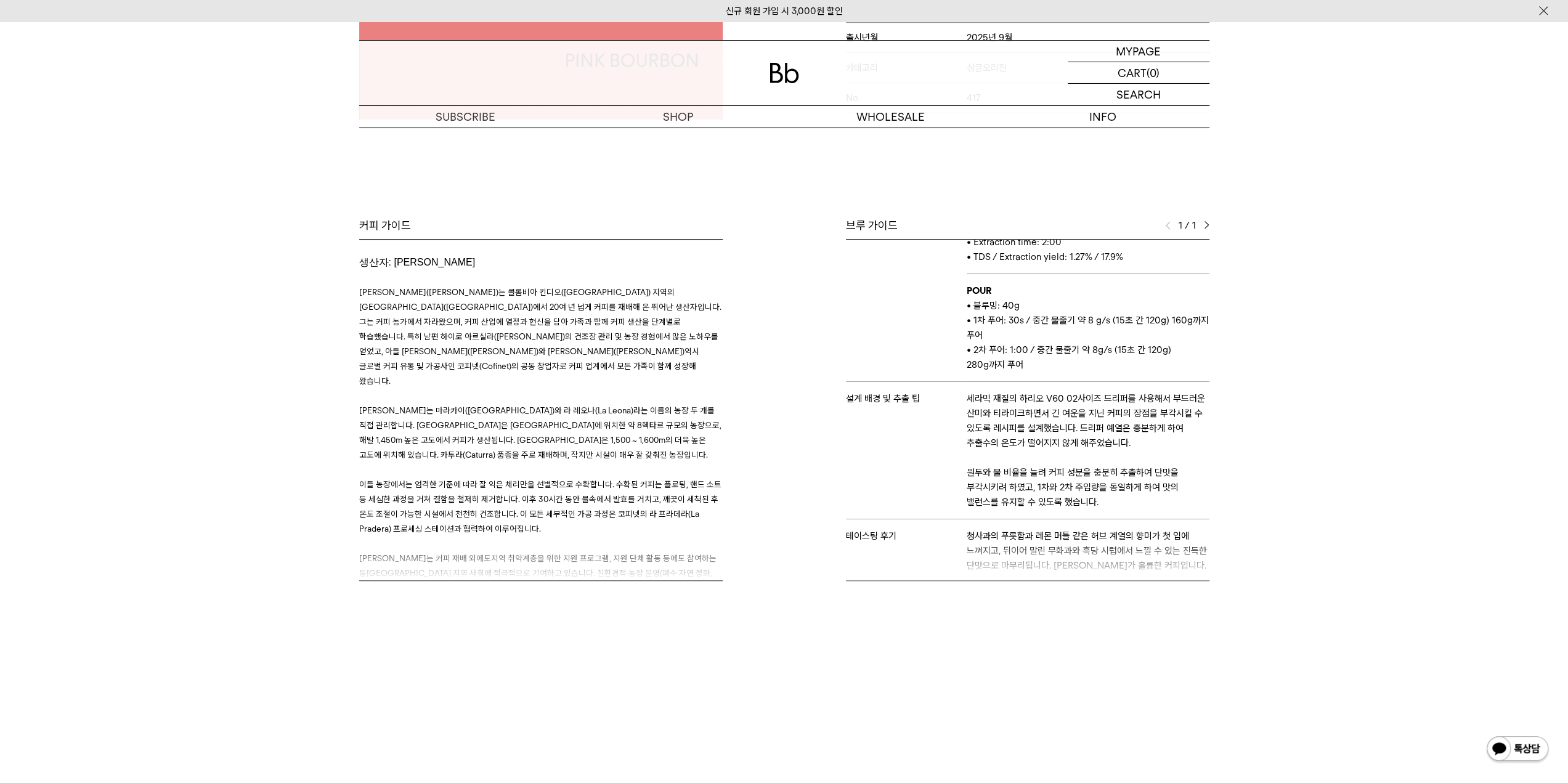
click at [1085, 562] on div "브루 가이드 1 / 1 스테이지 엘리웨이 바리스타 레아 추출 도구 하리오 V60 추출 레시피 HOT • Dose : 17g • Grind: 7…" at bounding box center [1000, 400] width 431 height 363
drag, startPoint x: 1013, startPoint y: 462, endPoint x: 1070, endPoint y: 451, distance: 58.1
click at [1070, 451] on div at bounding box center [1088, 458] width 242 height 15
click at [1108, 411] on p "세라믹 재질의 하리오 V60 02사이즈 드리퍼를 사용해서 부드러운 산미와 티라이크하면서 긴 여운을 지닌 커피의 장점을 부각시킬 수 있도록 레시…" at bounding box center [1088, 421] width 242 height 60
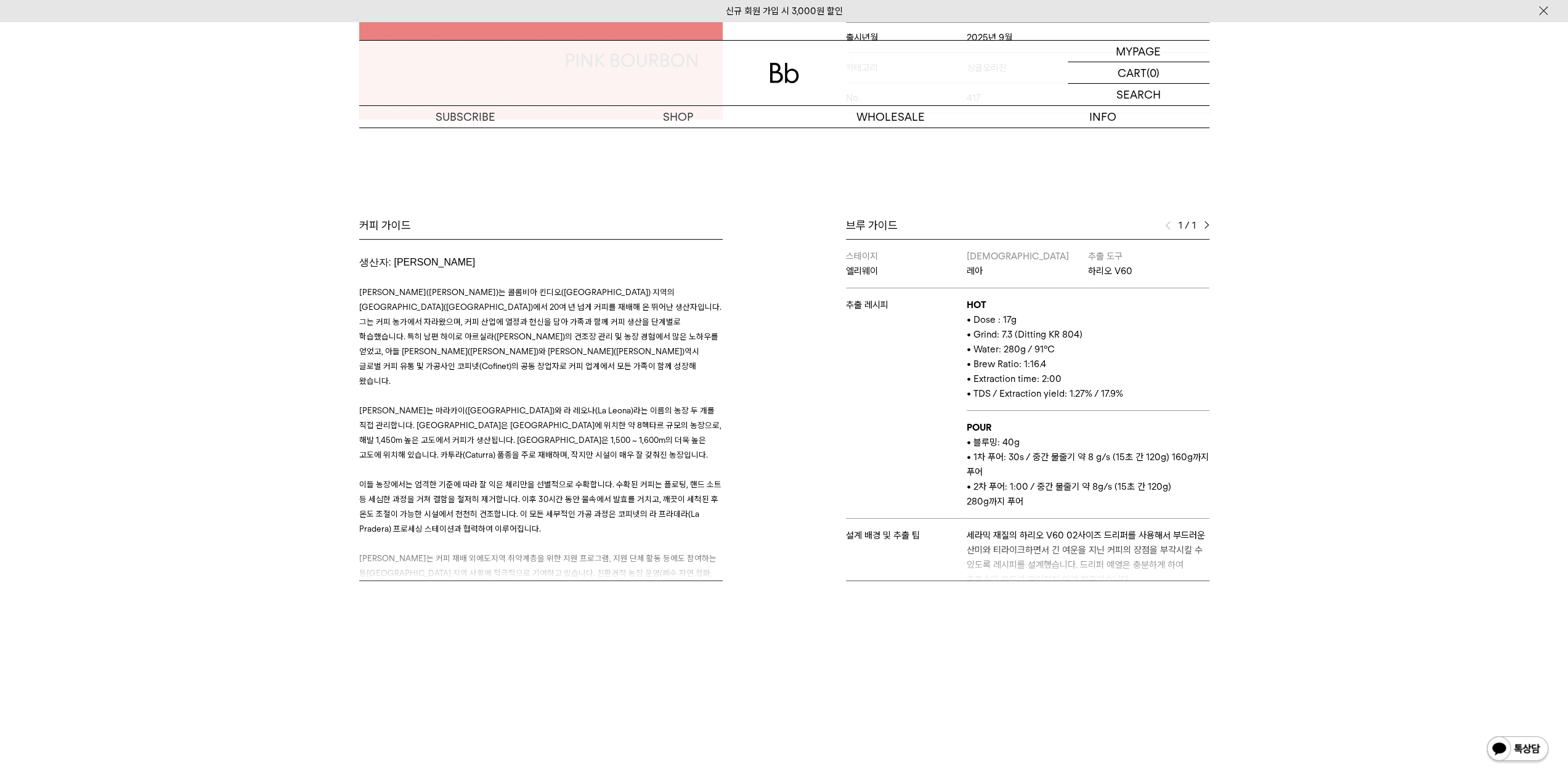
scroll to position [123, 0]
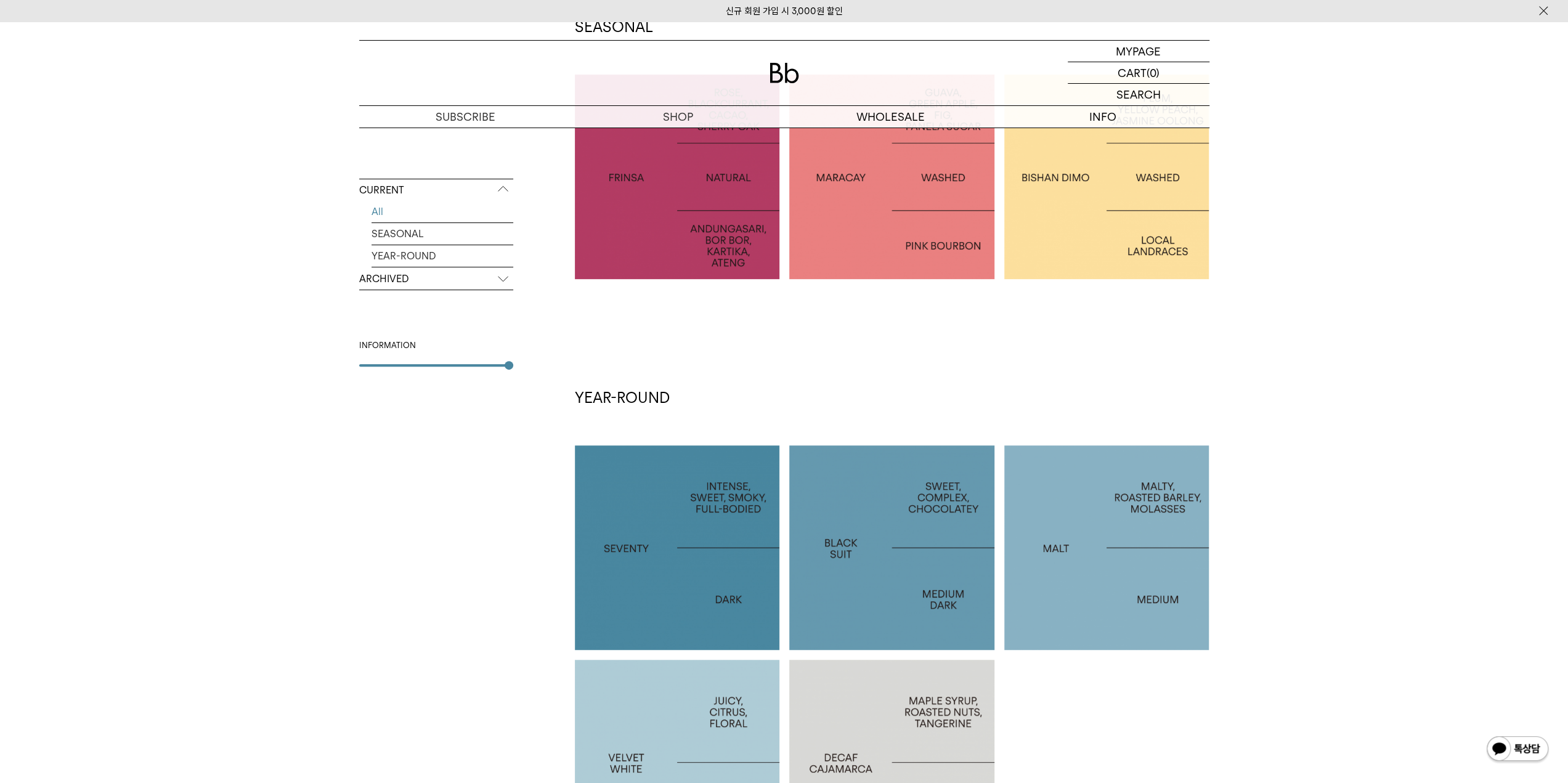
scroll to position [185, 0]
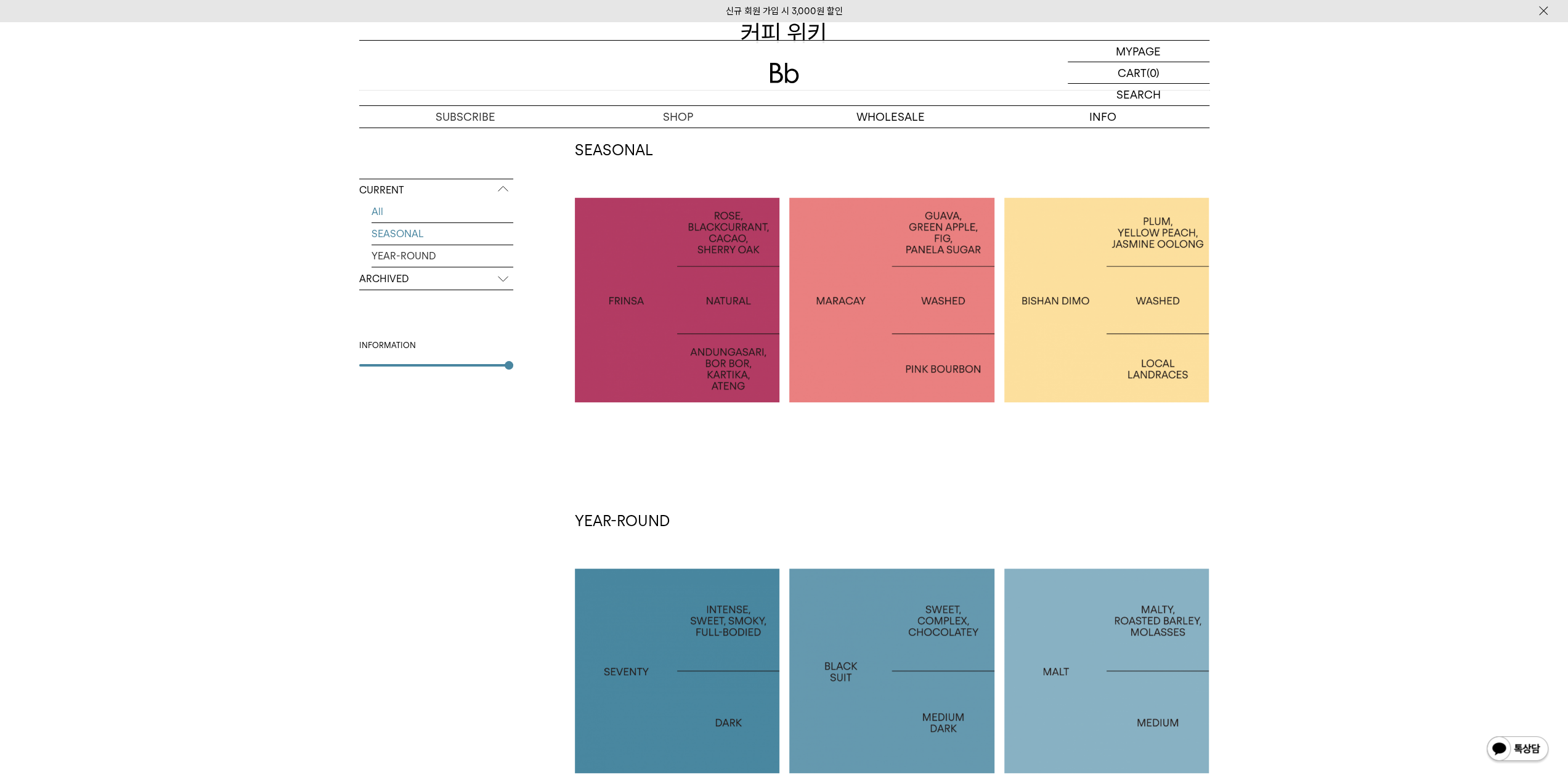
click at [390, 235] on link "SEASONAL" at bounding box center [442, 234] width 141 height 22
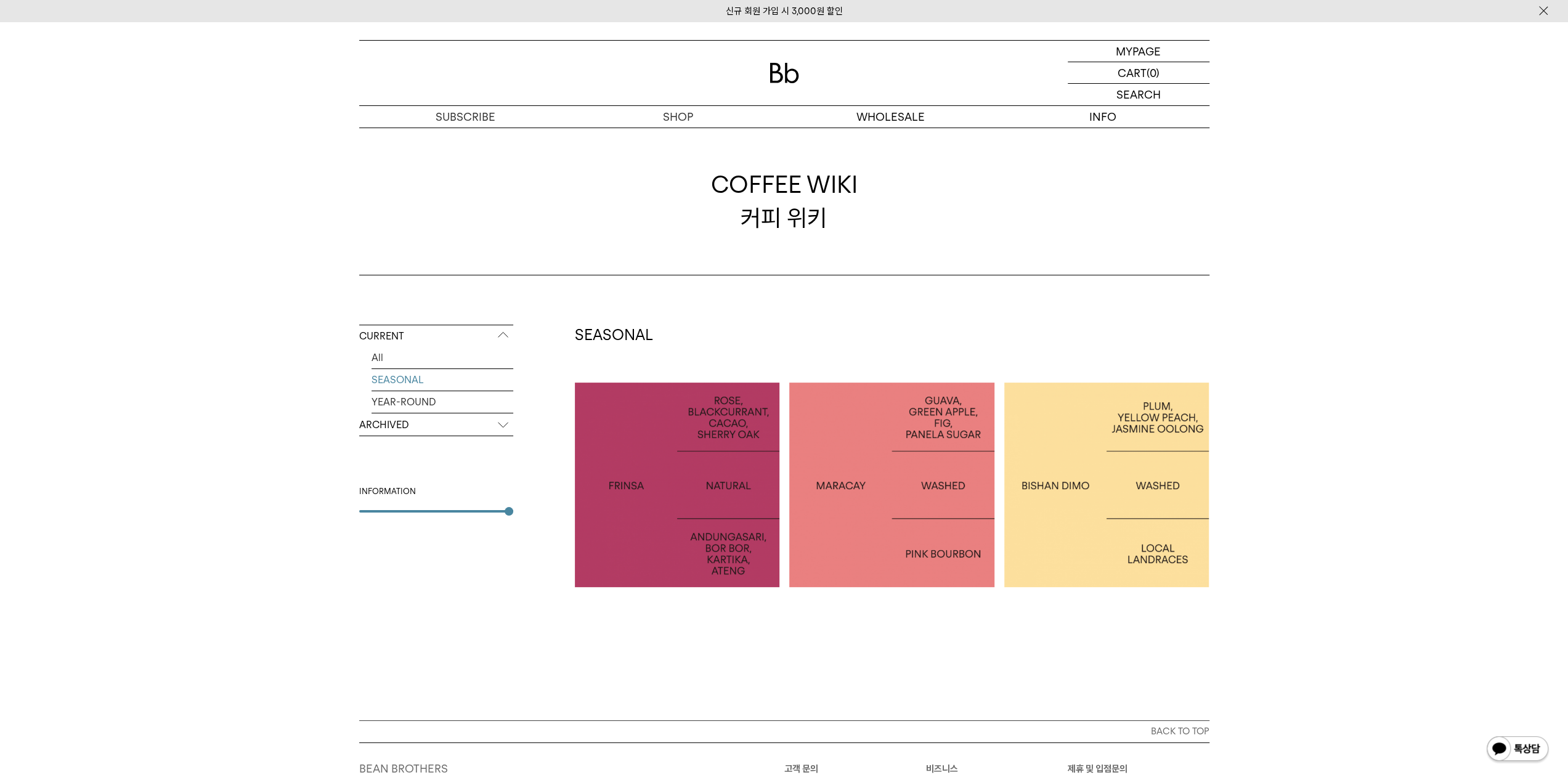
scroll to position [171, 0]
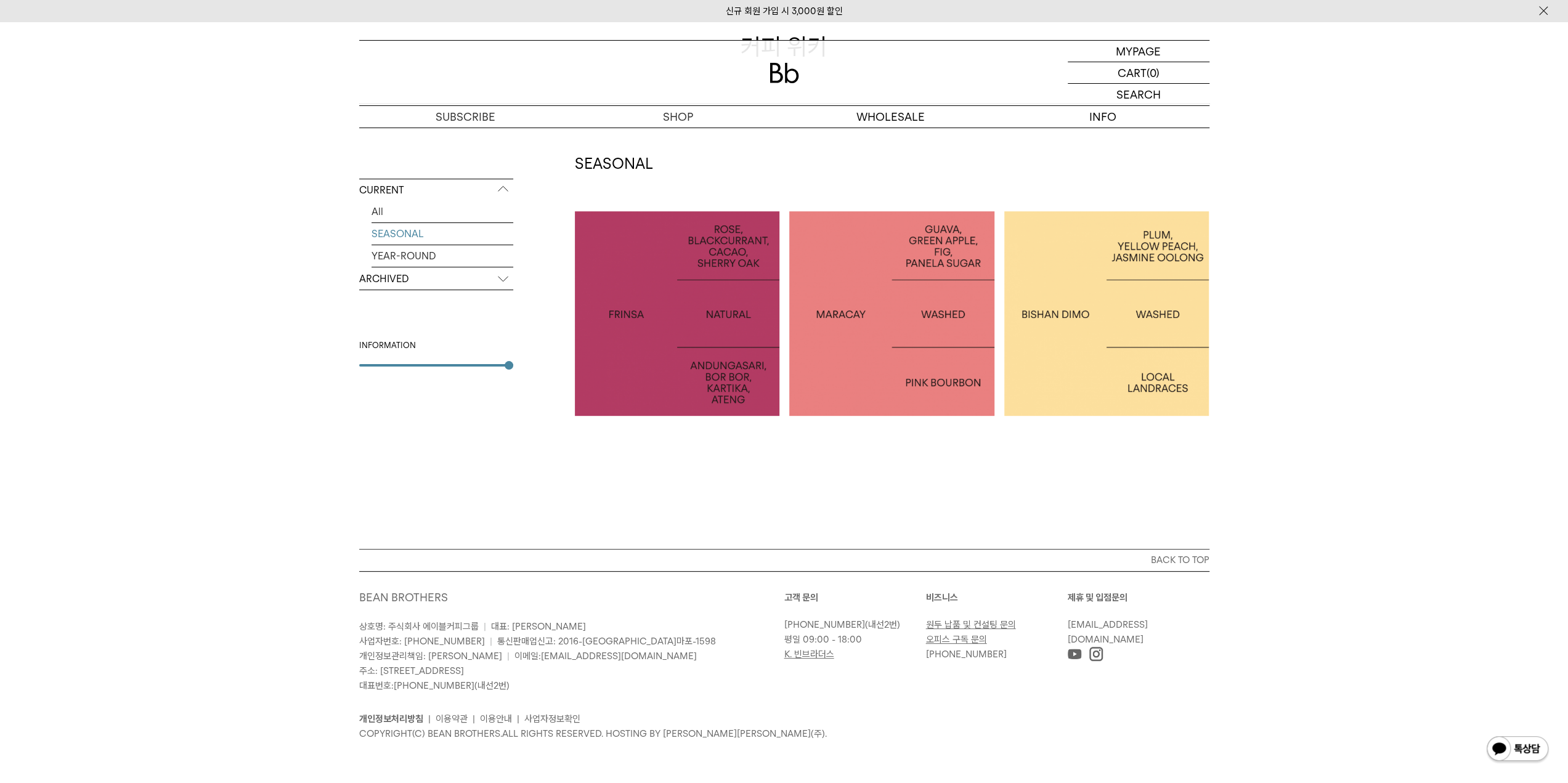
click at [394, 276] on p "ARCHIVED" at bounding box center [436, 279] width 154 height 22
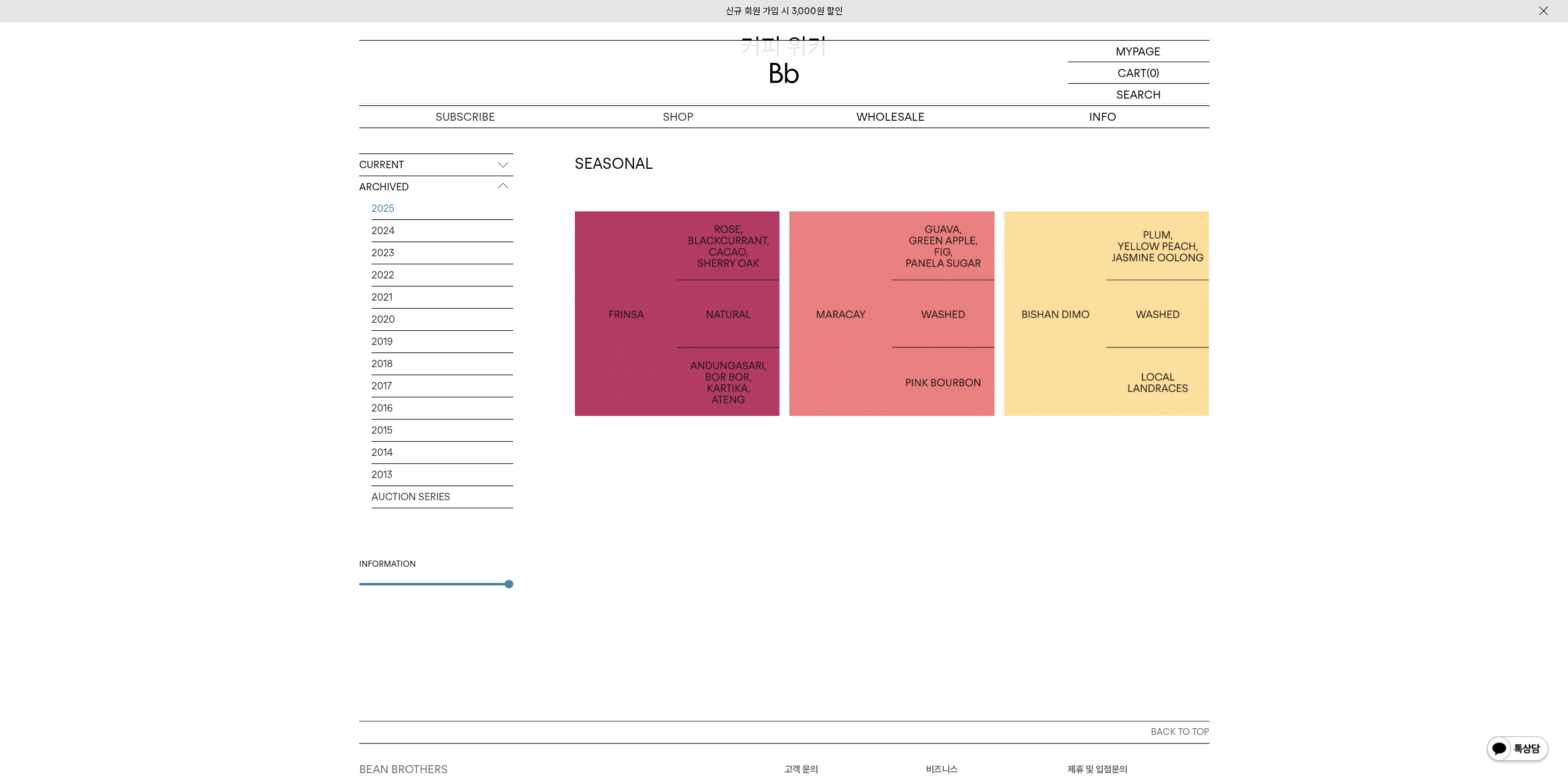
click at [381, 206] on link "2025" at bounding box center [442, 209] width 141 height 22
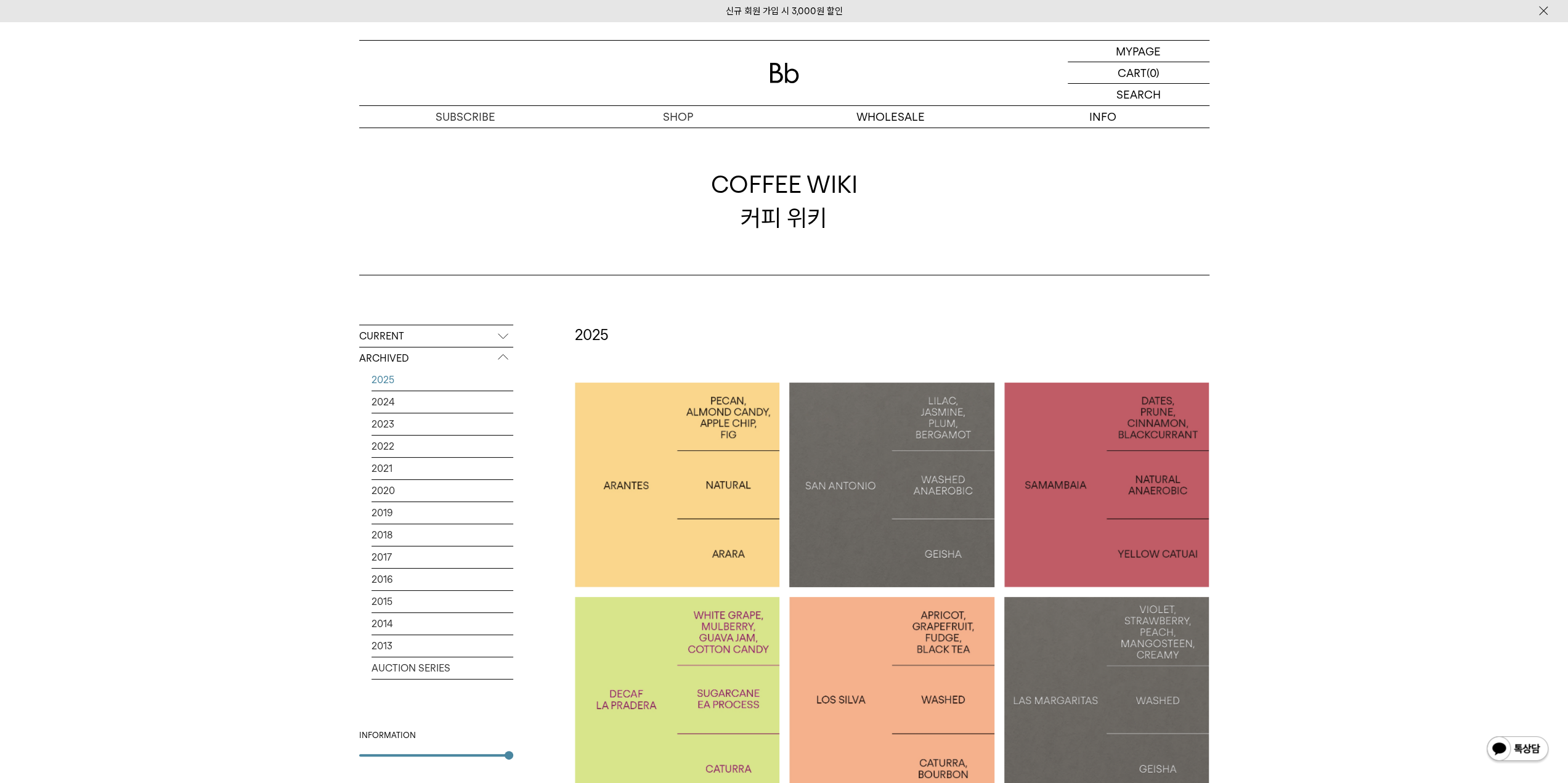
scroll to position [185, 0]
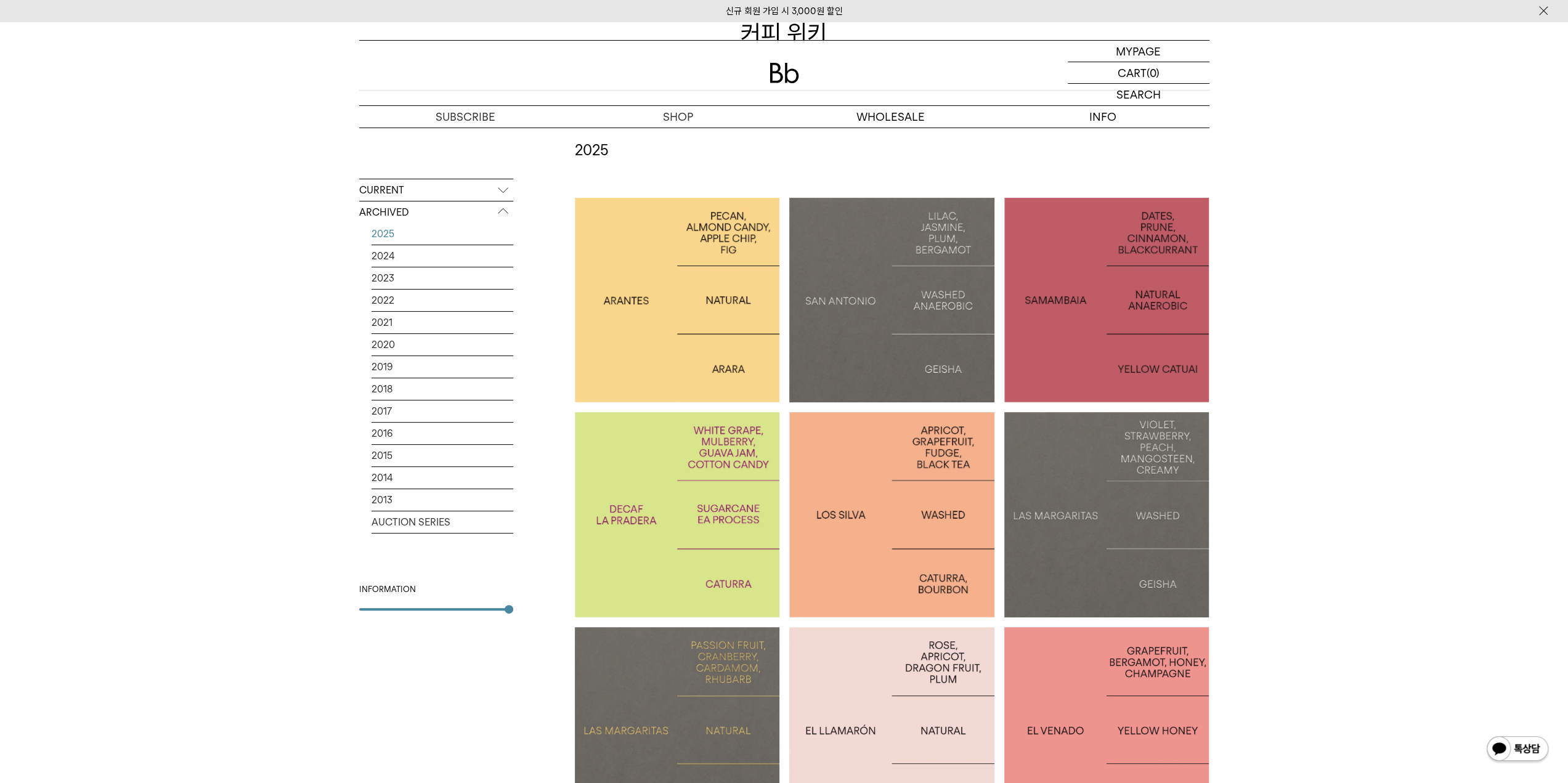
click at [697, 483] on div at bounding box center [677, 515] width 205 height 205
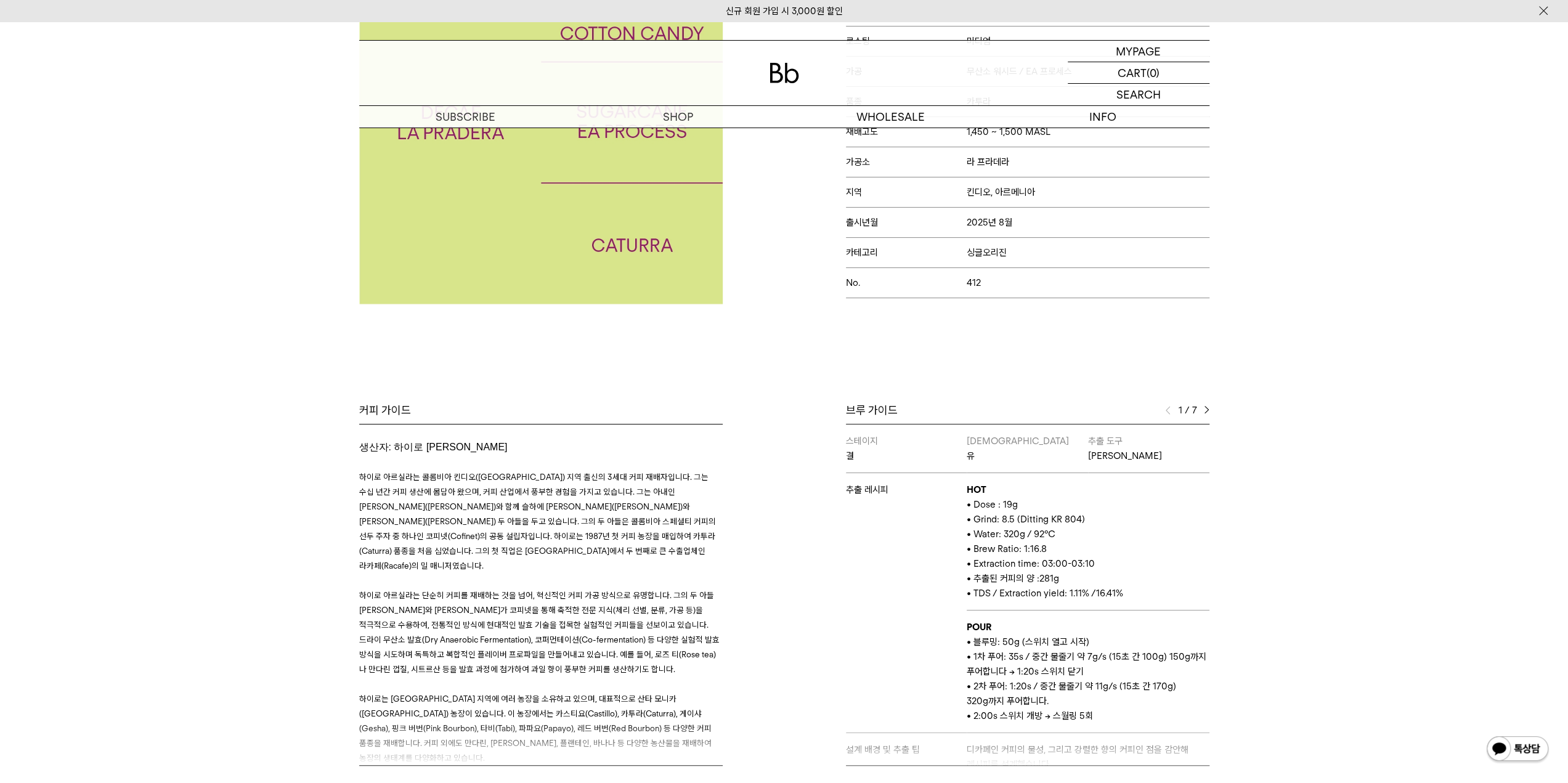
scroll to position [308, 0]
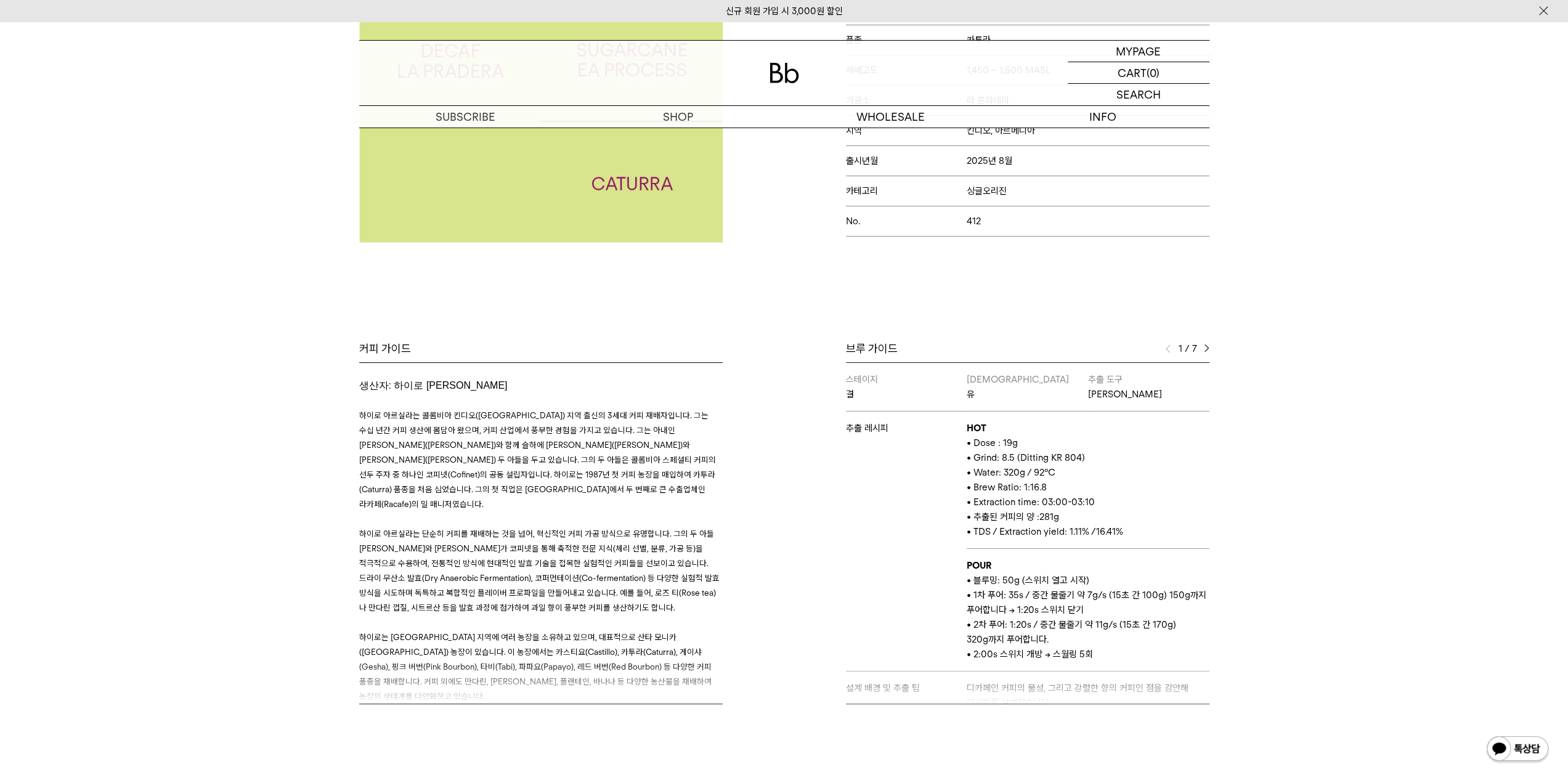
click at [1210, 343] on div "브루 가이드 1 / 7 스테이지 결 바리스타 유 추출 도구 하리오 스위치 추출 레시피 HOT • Dose : 19g • Grind: 8.5 (…" at bounding box center [1000, 522] width 431 height 363
click at [1204, 346] on img at bounding box center [1207, 349] width 6 height 9
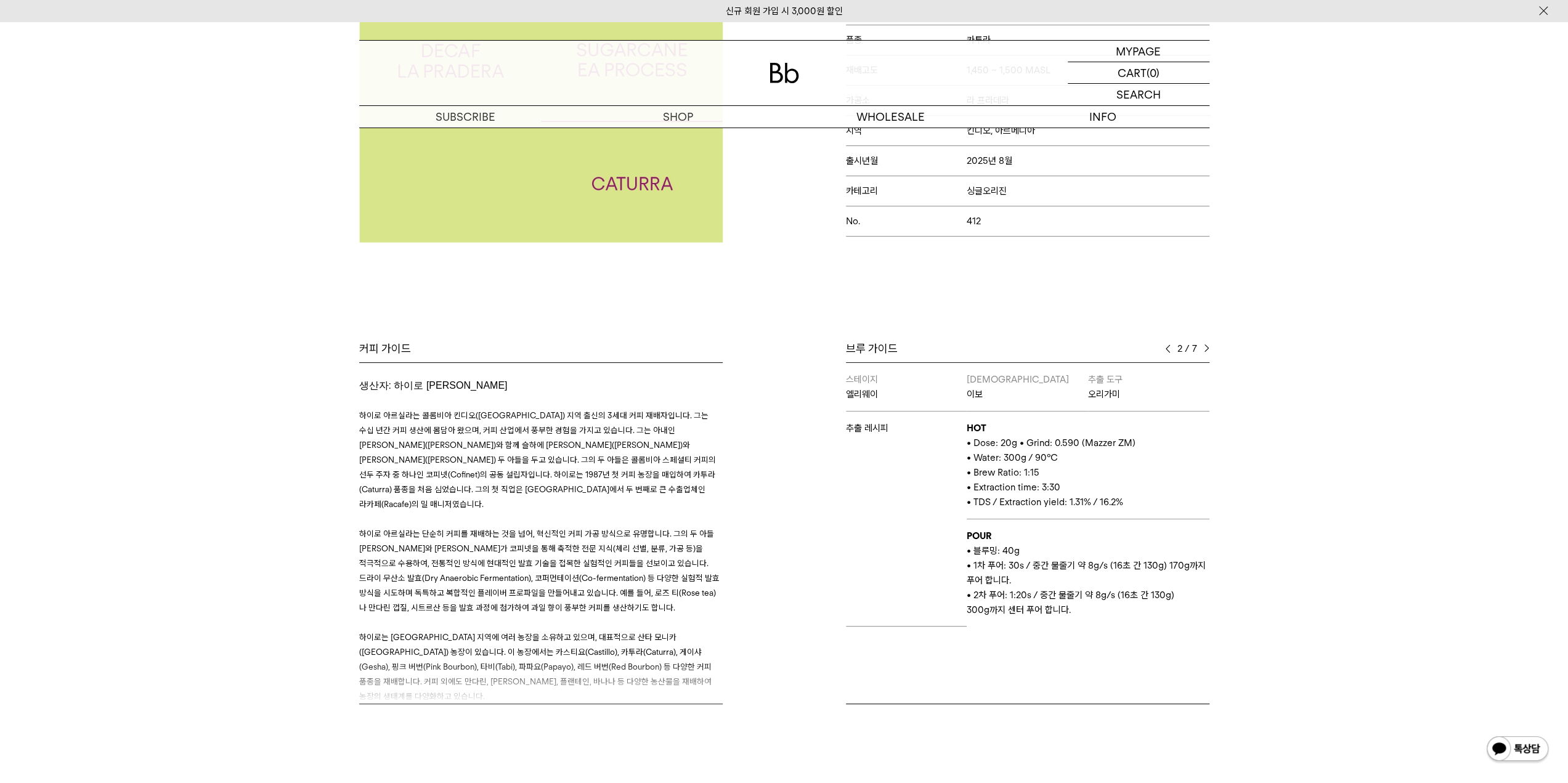
click at [1203, 350] on div "2 / 7" at bounding box center [1187, 348] width 44 height 15
click at [1207, 348] on img at bounding box center [1207, 349] width 6 height 9
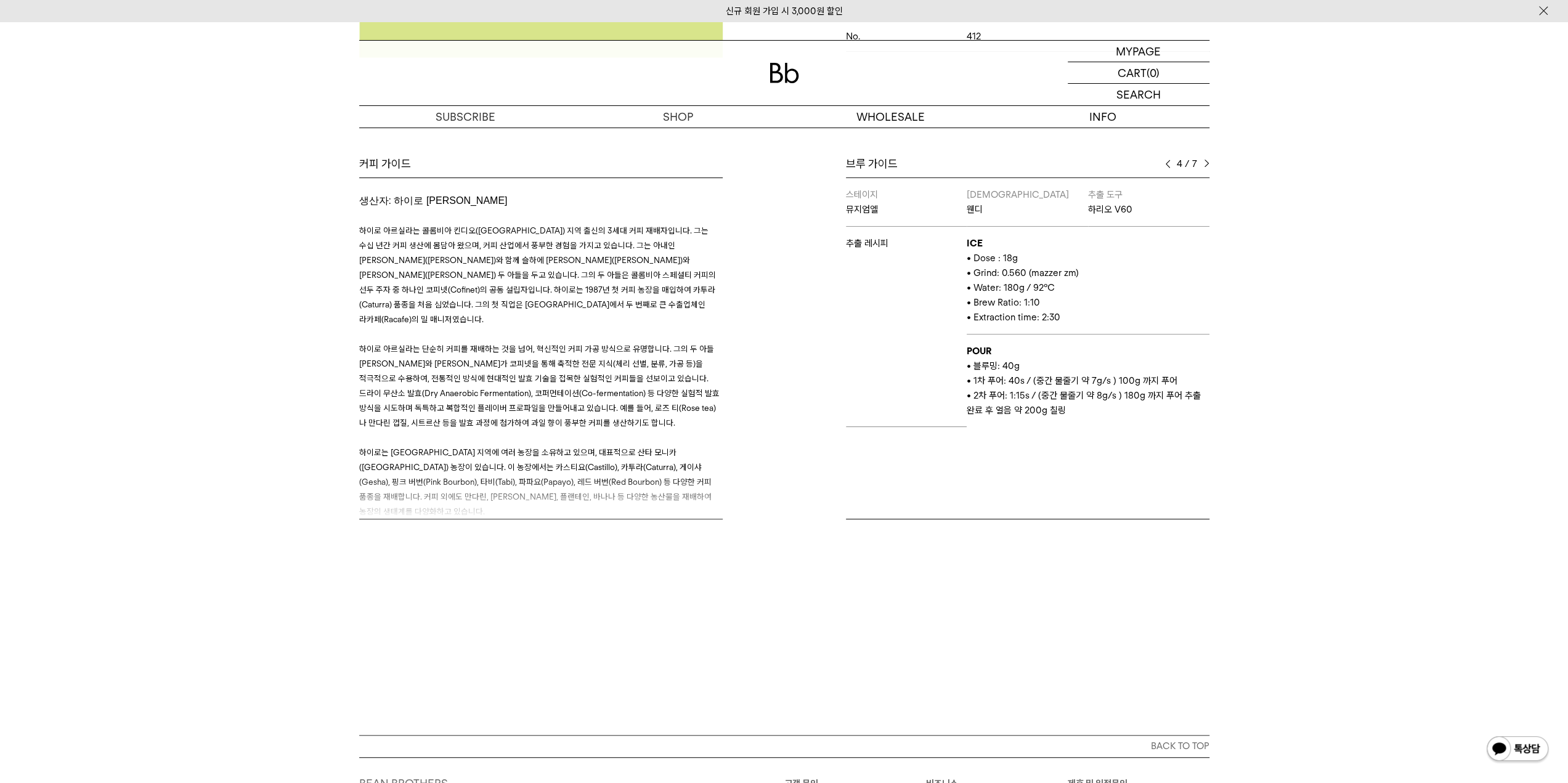
scroll to position [370, 0]
